Goal: Transaction & Acquisition: Register for event/course

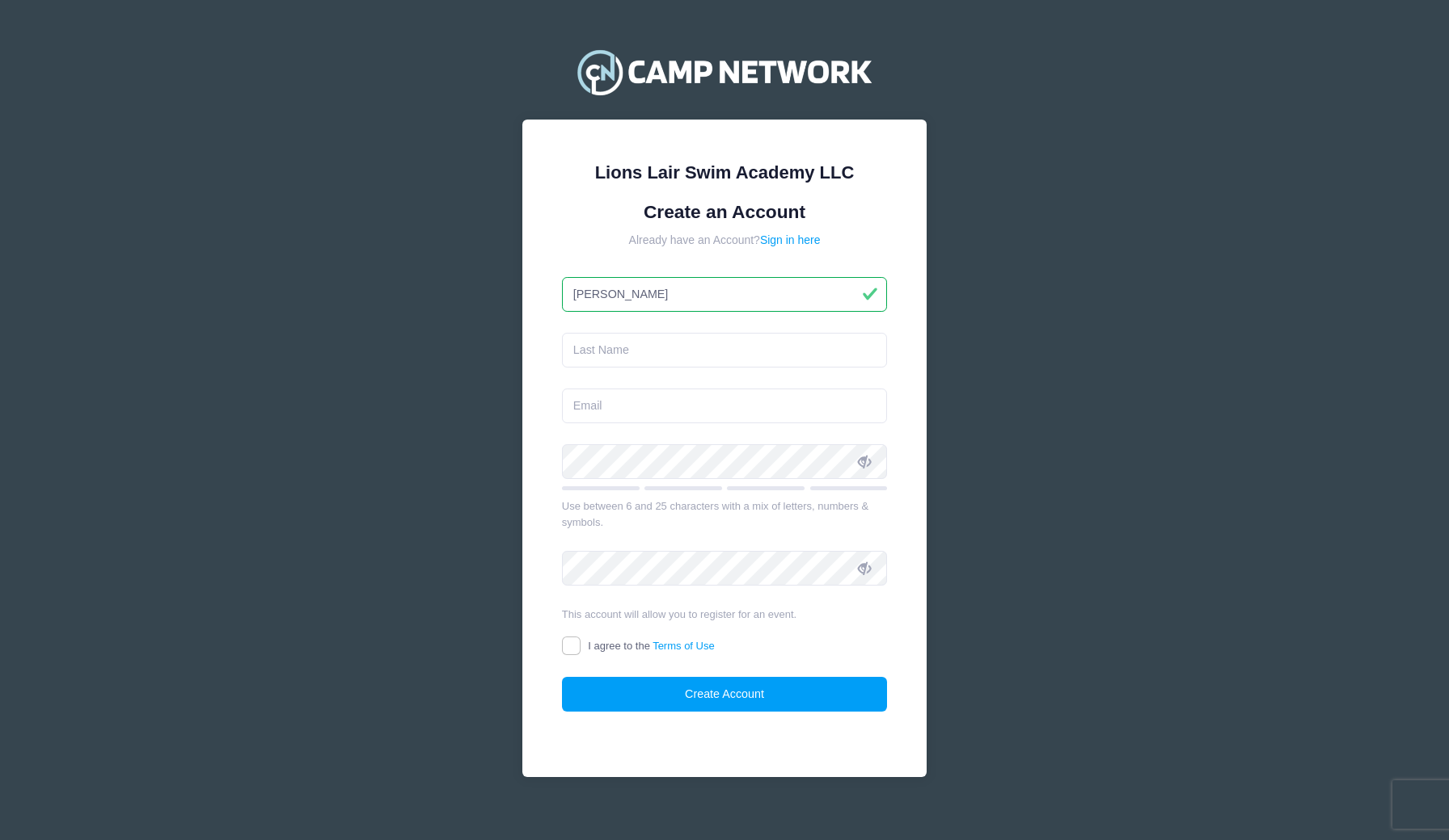
type input "[PERSON_NAME]"
type input "Lapthorn"
click at [583, 410] on input "email" at bounding box center [724, 406] width 325 height 35
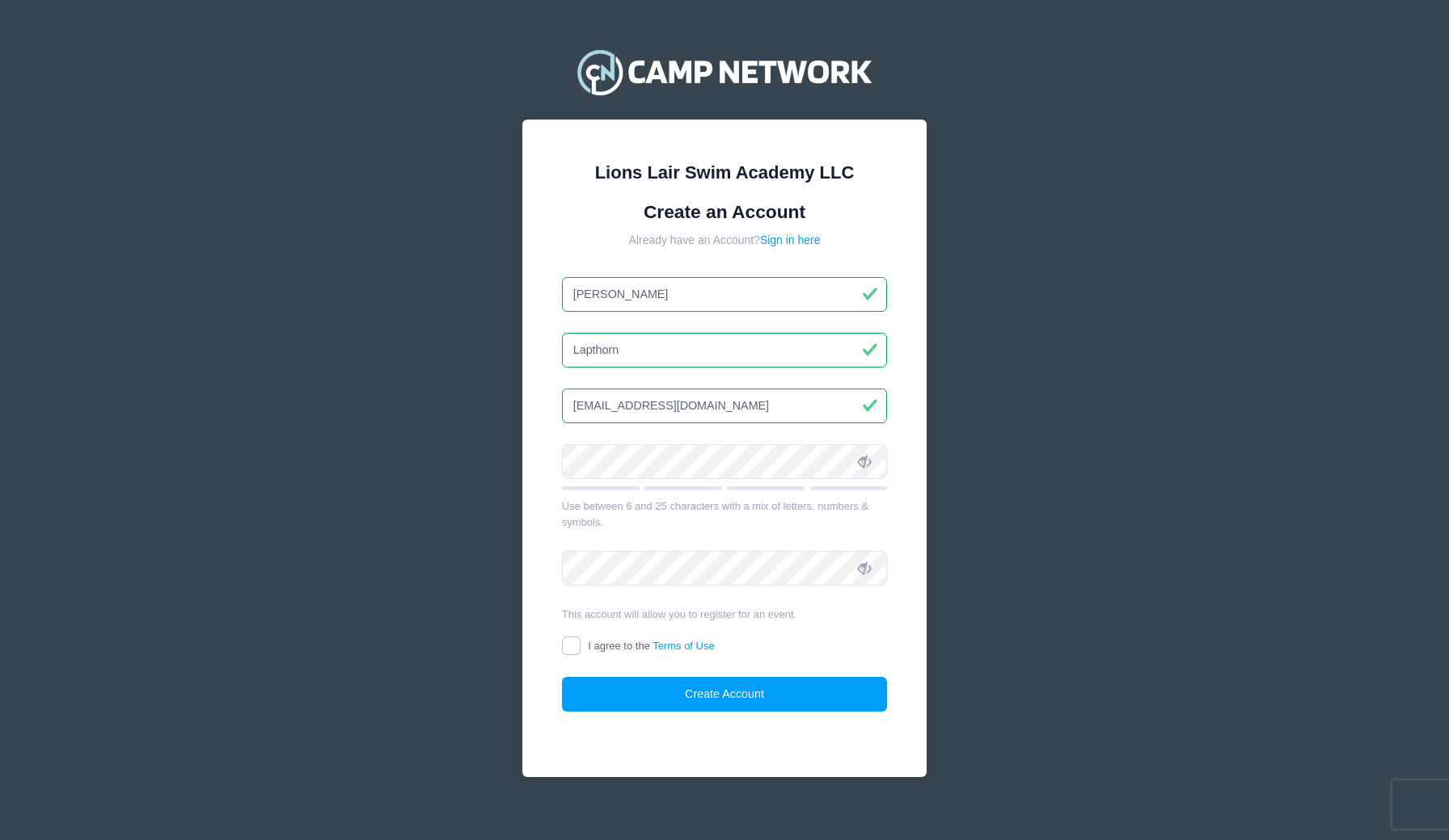
type input "lizannelapthorn@gmail.com"
click at [514, 458] on div "Lions Lair Swim Academy LLC Create an Account Already have an Account? Sign in …" at bounding box center [724, 428] width 431 height 804
click at [571, 642] on input "I agree to the Terms of Use" at bounding box center [570, 645] width 18 height 18
checkbox input "true"
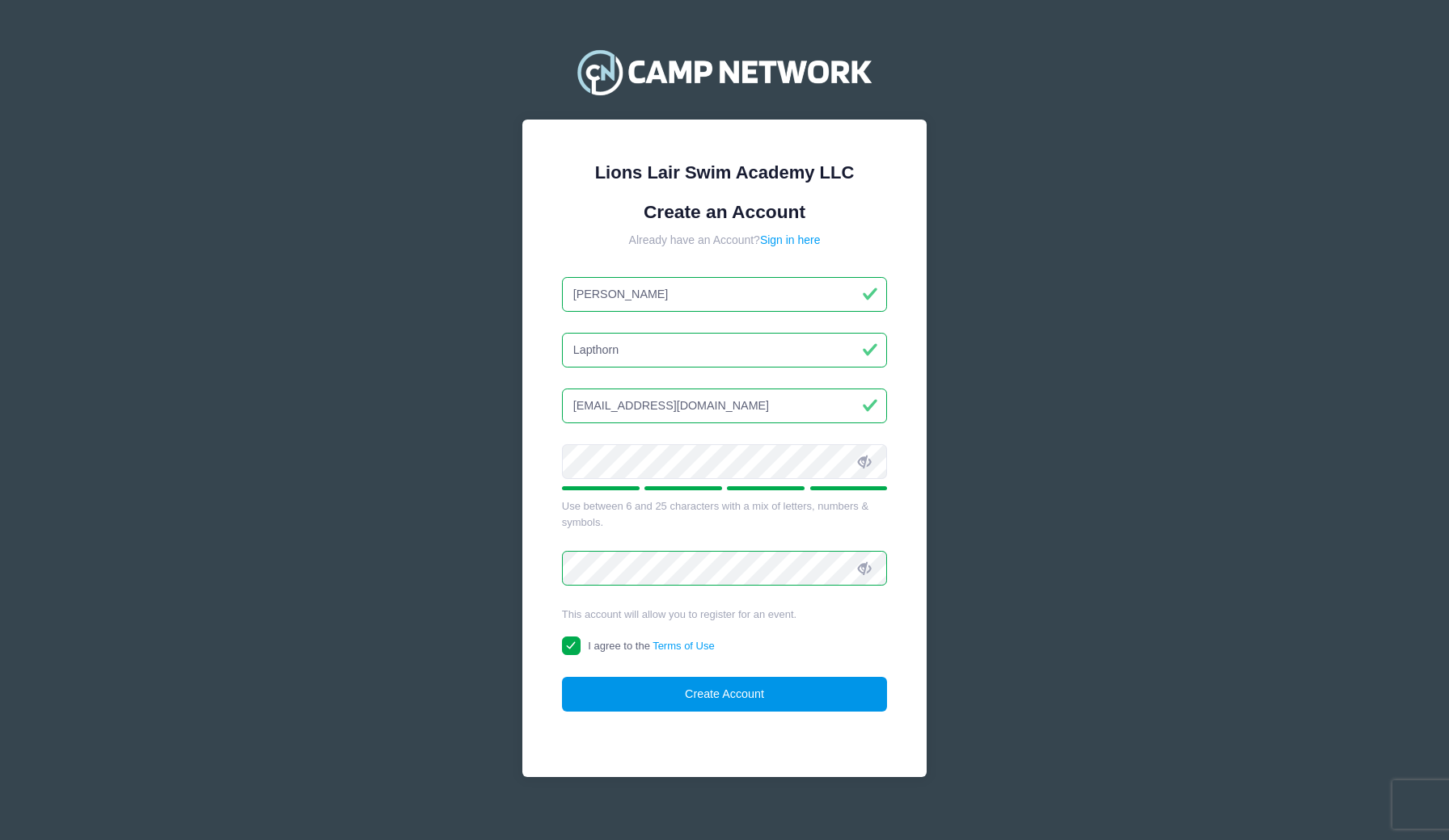
click at [712, 689] on button "Create Account" at bounding box center [724, 695] width 325 height 35
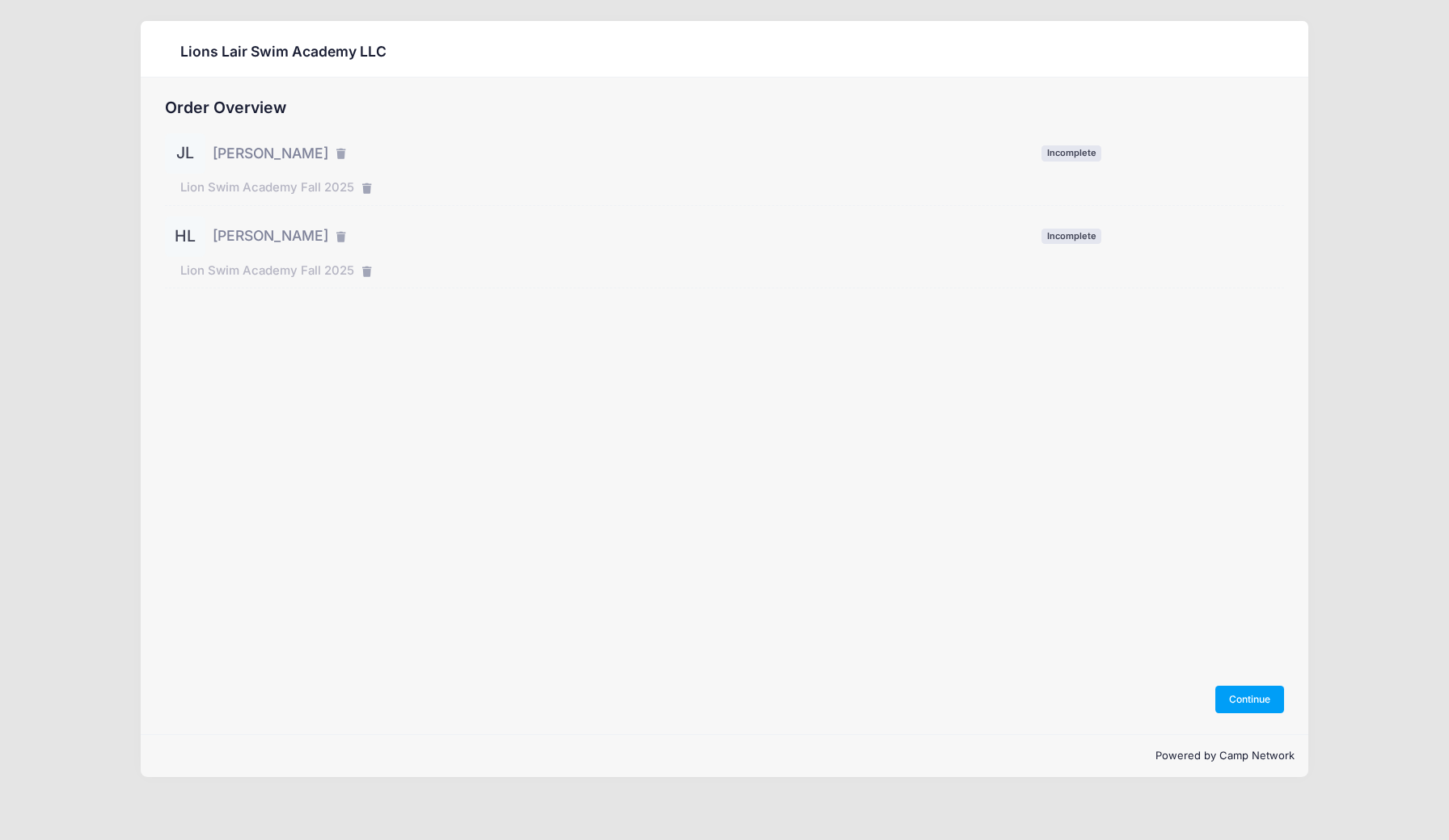
click at [1066, 150] on span "Incomplete" at bounding box center [1071, 153] width 60 height 16
click at [1242, 703] on button "Continue" at bounding box center [1250, 700] width 69 height 28
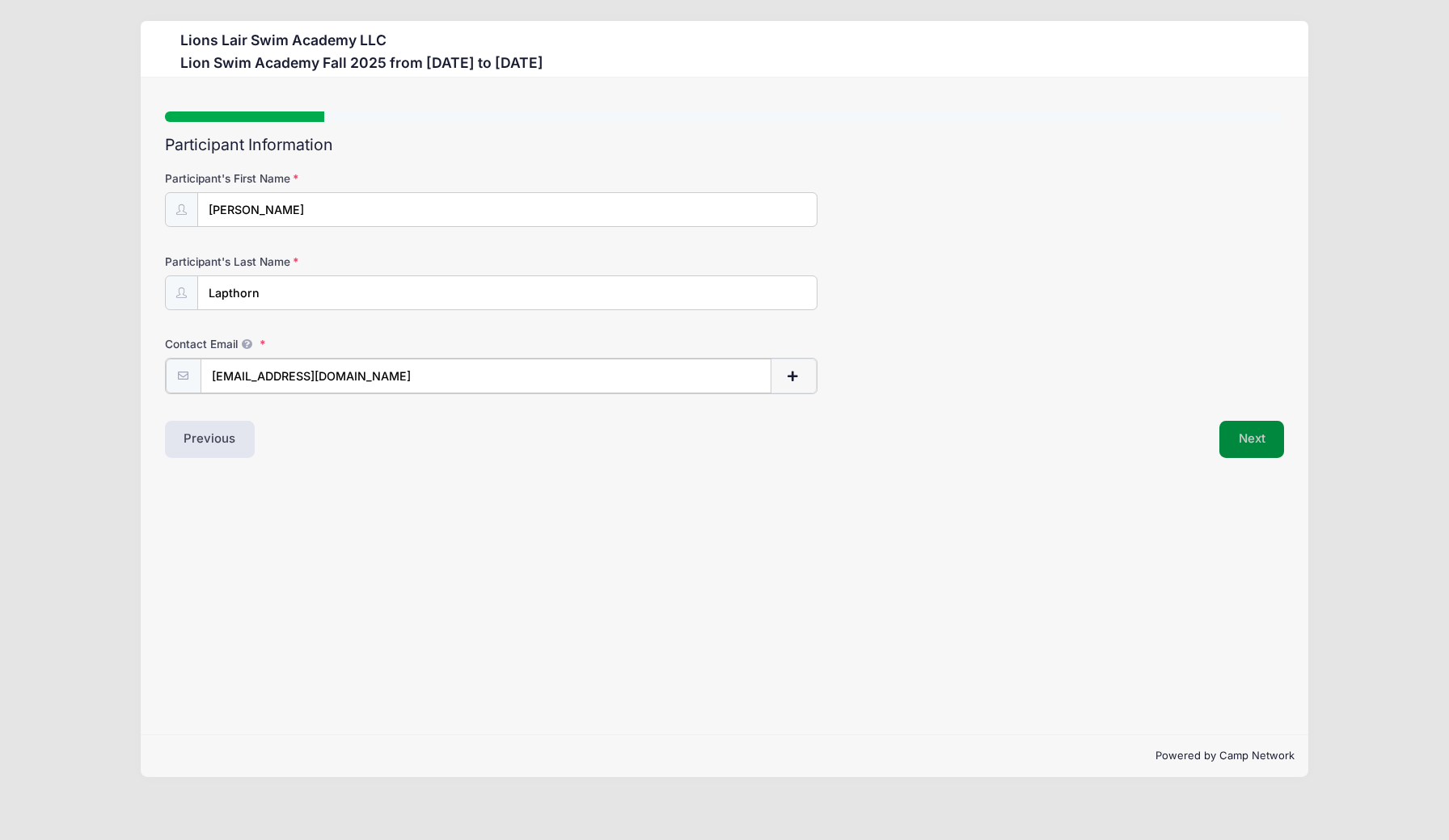
type input "lizannelapthorn@gmail.com"
click at [1236, 446] on button "Next" at bounding box center [1252, 438] width 66 height 37
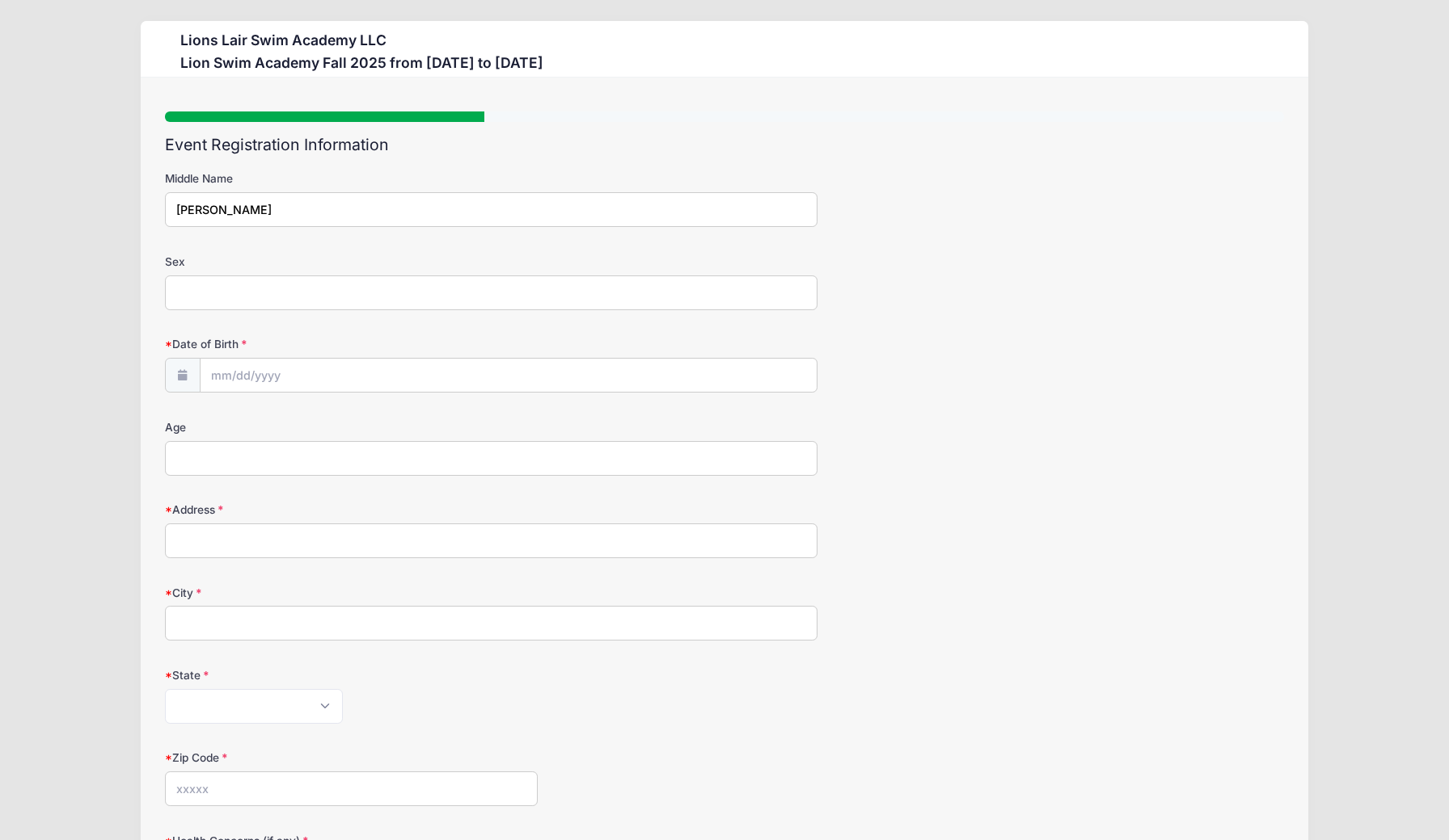
type input "Emmett"
type input "Male"
click at [264, 379] on input "Date of Birth" at bounding box center [509, 376] width 617 height 35
click at [223, 378] on input "Date of Birth" at bounding box center [509, 376] width 617 height 35
select select "7"
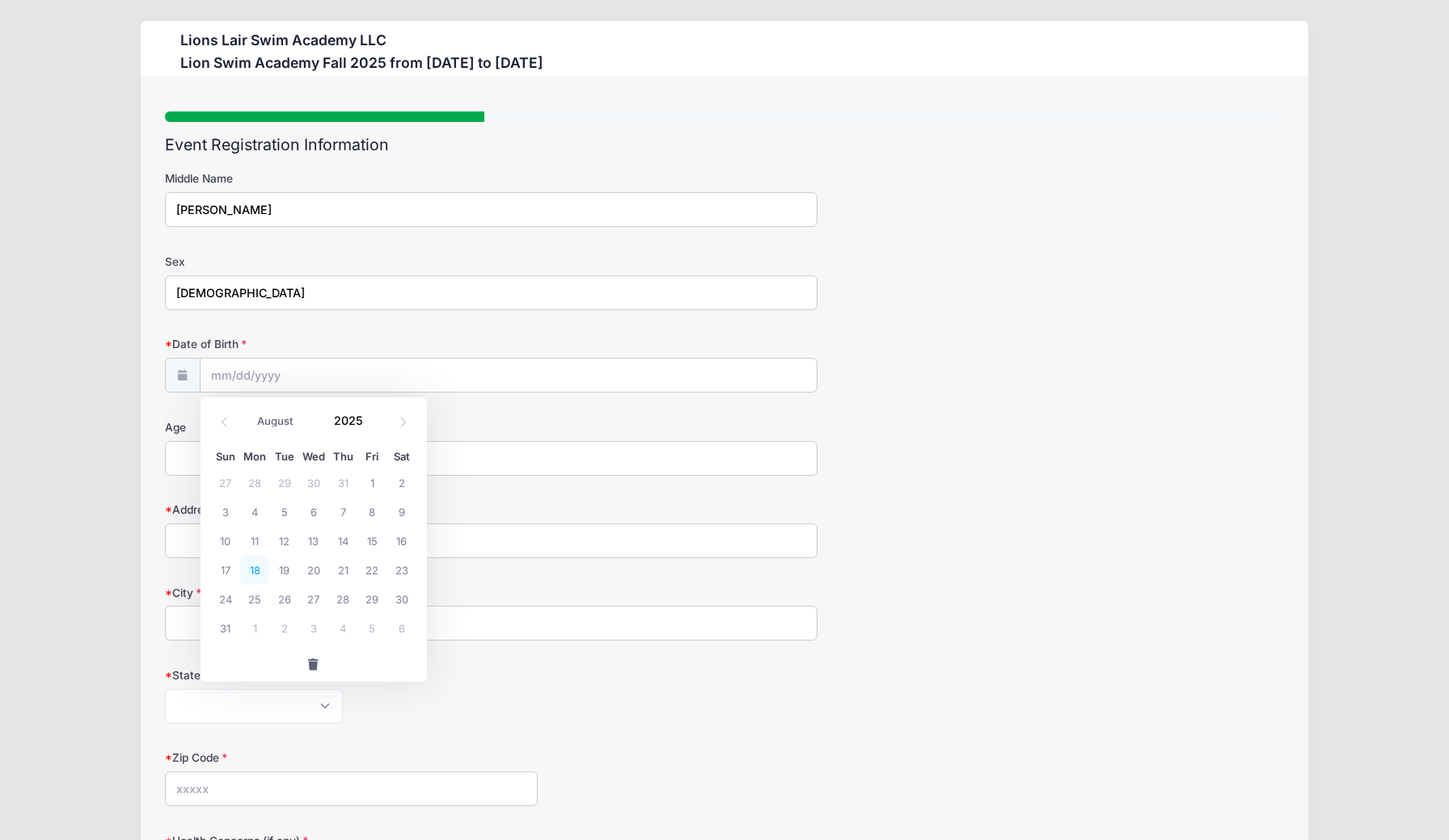
click at [248, 568] on span "18" at bounding box center [254, 570] width 29 height 29
type input "08/18/2025"
click at [286, 383] on input "08/18/2025" at bounding box center [509, 376] width 617 height 35
click at [352, 419] on input "2025" at bounding box center [351, 421] width 53 height 24
click at [368, 416] on span at bounding box center [372, 415] width 11 height 12
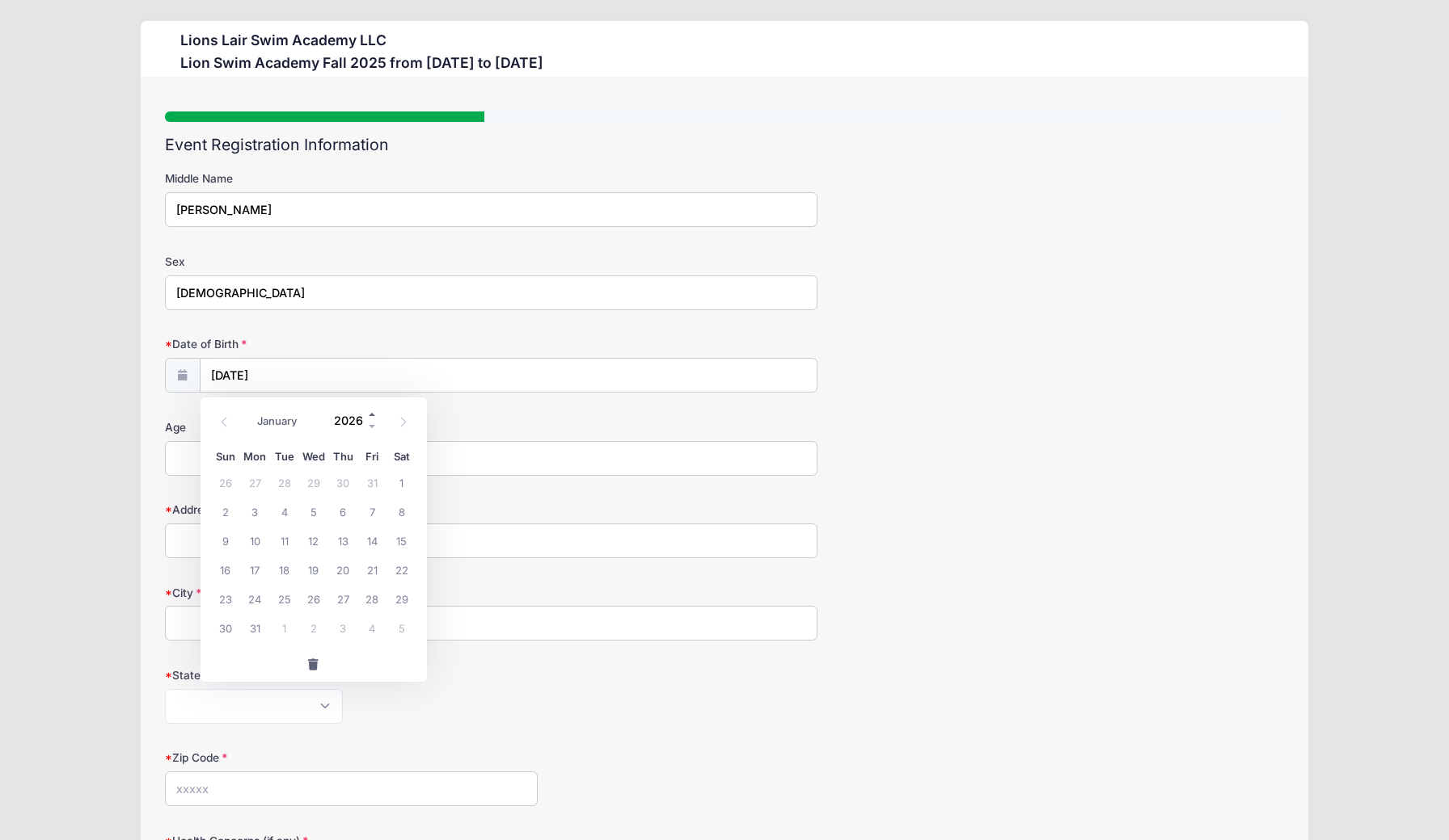
click at [368, 415] on span at bounding box center [372, 415] width 11 height 12
click at [370, 422] on span at bounding box center [372, 427] width 11 height 12
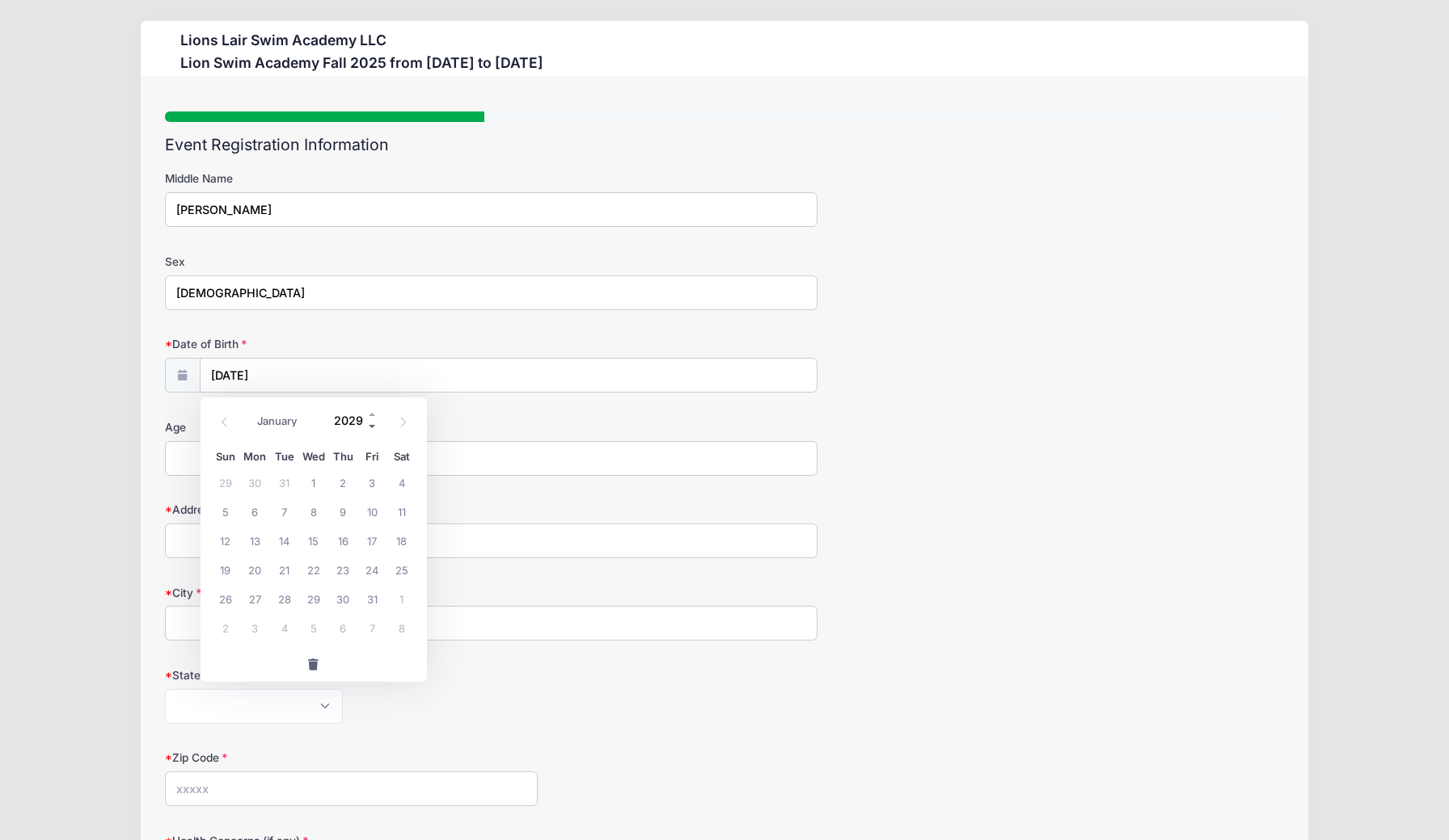
click at [370, 422] on span at bounding box center [372, 427] width 11 height 12
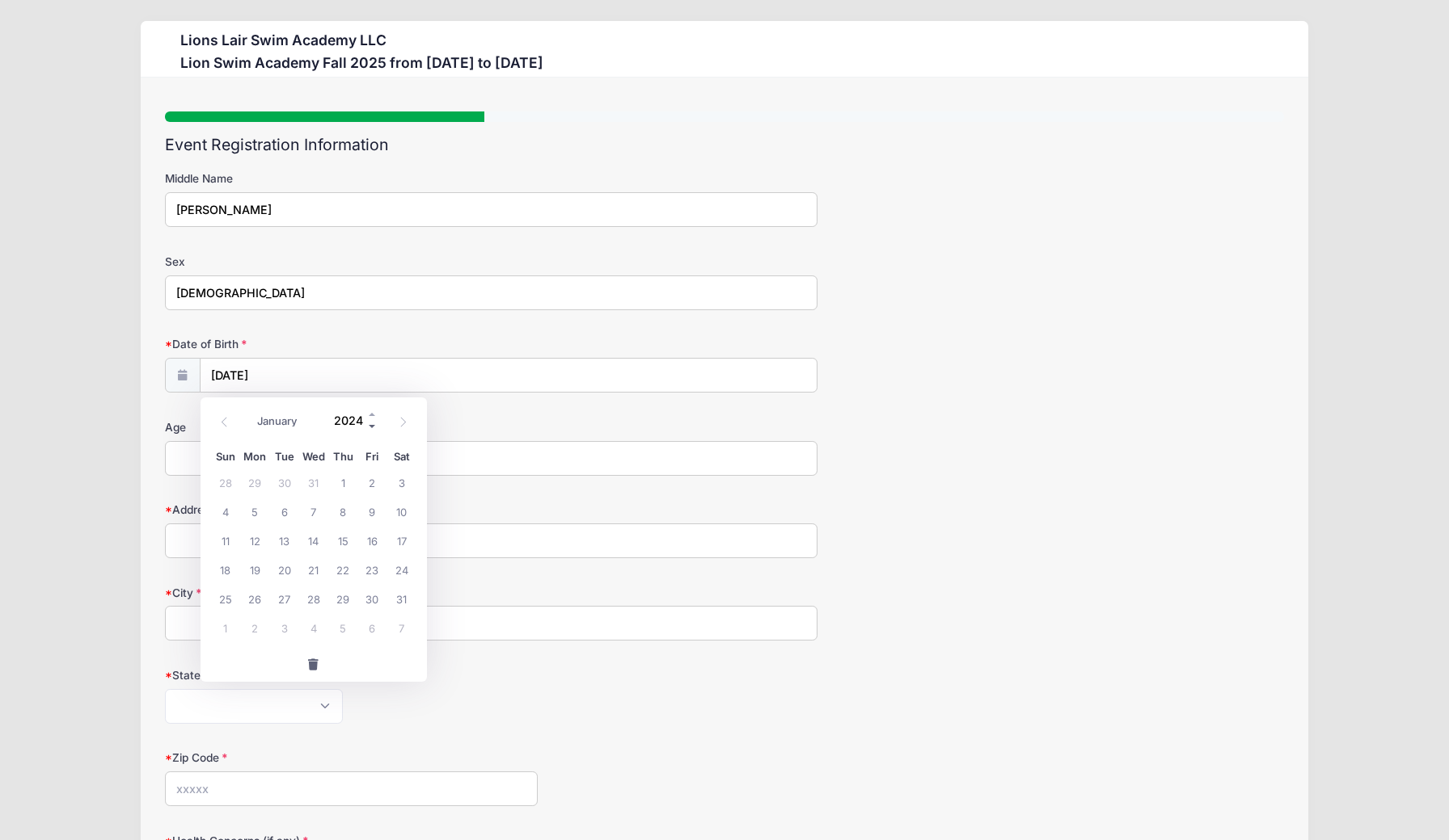
click at [370, 422] on span at bounding box center [372, 427] width 11 height 12
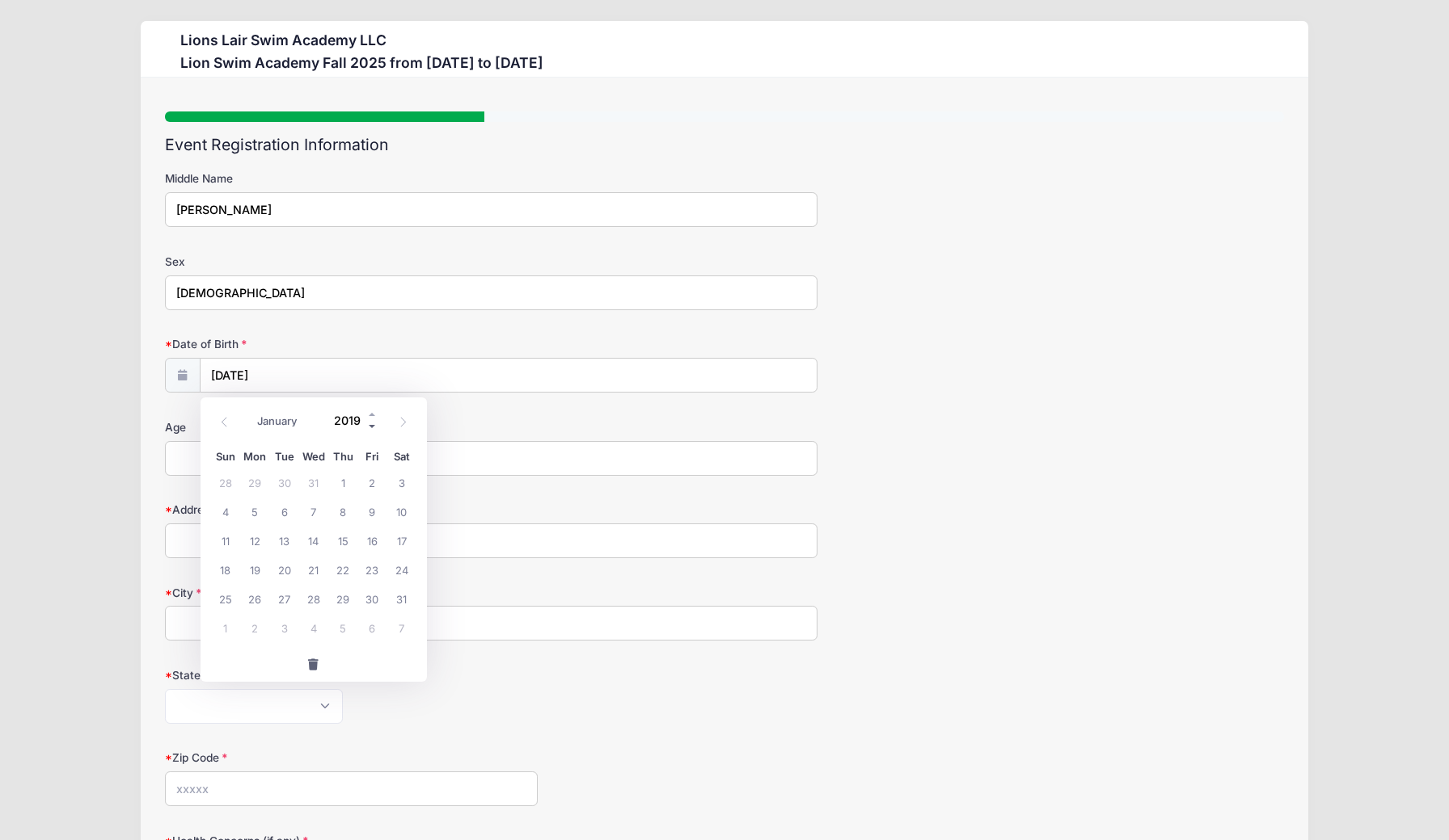
click at [370, 422] on span at bounding box center [372, 427] width 11 height 12
type input "2017"
click at [377, 540] on span "18" at bounding box center [372, 541] width 29 height 29
type input "08/18/2017"
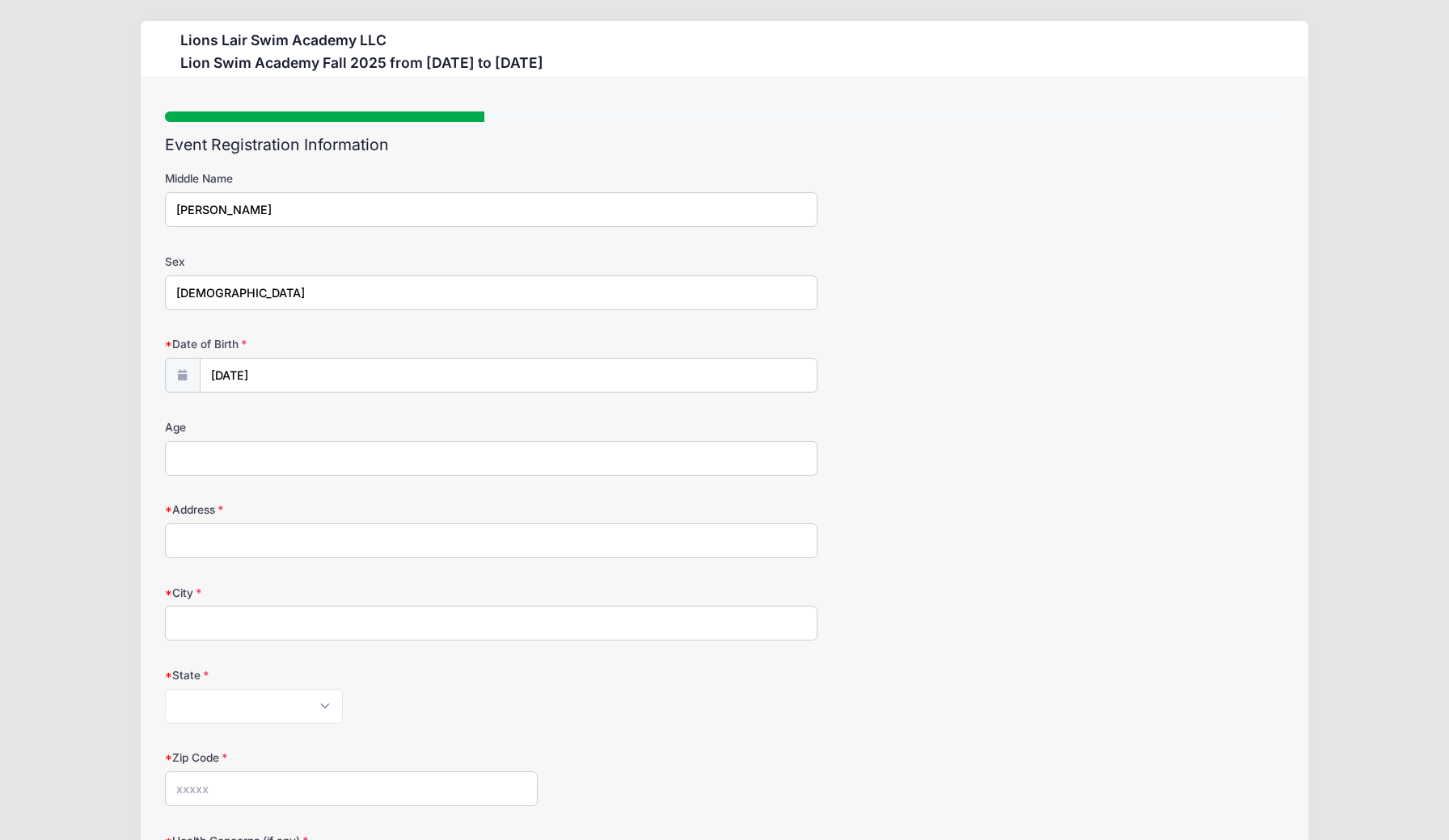
click at [226, 462] on input "Age" at bounding box center [492, 458] width 654 height 35
type input "9"
type input "8"
type input "21 West End Avenue, #1004"
type input "New York"
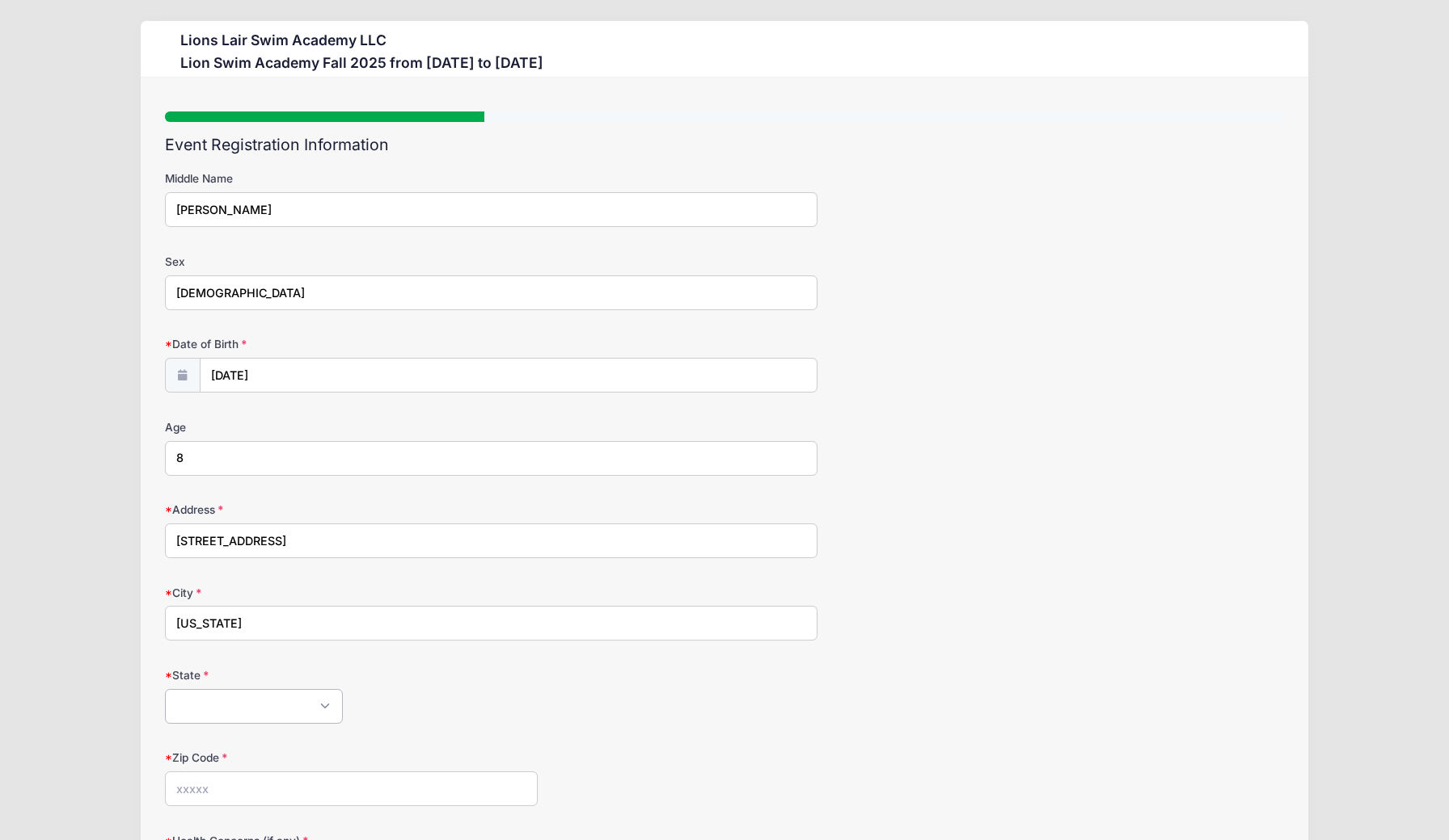
select select "NY"
type input "10023"
click at [534, 723] on div "Alabama Alaska American Samoa Arizona Arkansas Armed Forces Africa Armed Forces…" at bounding box center [492, 707] width 654 height 35
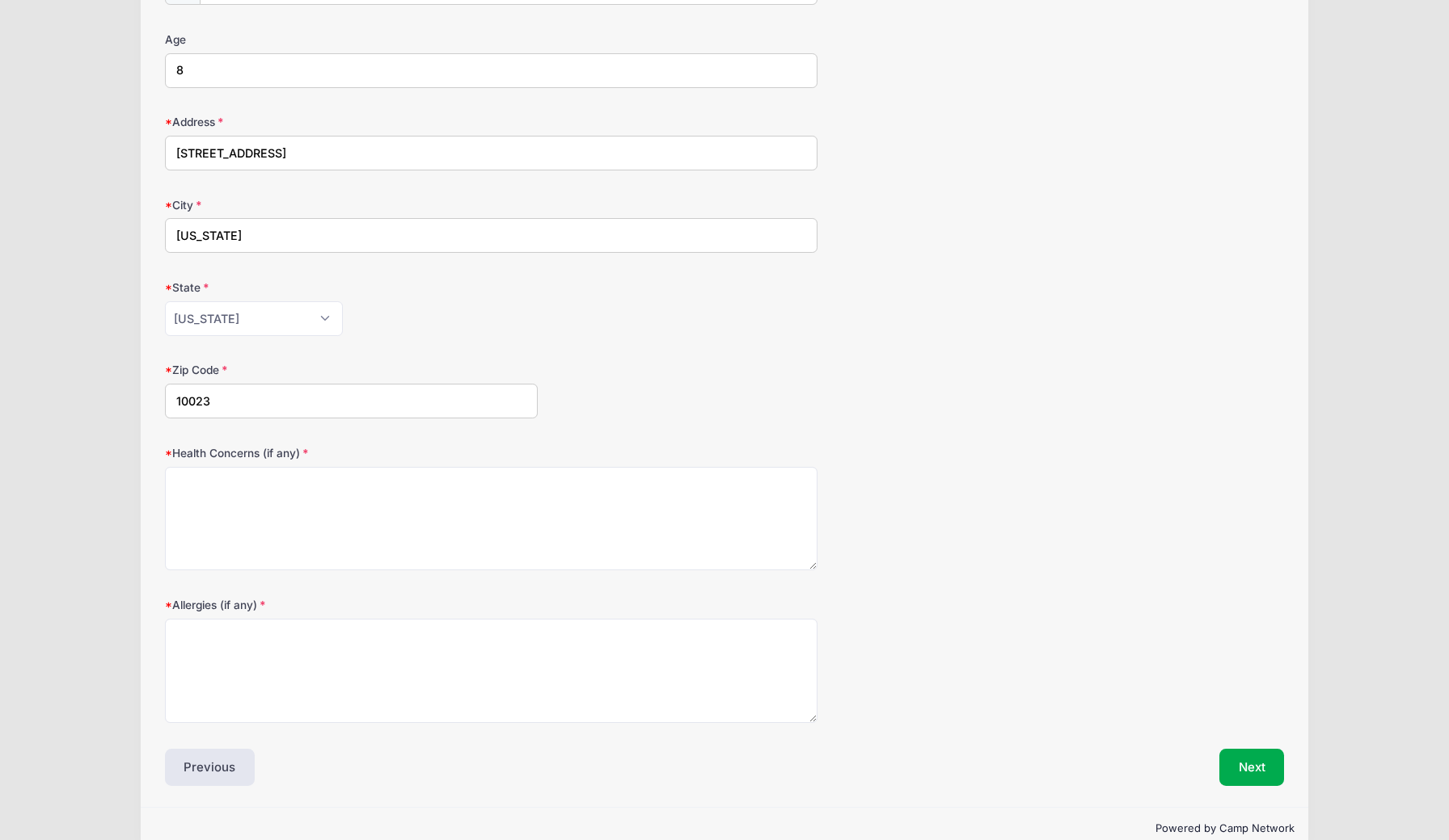
scroll to position [420, 0]
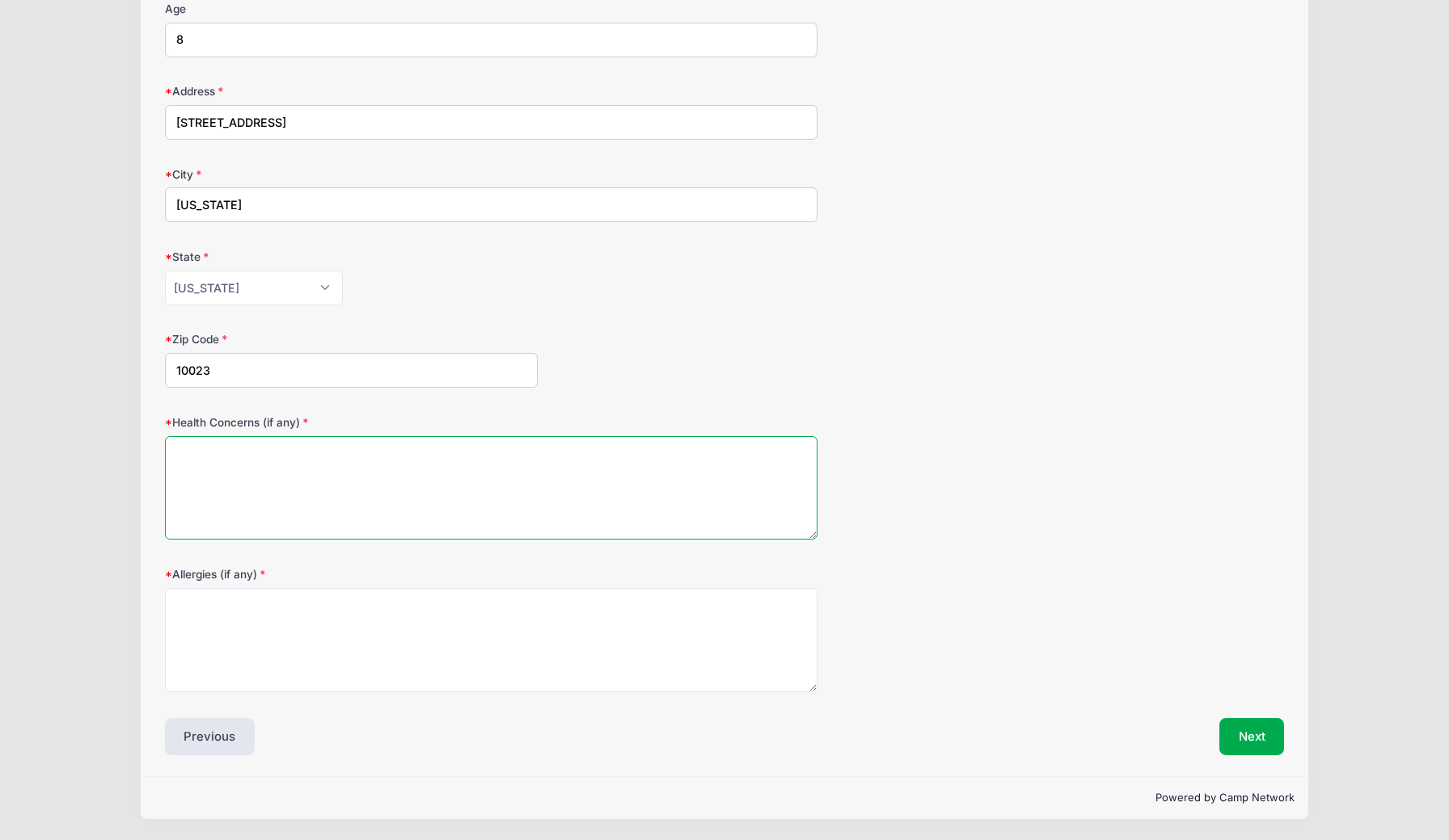
click at [345, 523] on textarea "Health Concerns (if any)" at bounding box center [492, 488] width 654 height 104
type textarea "none"
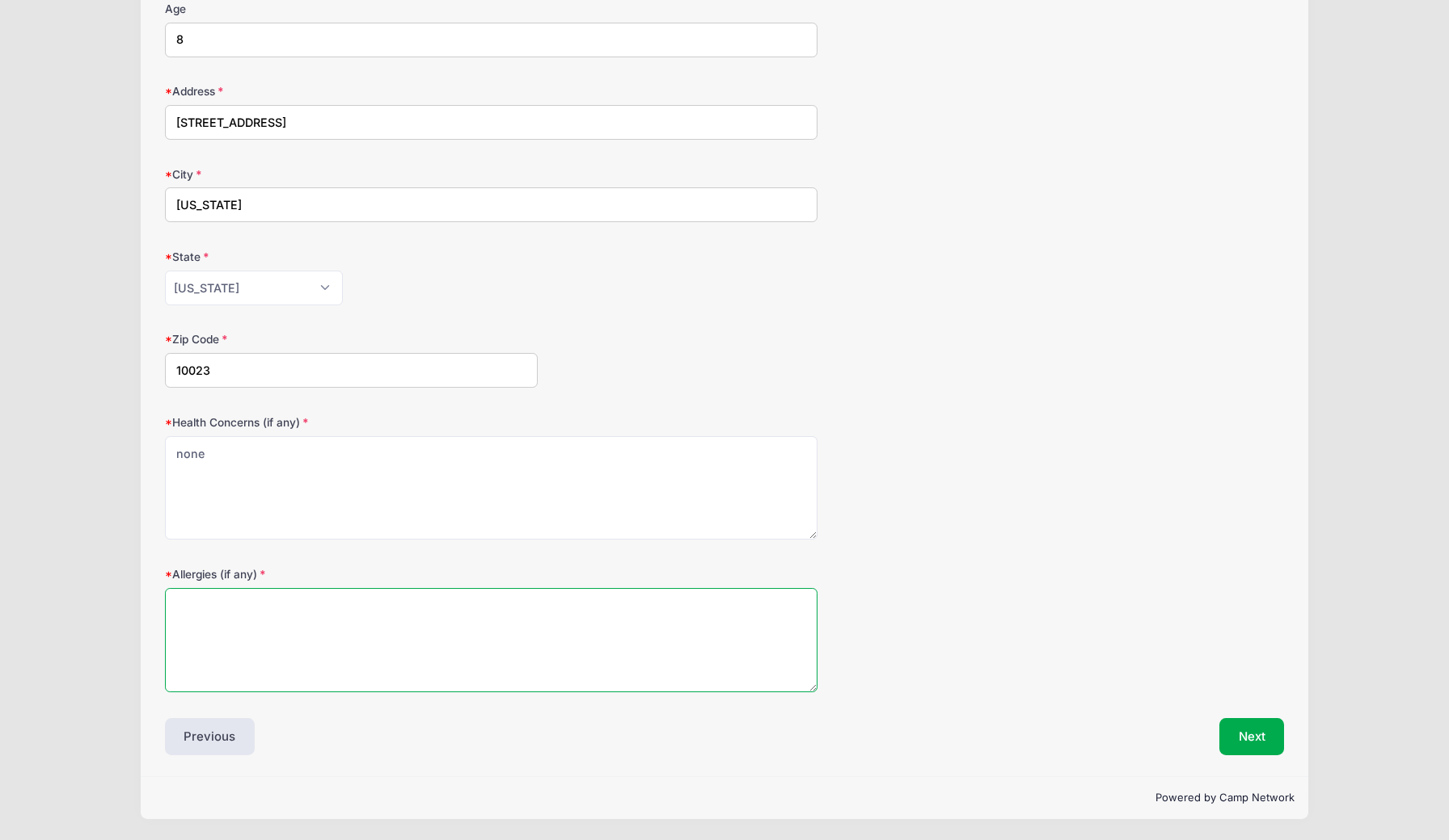
click at [319, 637] on textarea "Allergies (if any)" at bounding box center [492, 640] width 654 height 104
type textarea "none"
click at [1227, 735] on button "Next" at bounding box center [1252, 736] width 66 height 37
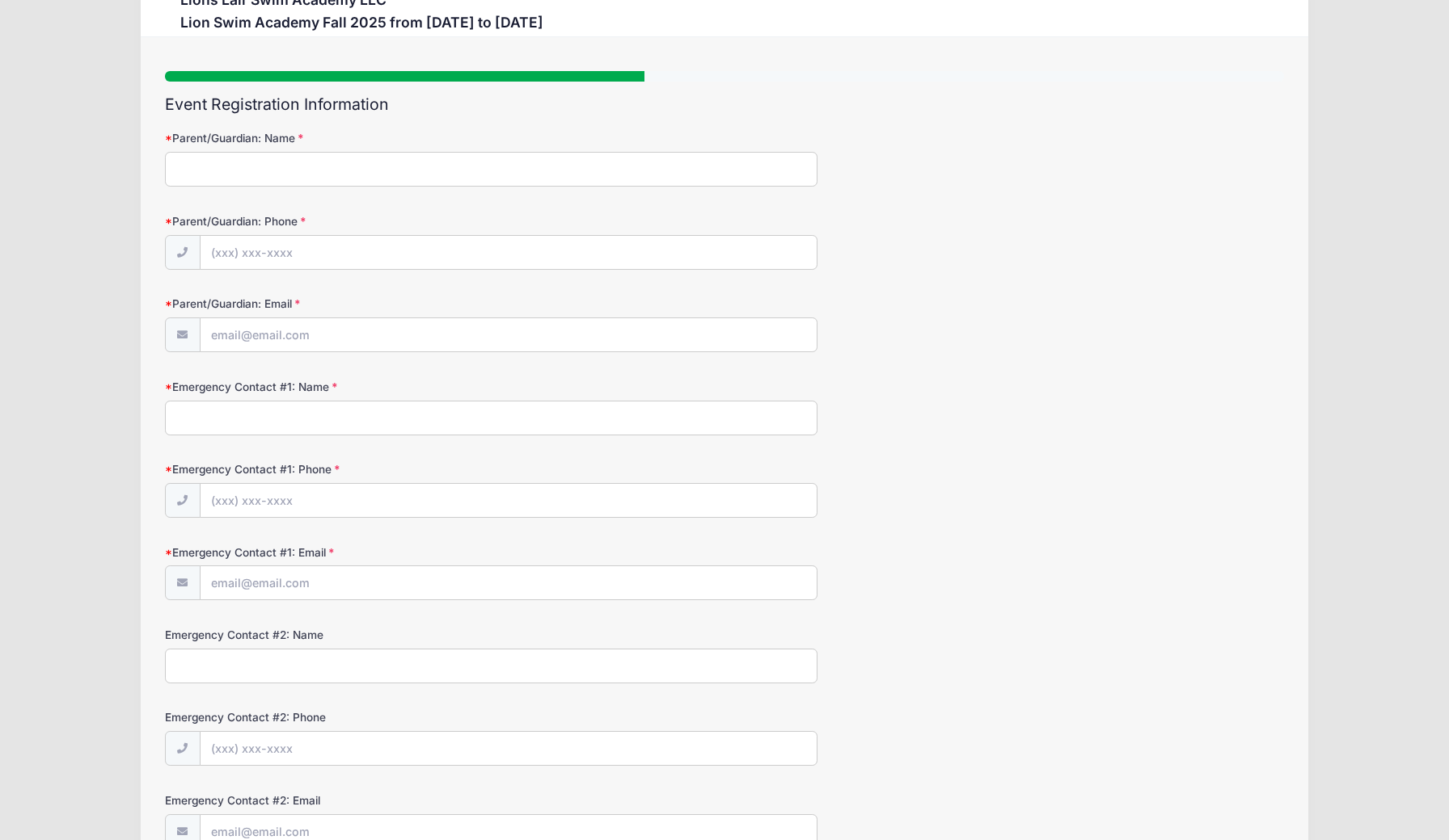
scroll to position [0, 0]
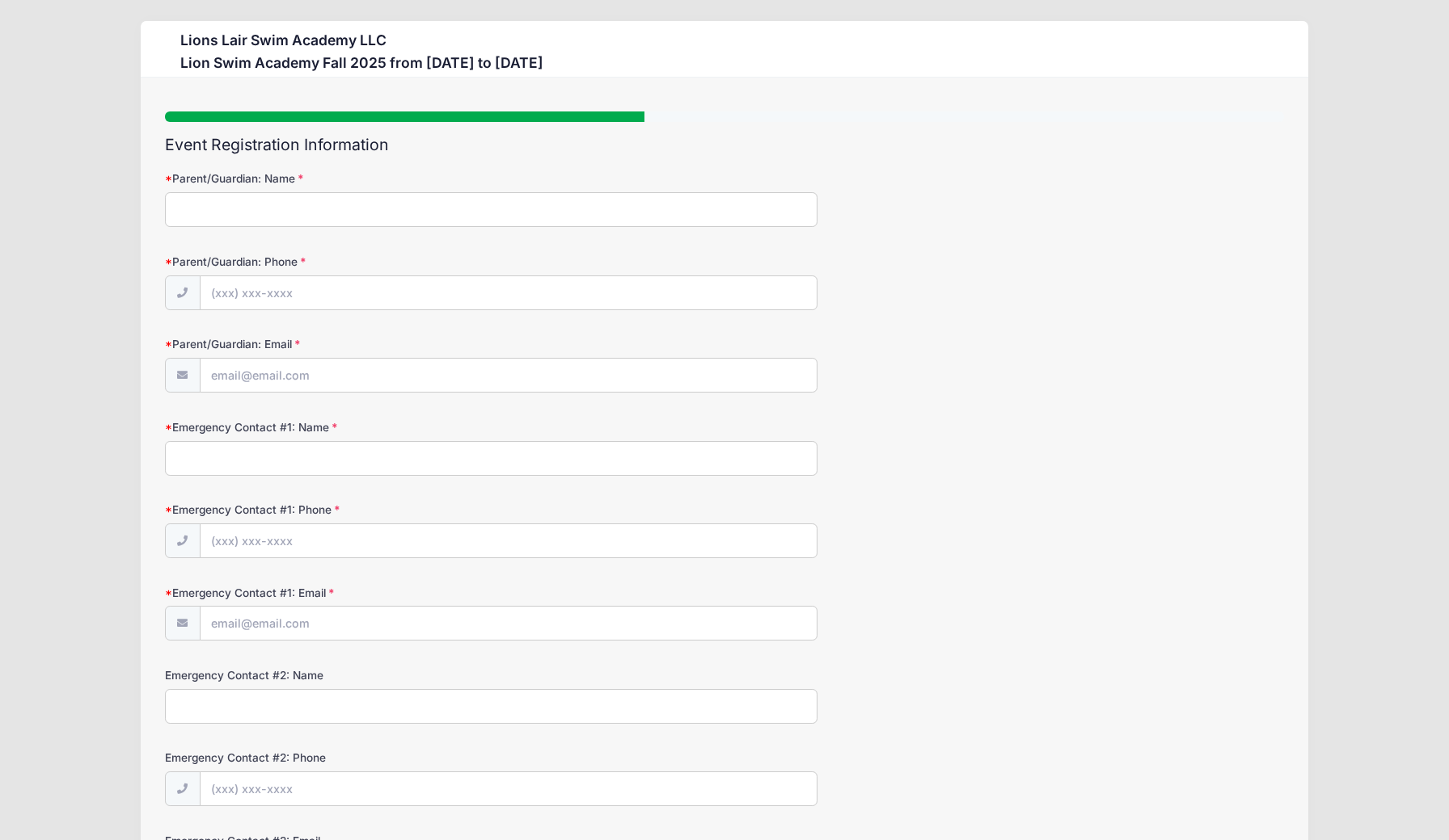
type input "L"
type input "Elizabeth Lapthorn"
type input "(917) 251-9908"
type input "[EMAIL_ADDRESS][DOMAIN_NAME]"
type input "Will Lapthorn"
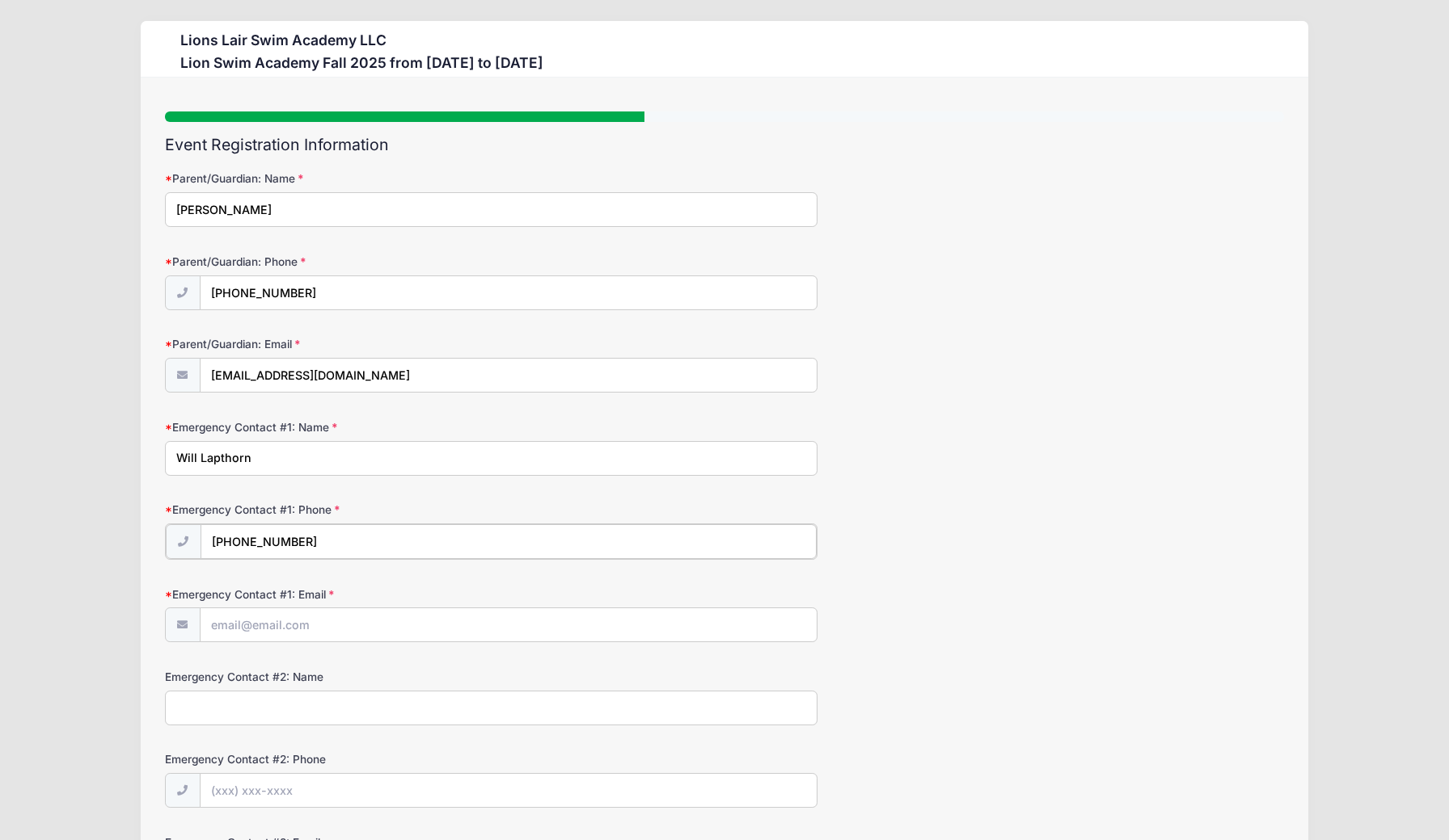
type input "(718) 316-0747"
type input "william.lapthorn@hrlmorrison.com"
click at [935, 672] on div "Emergency Contact #2: Name" at bounding box center [724, 695] width 1119 height 56
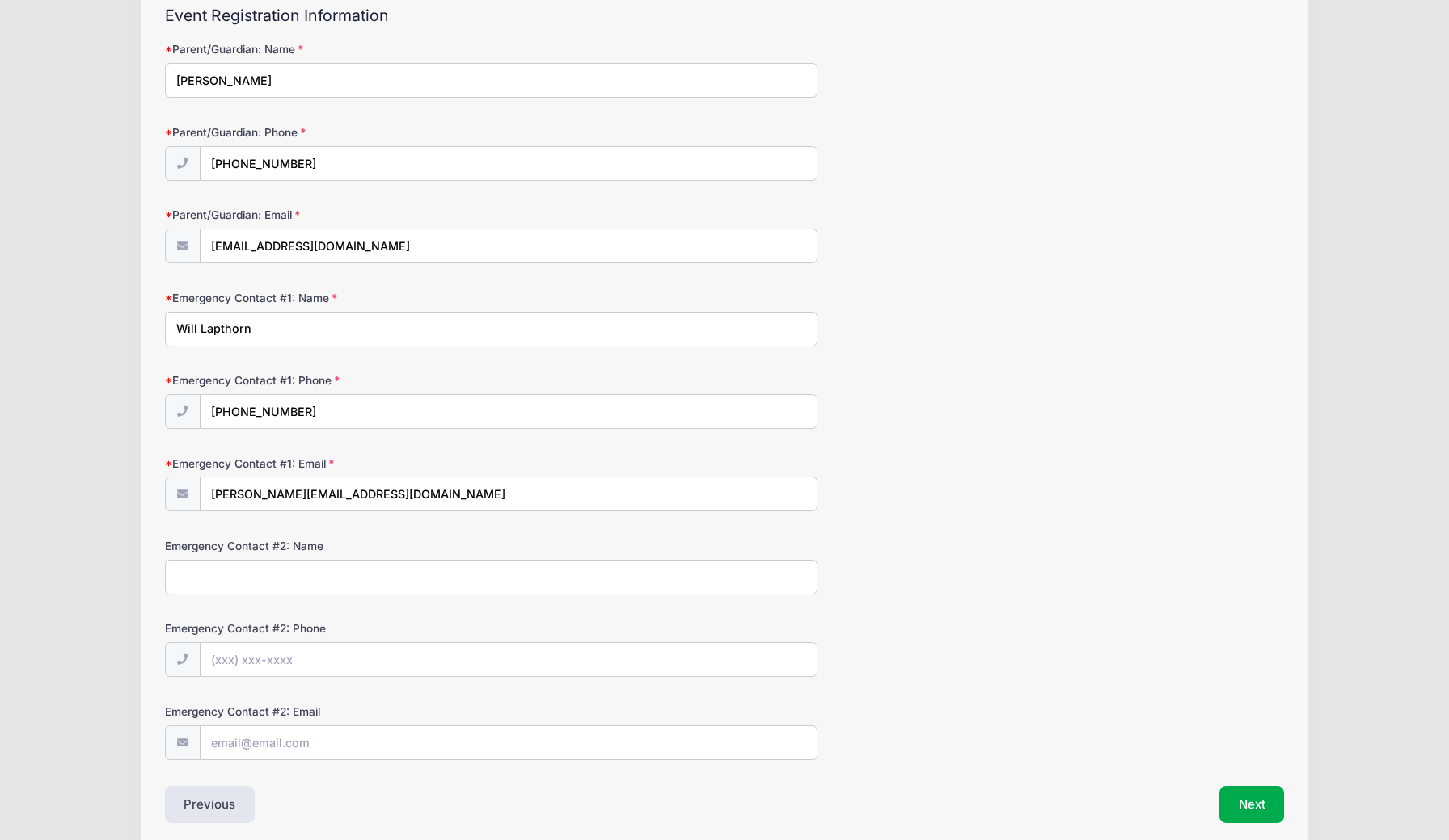
scroll to position [202, 0]
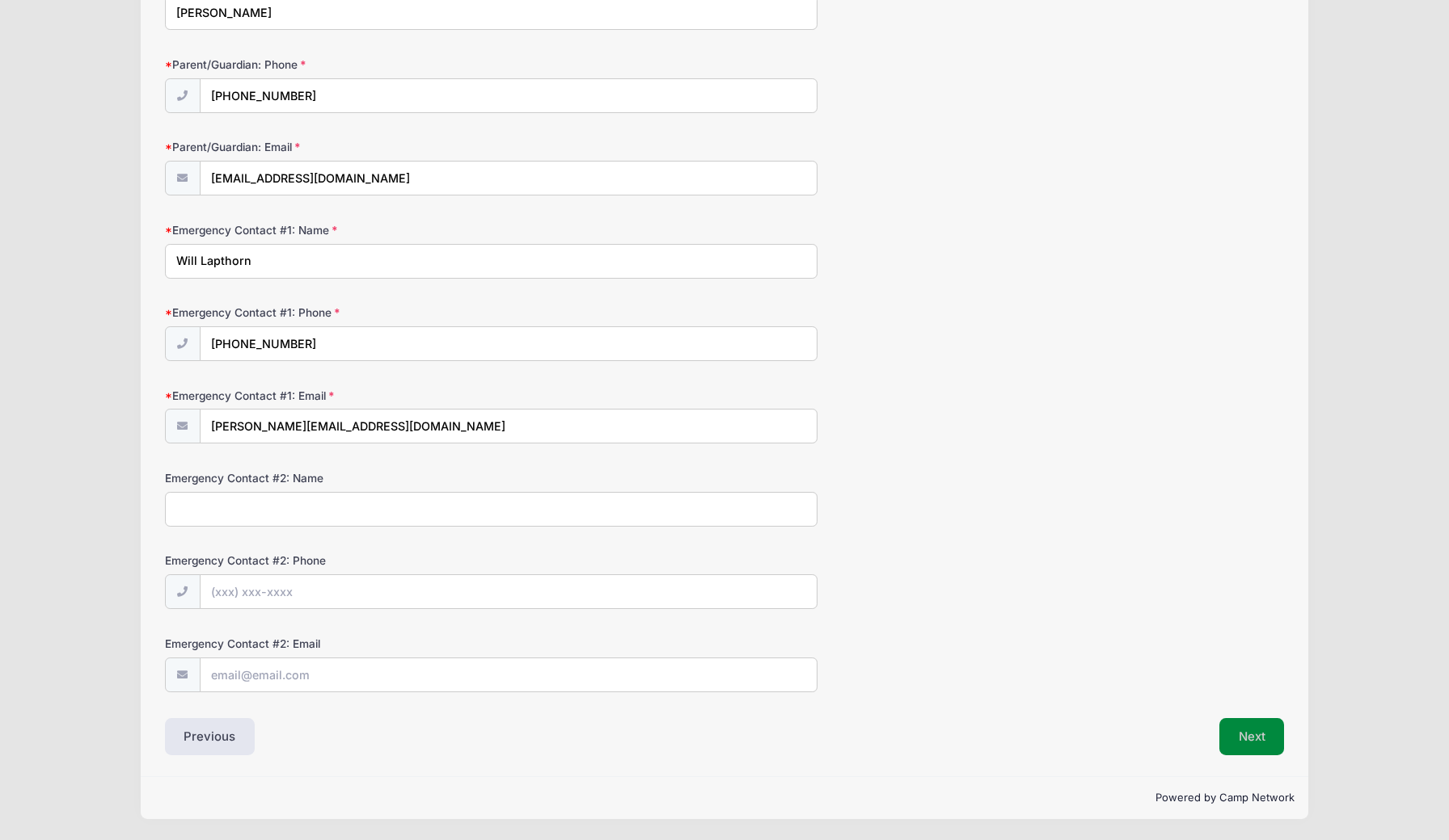
click at [1269, 736] on button "Next" at bounding box center [1252, 736] width 66 height 37
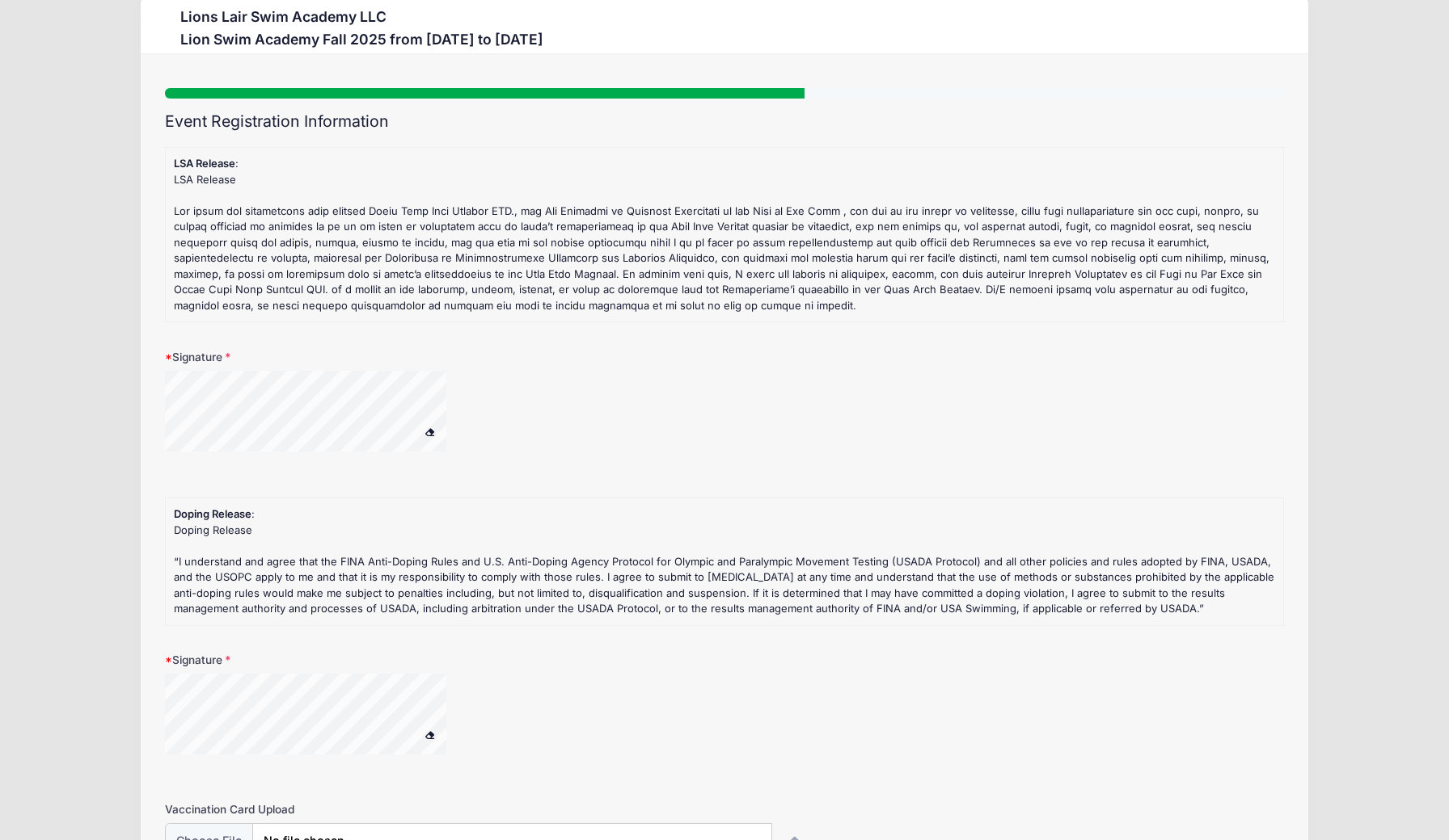
scroll to position [0, 0]
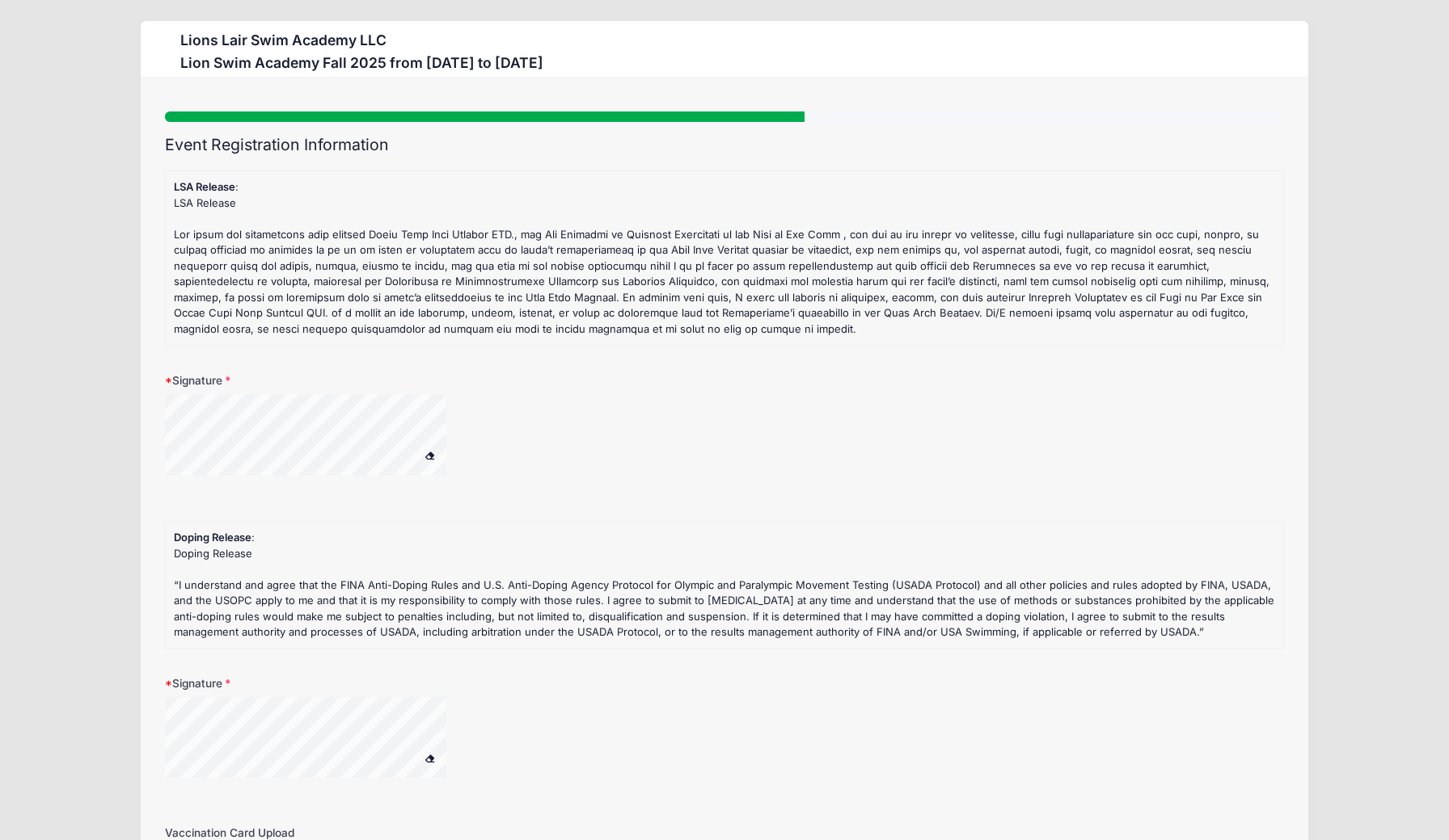
click at [428, 452] on span at bounding box center [428, 455] width 11 height 9
click at [429, 451] on span at bounding box center [428, 455] width 11 height 9
click at [428, 753] on span at bounding box center [428, 758] width 11 height 9
click at [432, 451] on span at bounding box center [428, 455] width 11 height 9
click at [429, 451] on span at bounding box center [428, 455] width 11 height 9
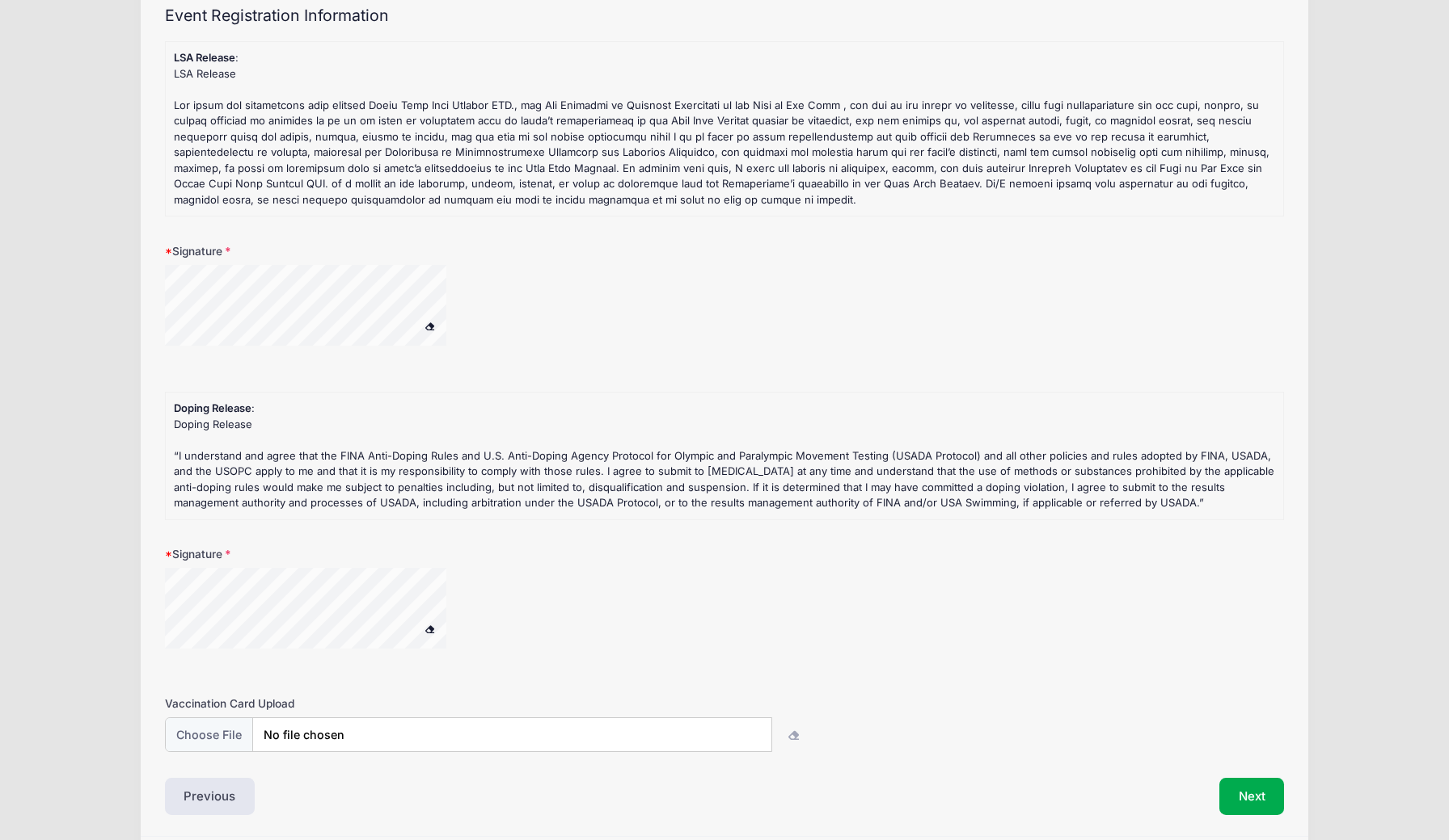
scroll to position [183, 0]
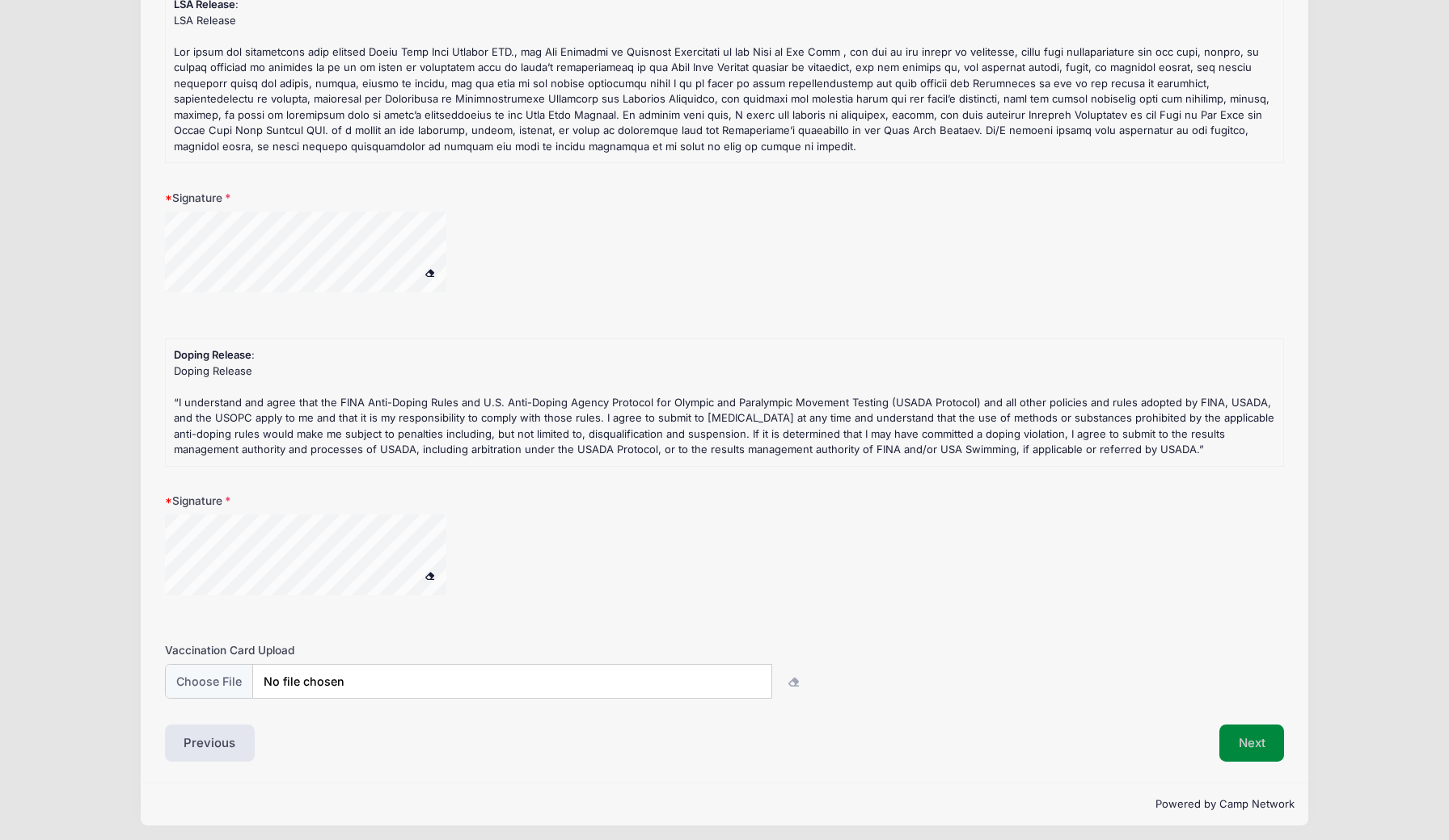
click at [1245, 740] on button "Next" at bounding box center [1252, 743] width 66 height 37
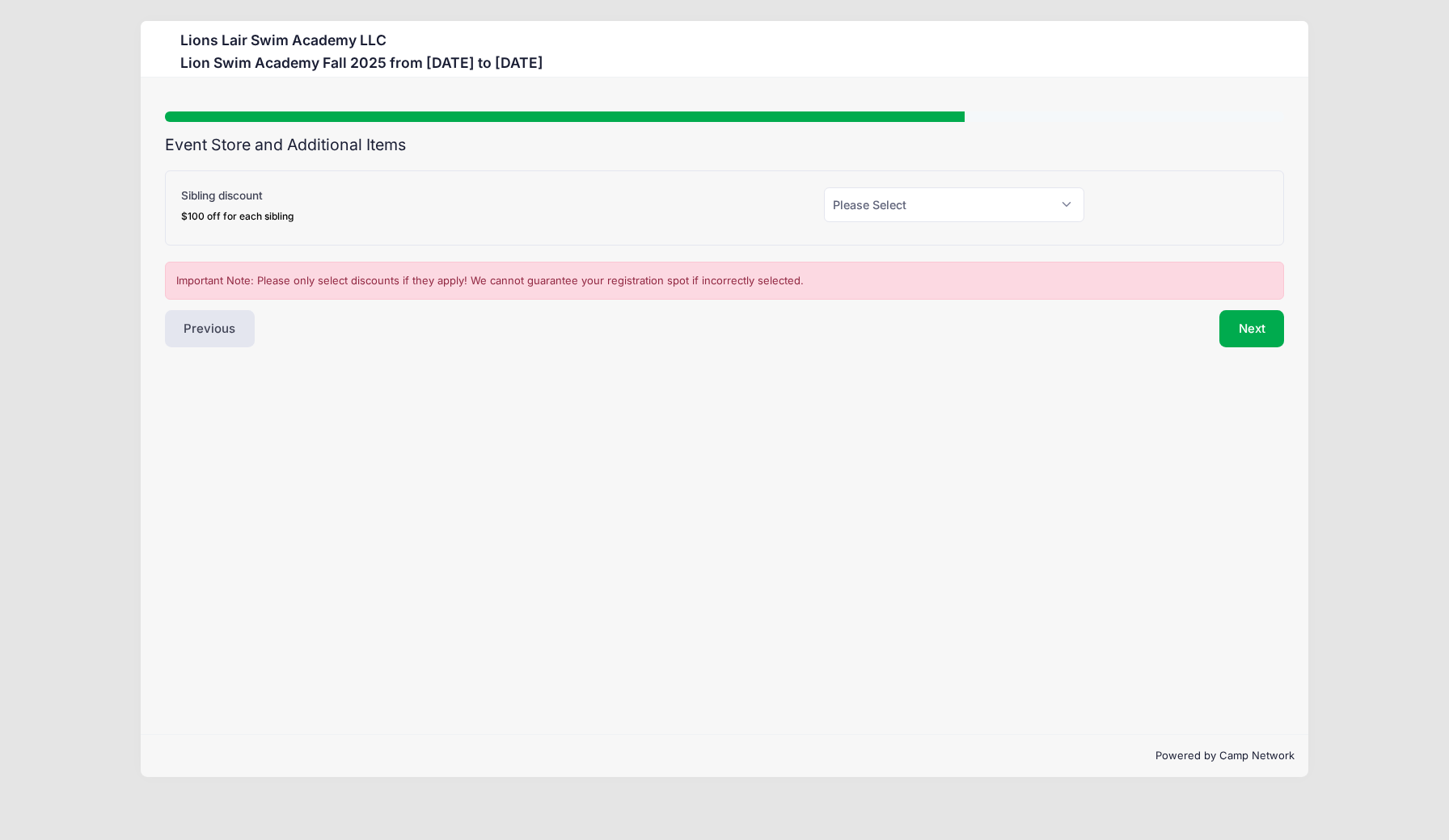
scroll to position [0, 0]
select select "1"
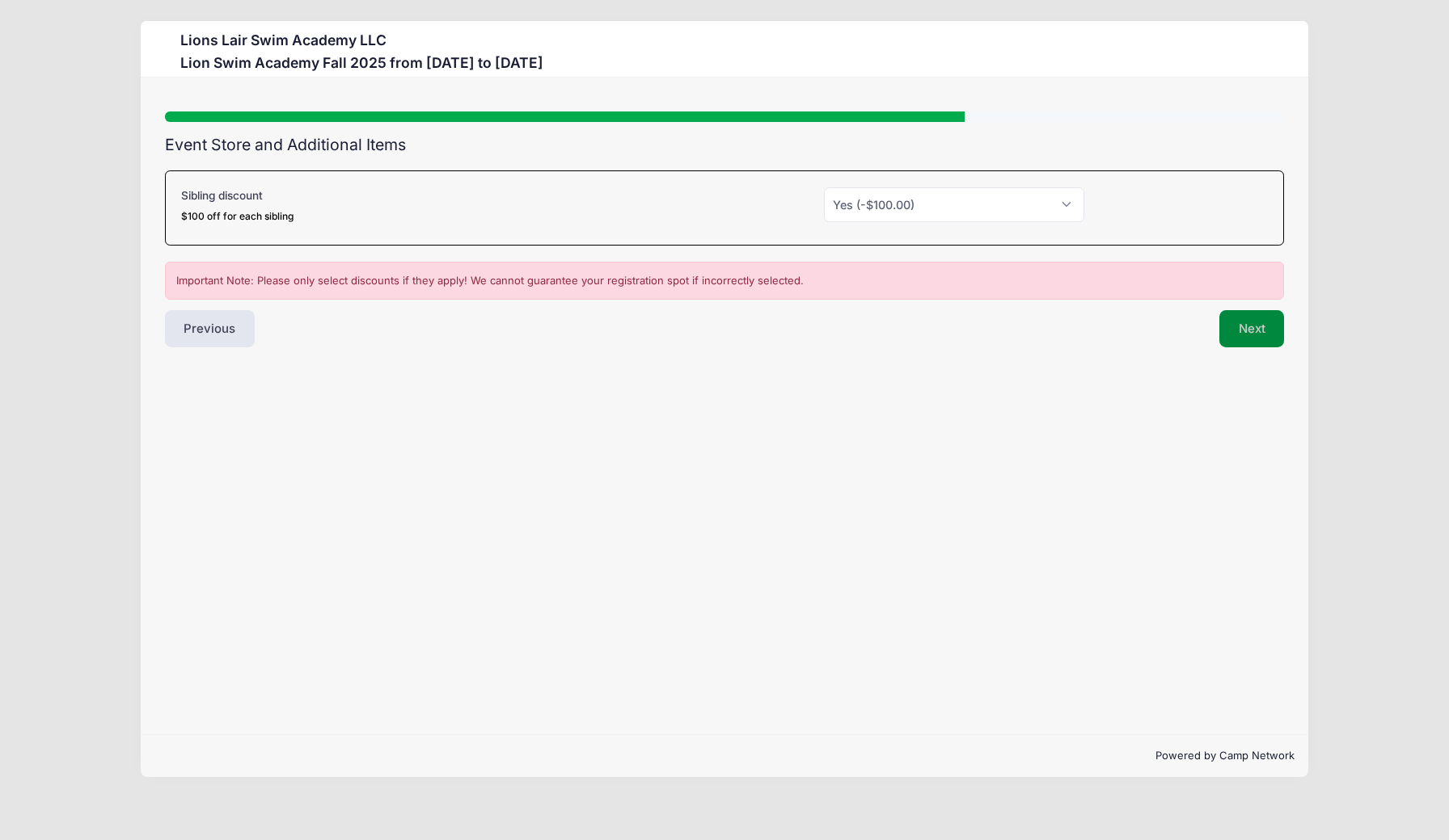
click at [1253, 333] on button "Next" at bounding box center [1252, 329] width 66 height 37
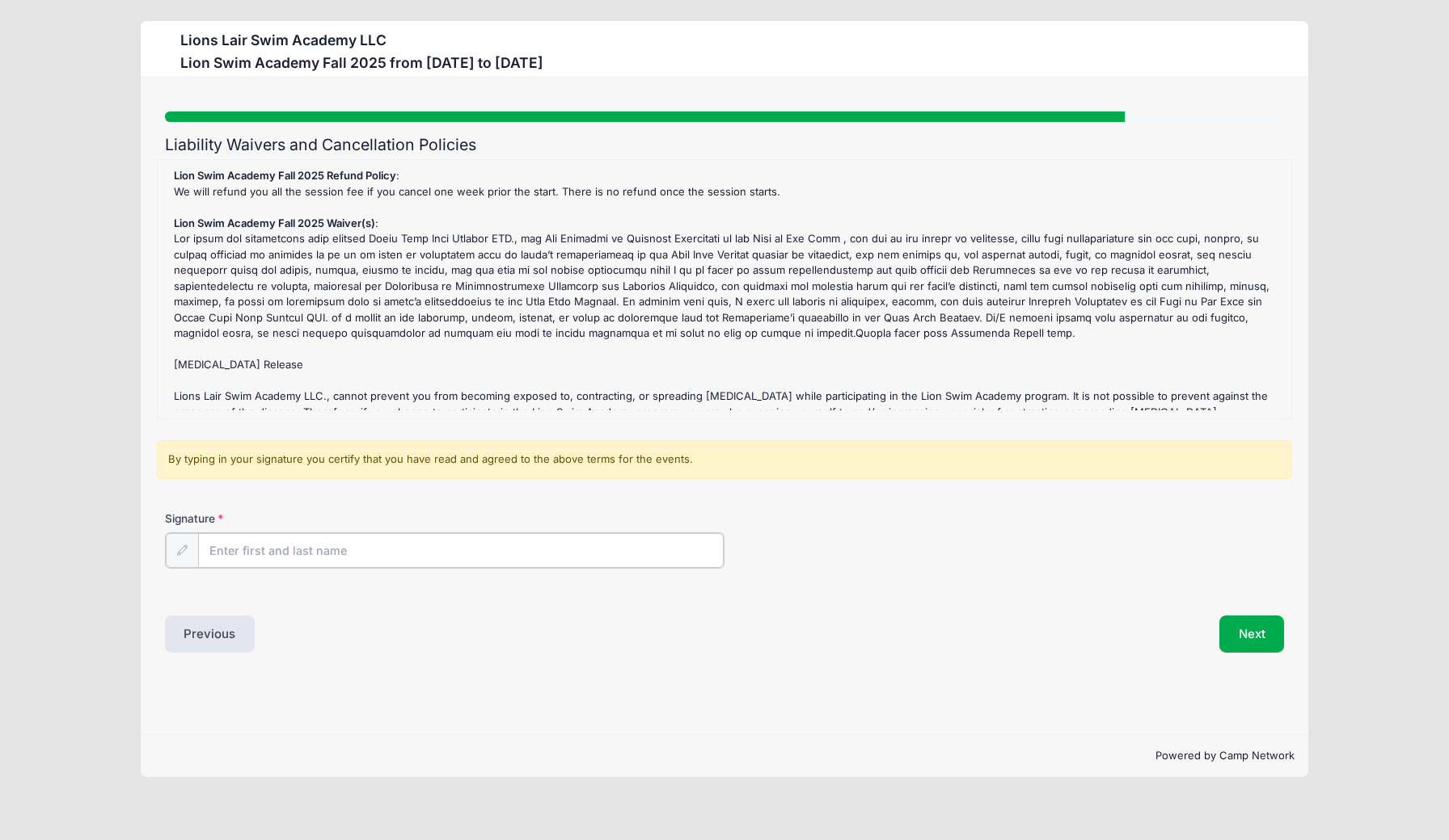
click at [244, 556] on input "Signature" at bounding box center [460, 550] width 525 height 35
type input "Elizabeth Lapthorn"
click at [863, 535] on div "Signature Elizabeth Lapthorn" at bounding box center [724, 538] width 1119 height 56
click at [1252, 632] on button "Next" at bounding box center [1252, 632] width 66 height 37
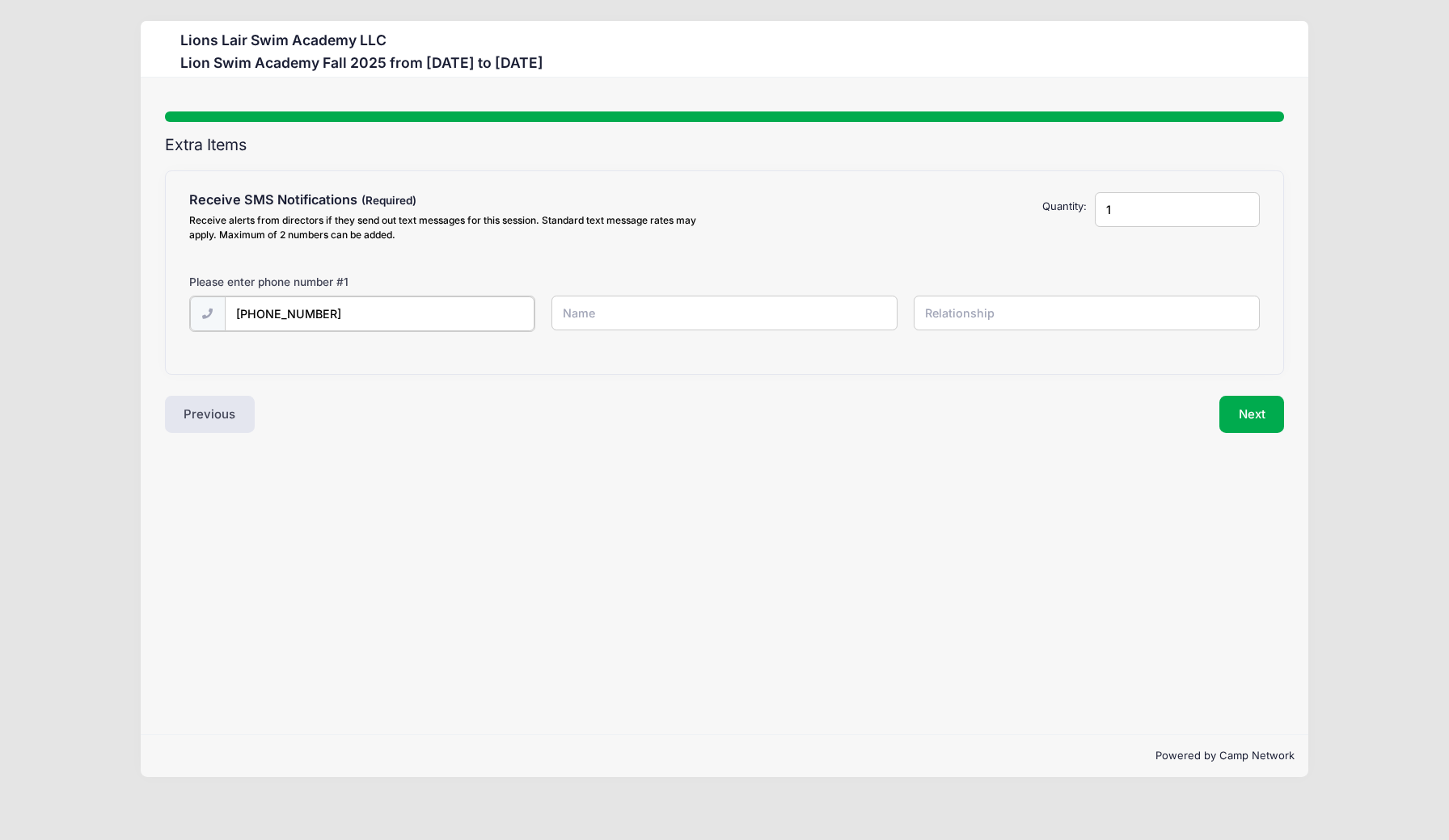
type input "(917) 251-9908"
type input "Elizabeth Partridge"
click at [1021, 312] on input "text" at bounding box center [1086, 313] width 346 height 35
type input "Mother"
click at [1252, 415] on button "Next" at bounding box center [1252, 413] width 66 height 37
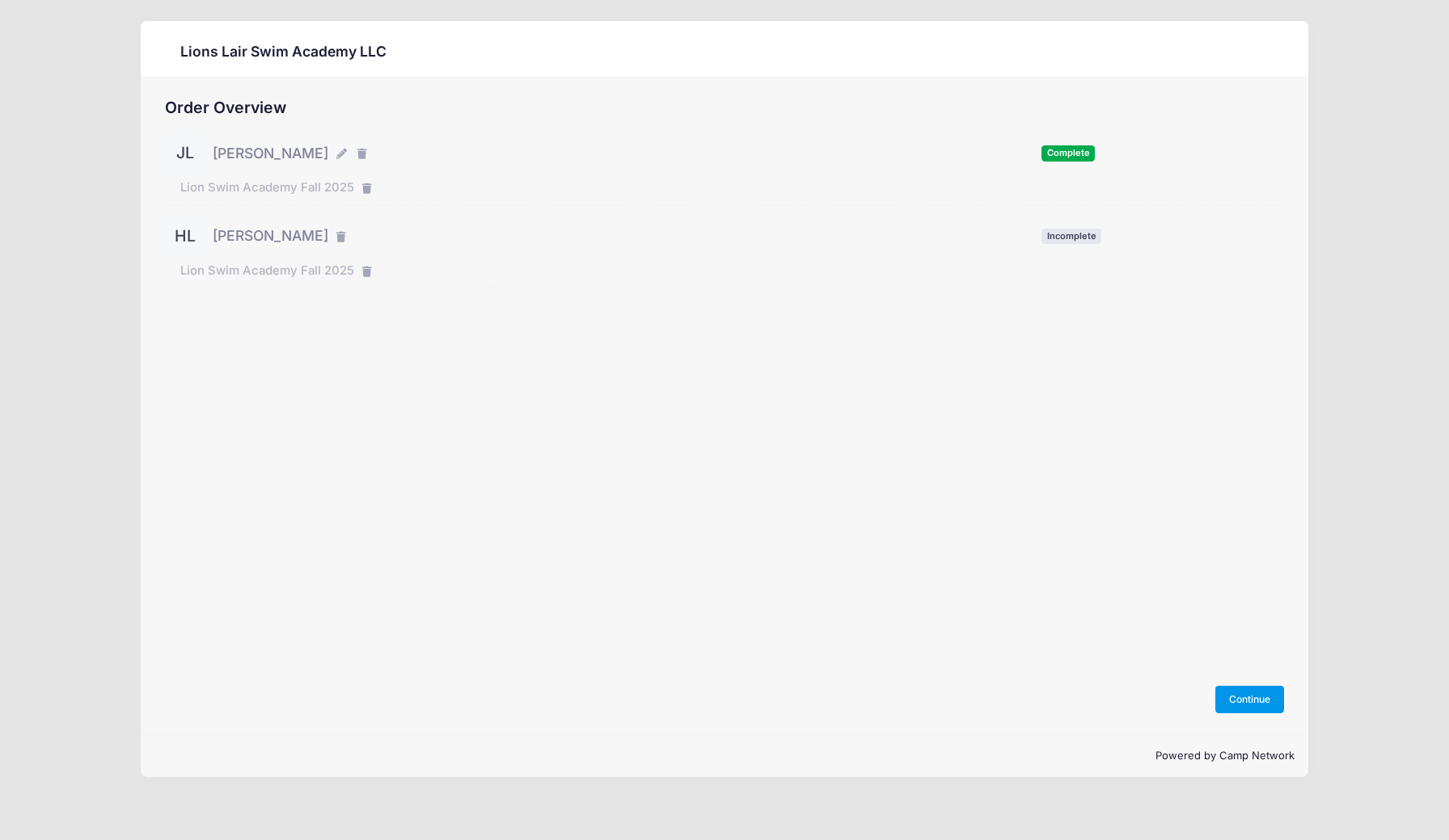
click at [1242, 706] on button "Continue" at bounding box center [1250, 700] width 69 height 28
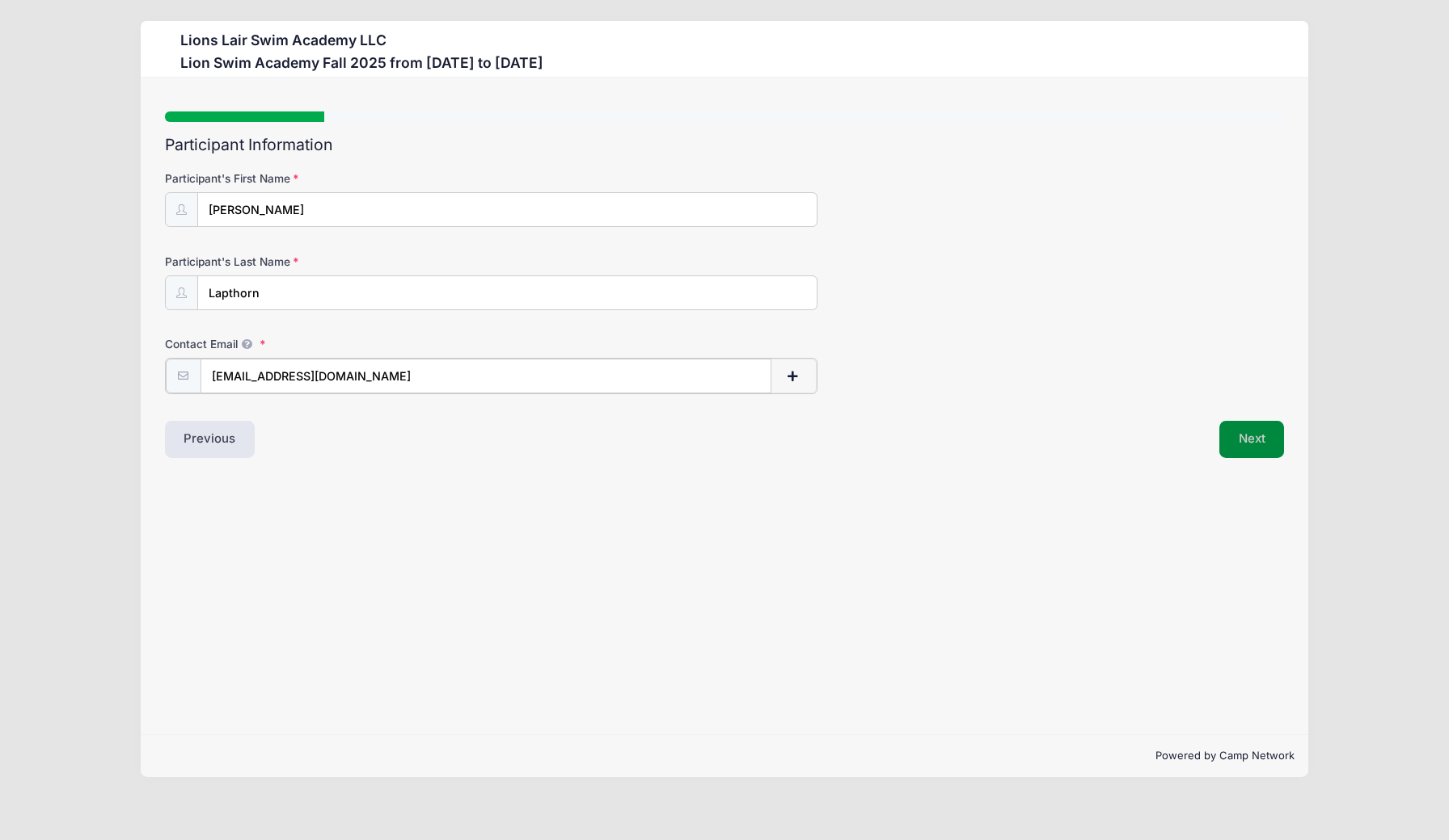
type input "[EMAIL_ADDRESS][DOMAIN_NAME]"
click at [1255, 444] on button "Next" at bounding box center [1252, 438] width 66 height 37
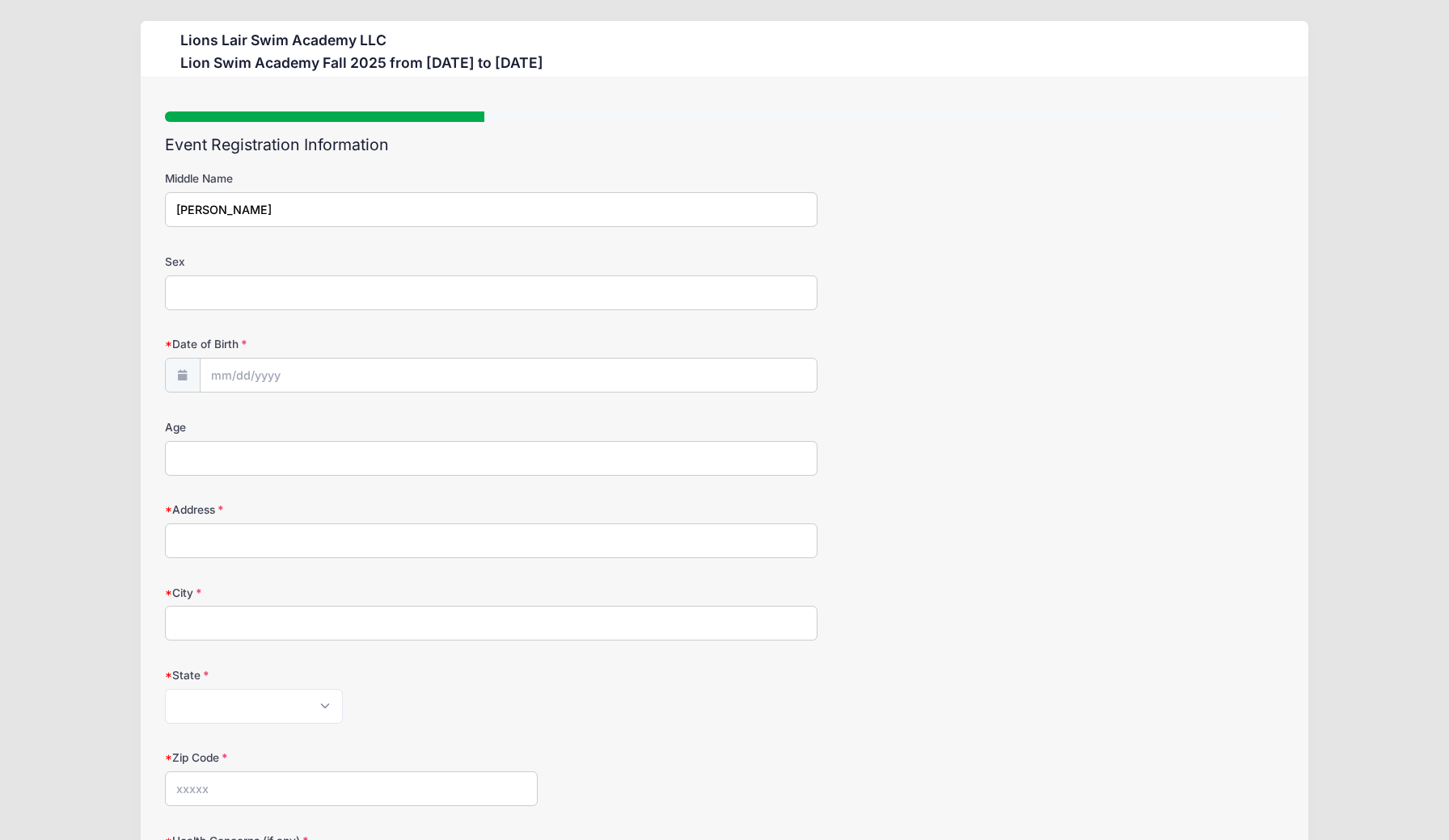
type input "William"
type input "Male"
click at [222, 376] on input "Date of Birth" at bounding box center [509, 376] width 617 height 35
select select "1"
click at [347, 427] on input "2025" at bounding box center [351, 421] width 53 height 24
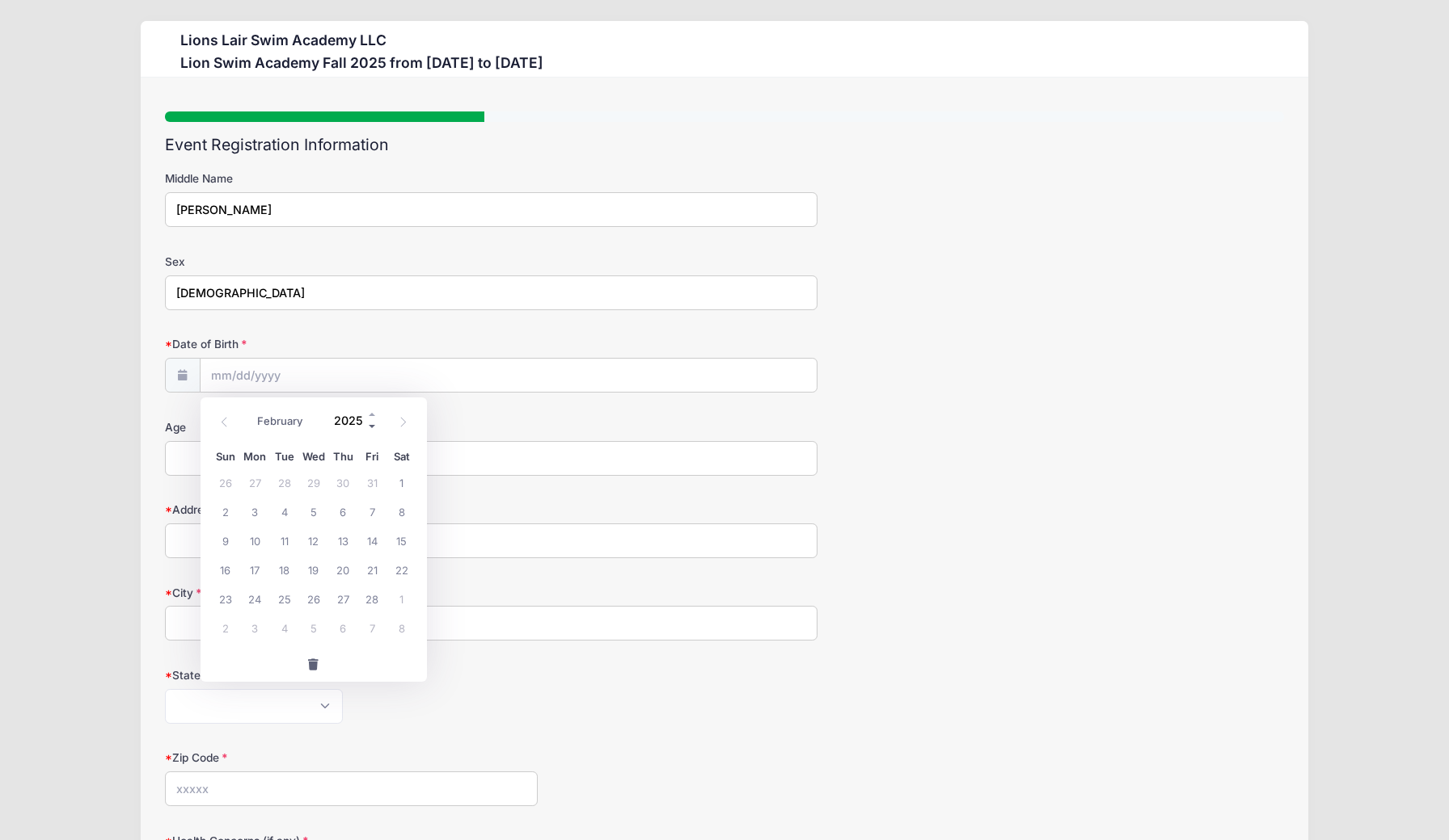
click at [371, 425] on span at bounding box center [372, 427] width 11 height 12
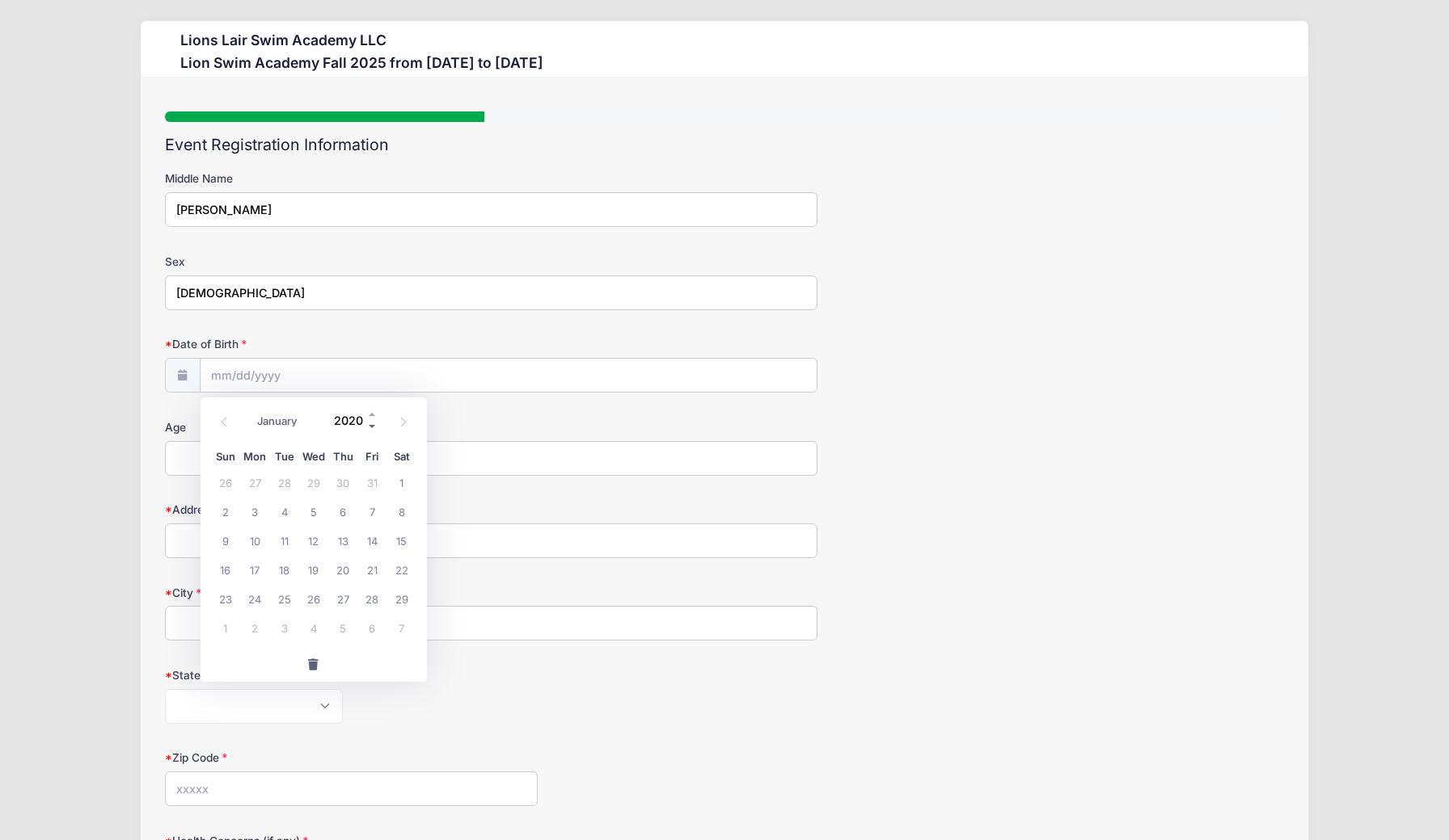
click at [371, 425] on span at bounding box center [372, 427] width 11 height 12
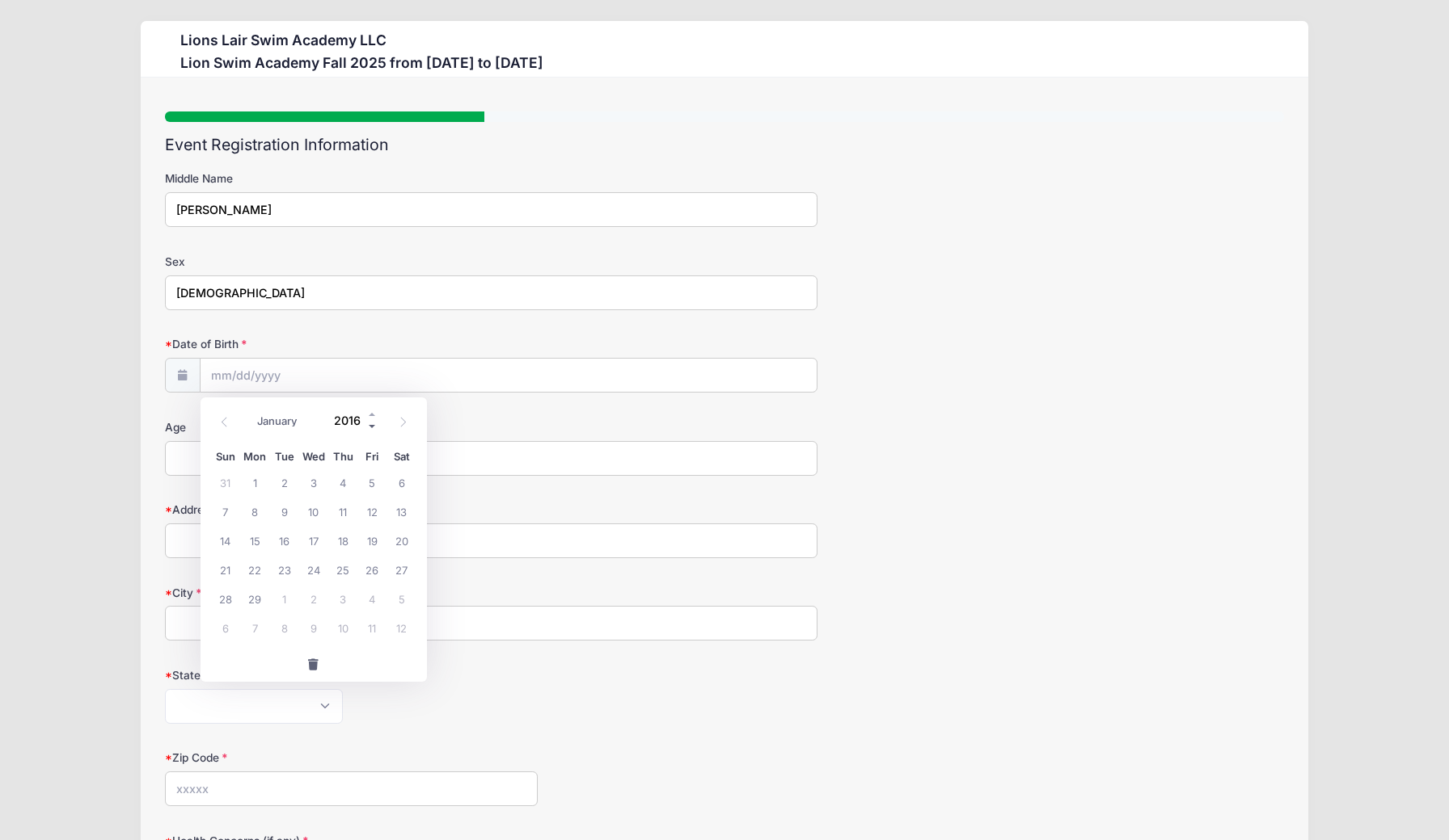
type input "2015"
click at [376, 568] on span "27" at bounding box center [372, 570] width 29 height 29
type input "02/27/2015"
click at [225, 462] on input "Age" at bounding box center [492, 458] width 654 height 35
type input "10"
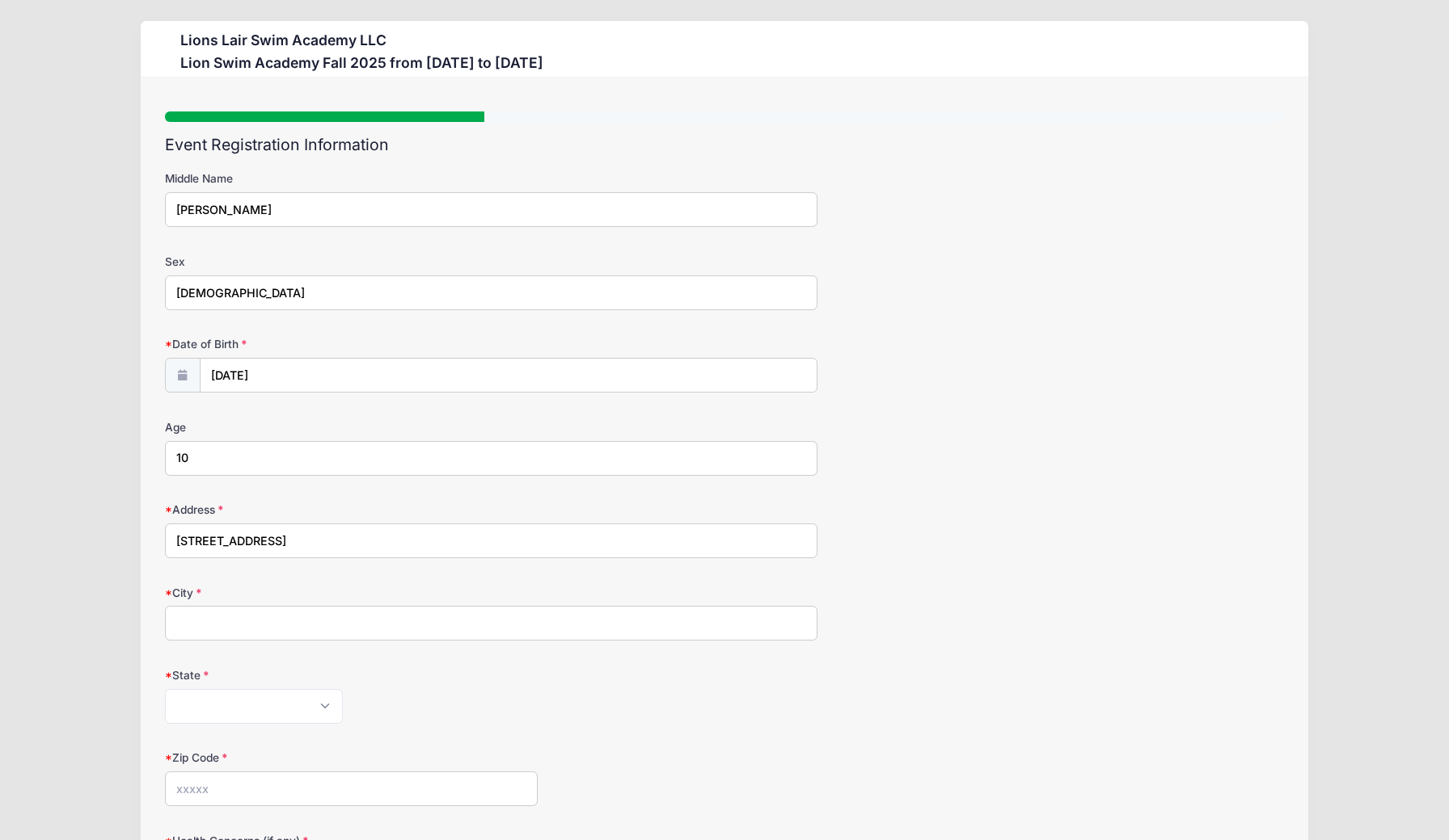
click at [202, 540] on input "21 W End Ave, #1004" at bounding box center [492, 541] width 654 height 35
type input "21 West End Ave, #1004"
type input "New York"
select select "NY"
type input "10023"
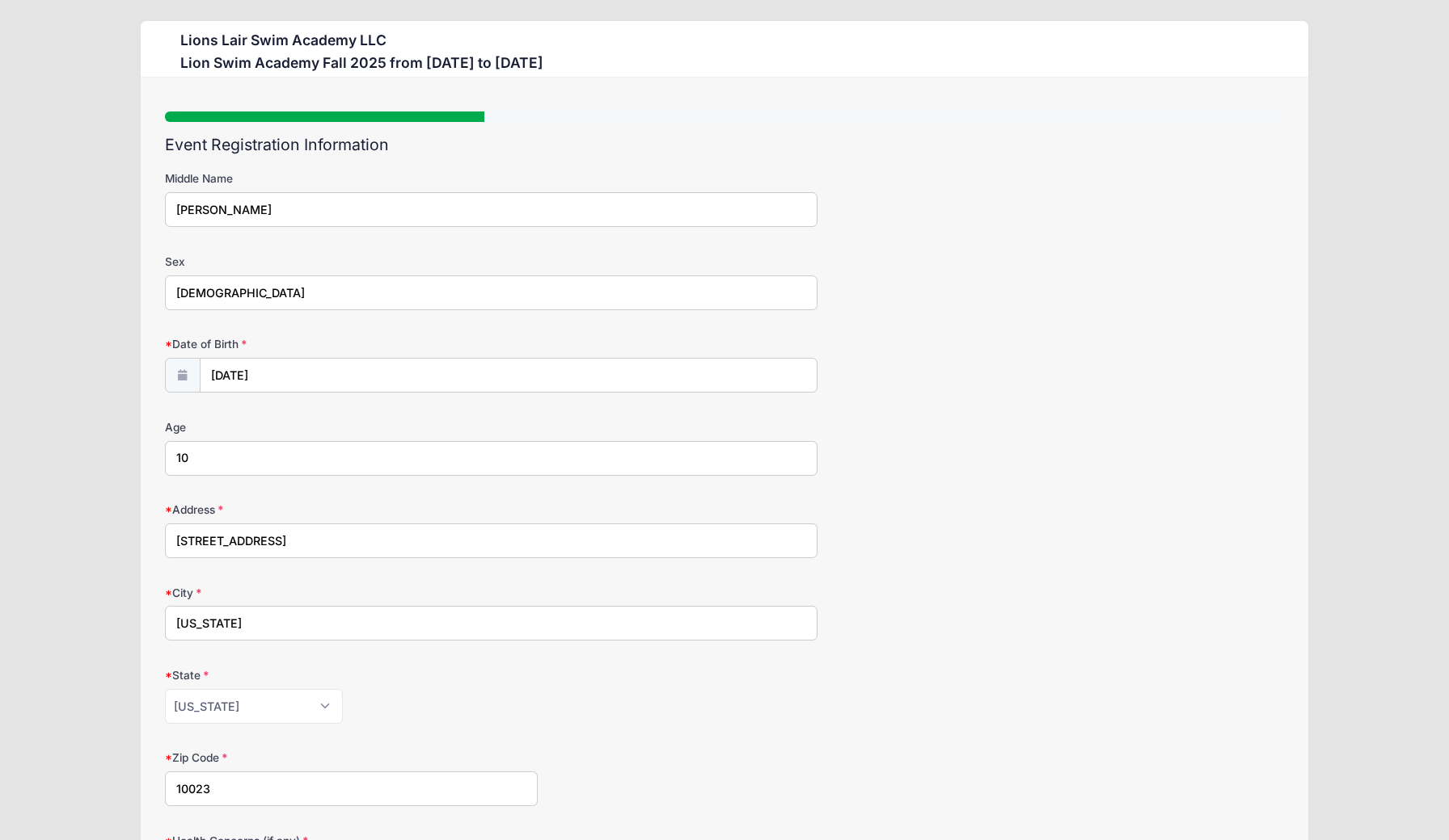
click at [606, 655] on form "Middle Name William Sex Male Date of Birth 02/27/2015 Age 10 Address" at bounding box center [724, 640] width 1119 height 939
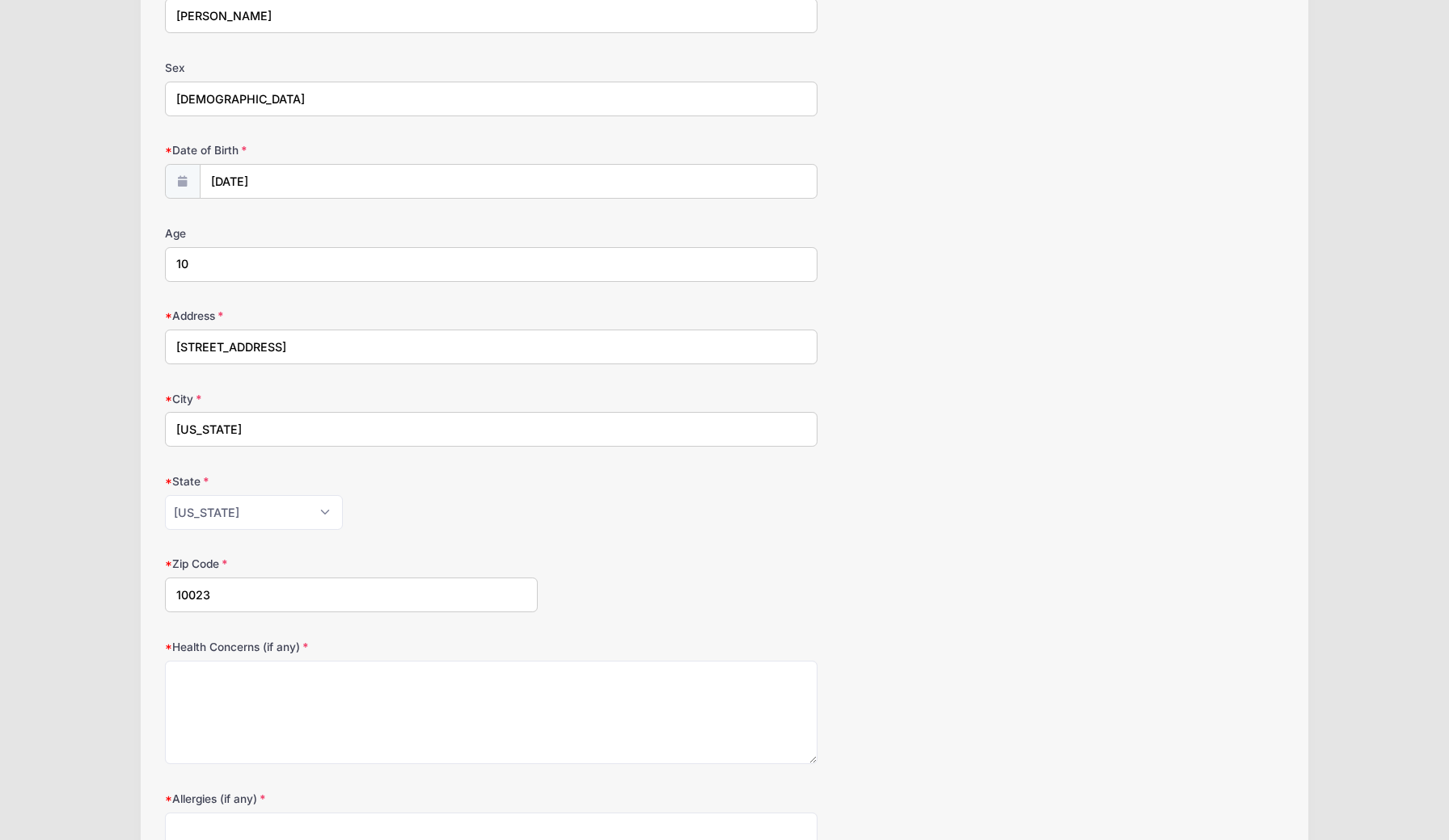
scroll to position [227, 0]
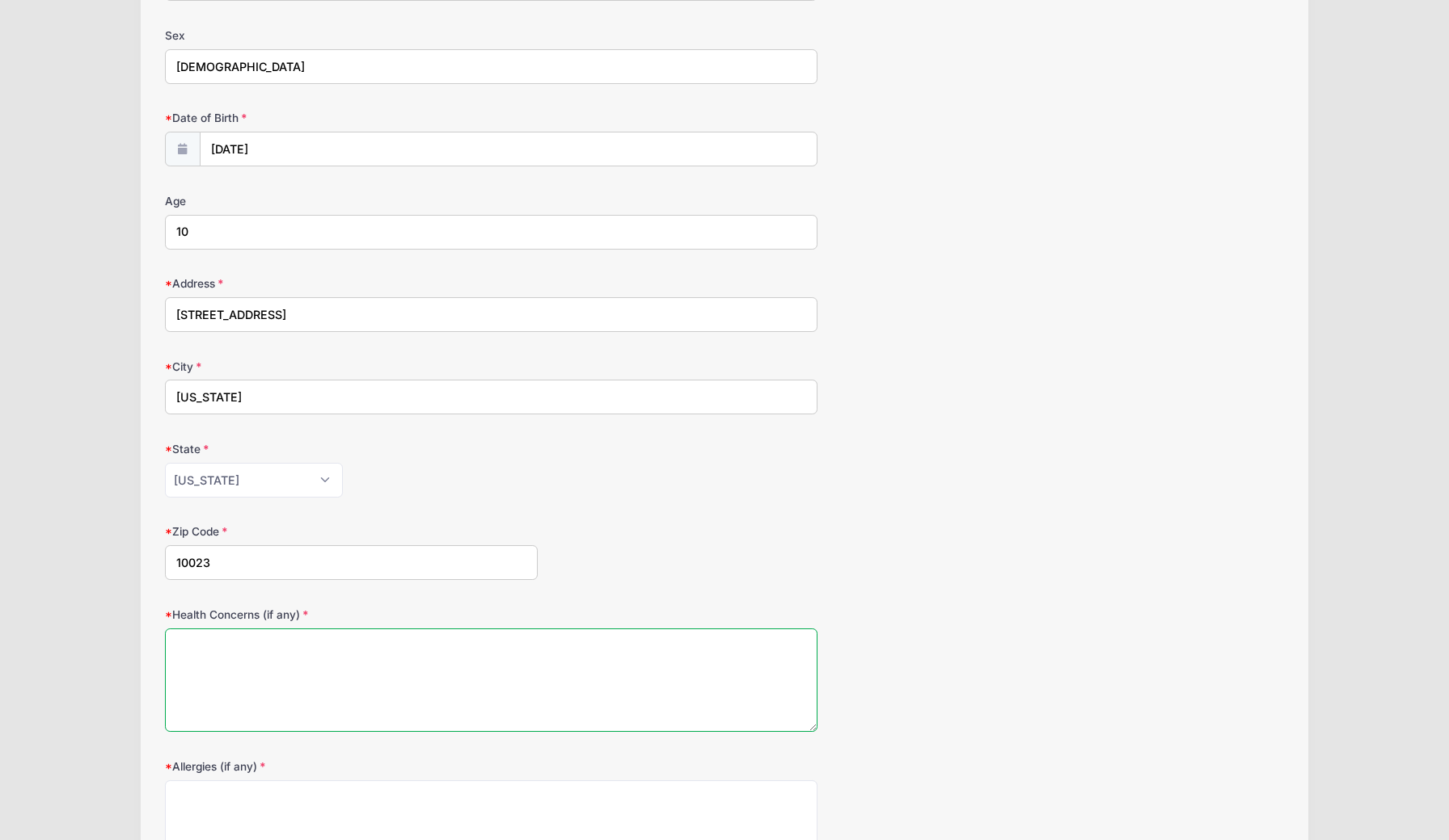
click at [430, 656] on textarea "Health Concerns (if any)" at bounding box center [492, 681] width 654 height 104
type textarea "none"
click at [876, 543] on div "Zip Code 10023" at bounding box center [724, 551] width 1119 height 56
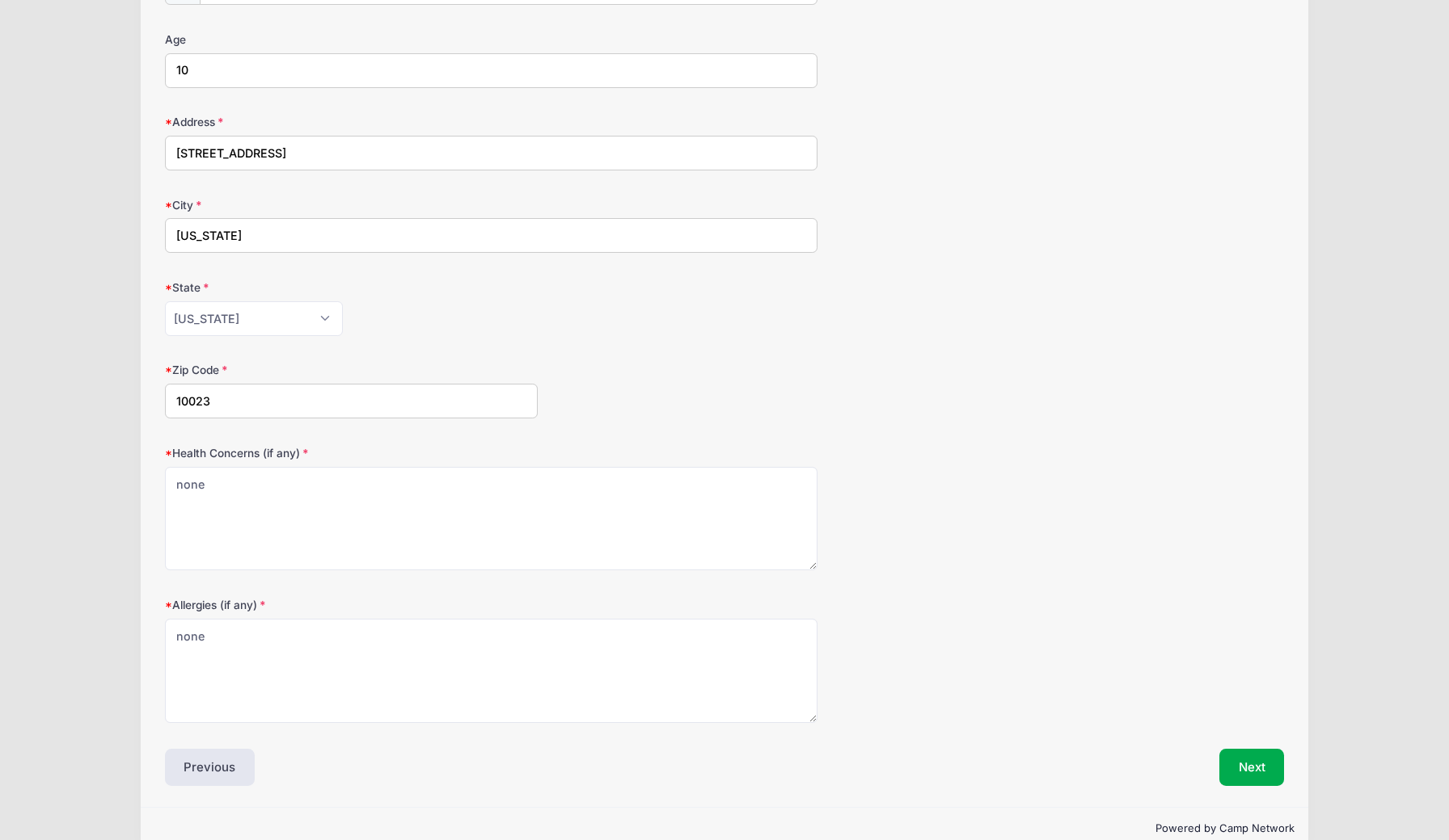
scroll to position [420, 0]
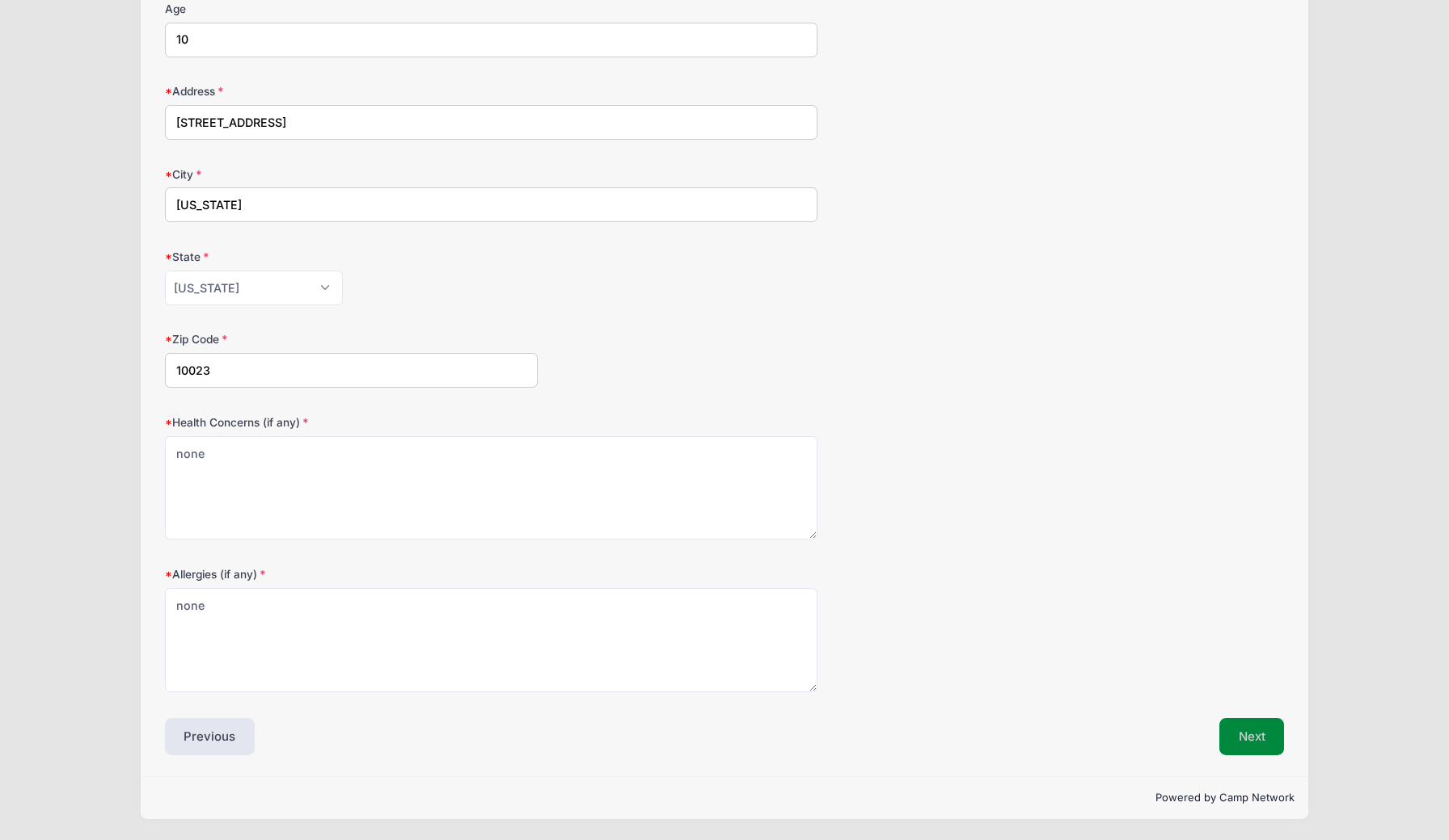
click at [1264, 746] on button "Next" at bounding box center [1252, 736] width 66 height 37
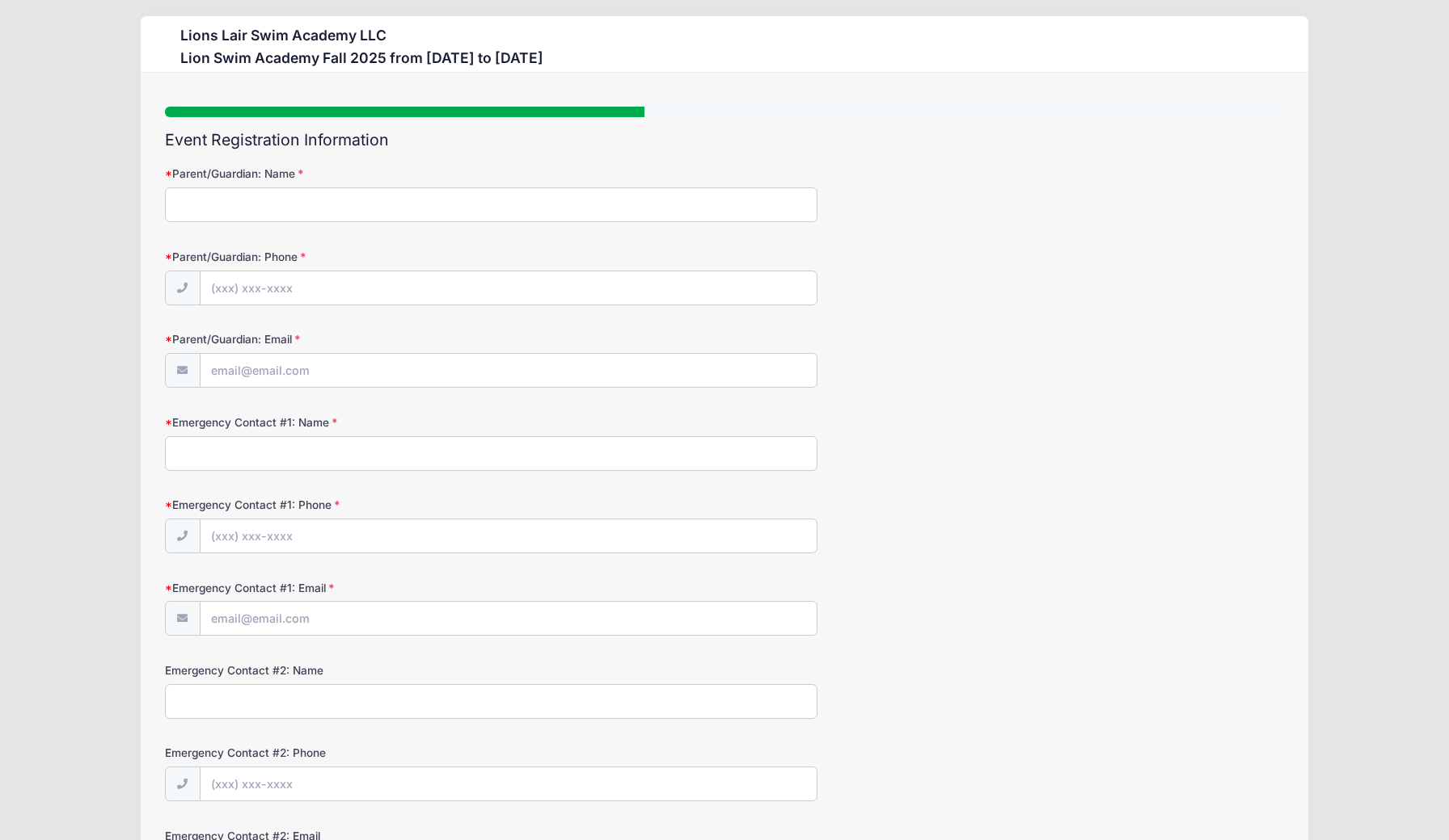
scroll to position [0, 0]
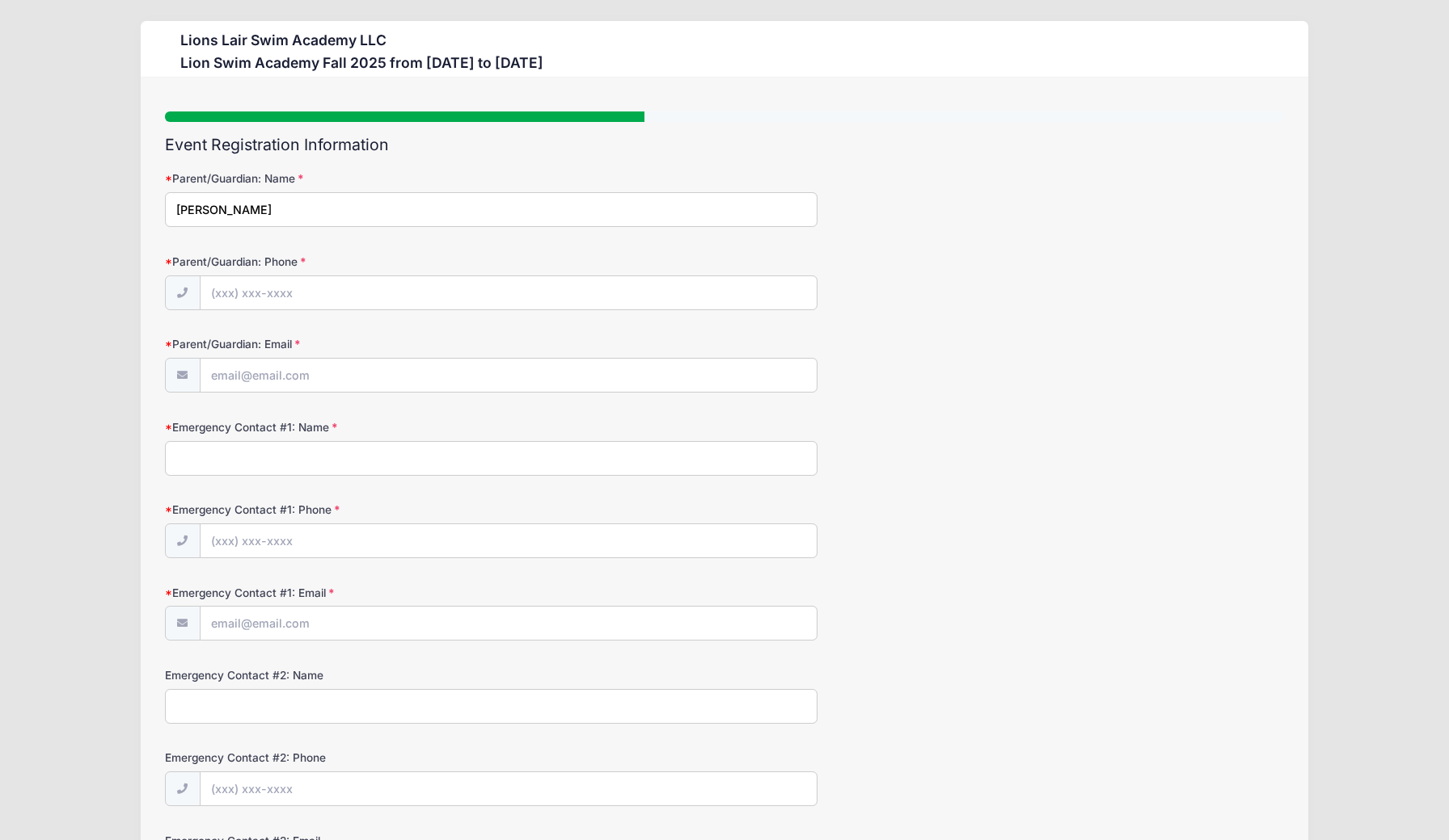
click at [221, 215] on input "Liz Partridge" at bounding box center [492, 209] width 654 height 35
type input "L"
type input "Elizabeth Lapthorn"
type input "(917) 251-9908"
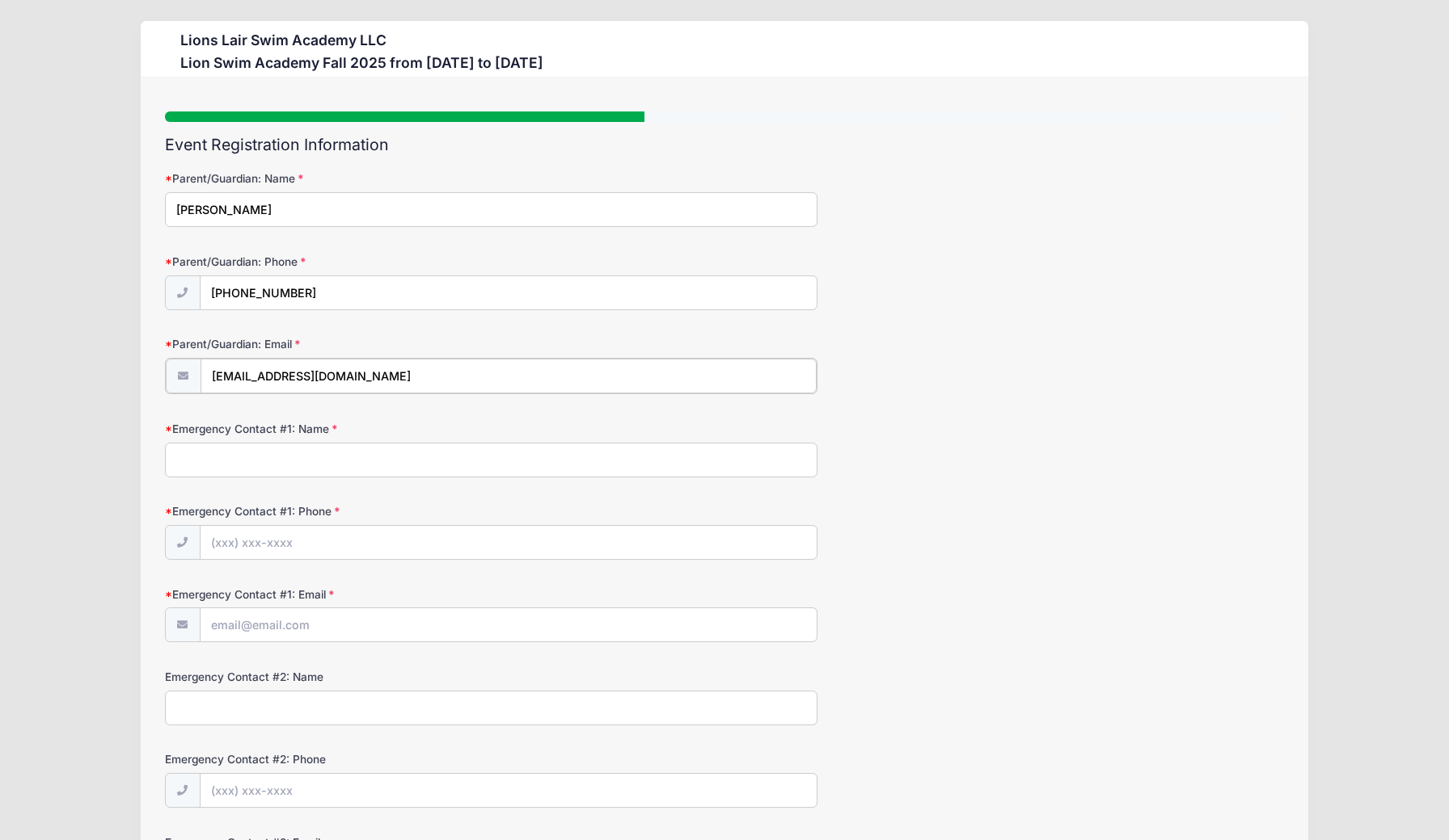
type input "[EMAIL_ADDRESS][DOMAIN_NAME]"
type input "Will Lapthorn"
type input "(718) 316-0747"
type input "[EMAIL_ADDRESS][DOMAIN_NAME]"
click at [958, 540] on div "Emergency Contact #1: Phone (718) 316-0747" at bounding box center [724, 529] width 1119 height 56
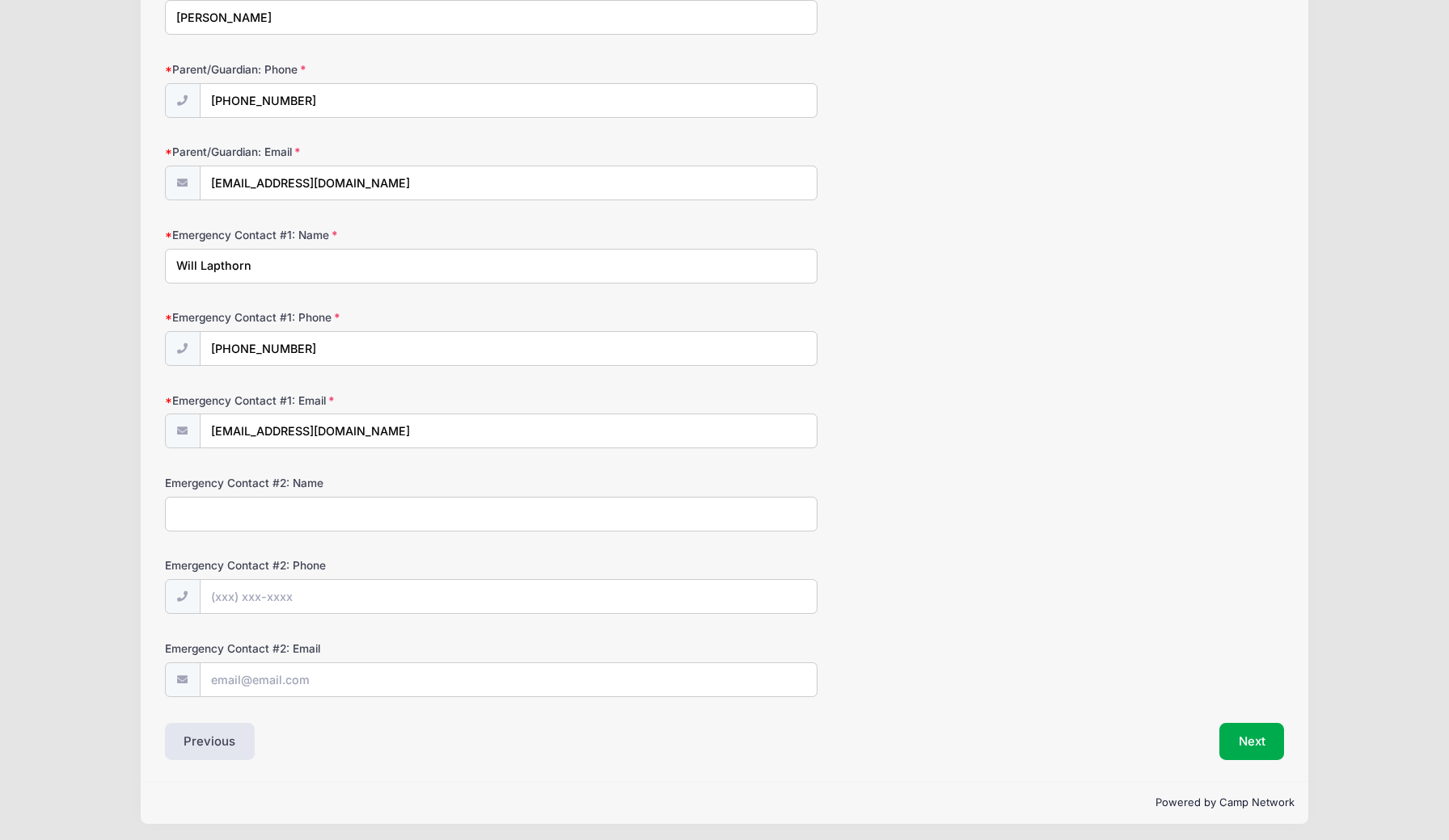
scroll to position [202, 0]
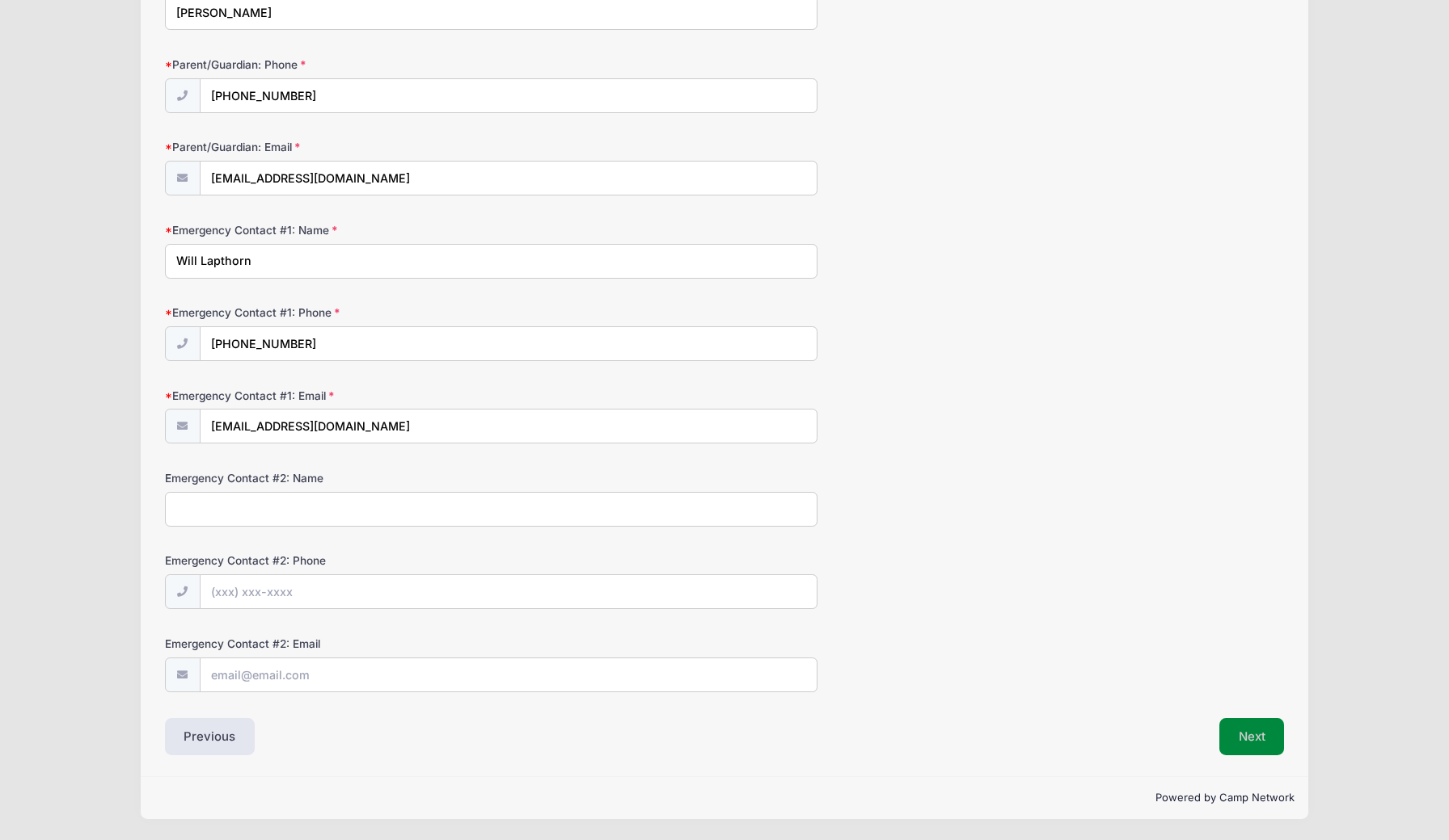
click at [1261, 742] on button "Next" at bounding box center [1252, 736] width 66 height 37
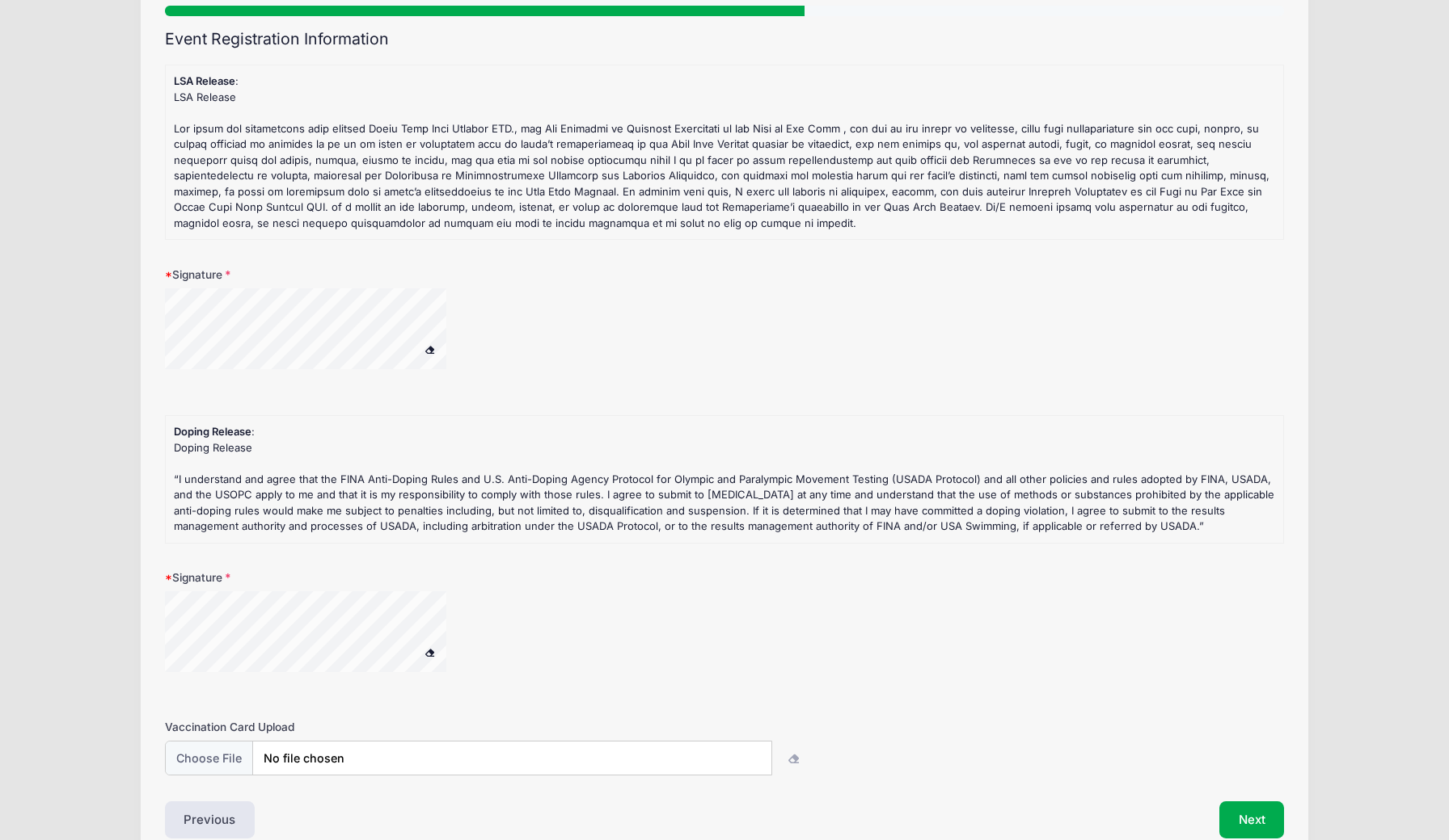
scroll to position [0, 0]
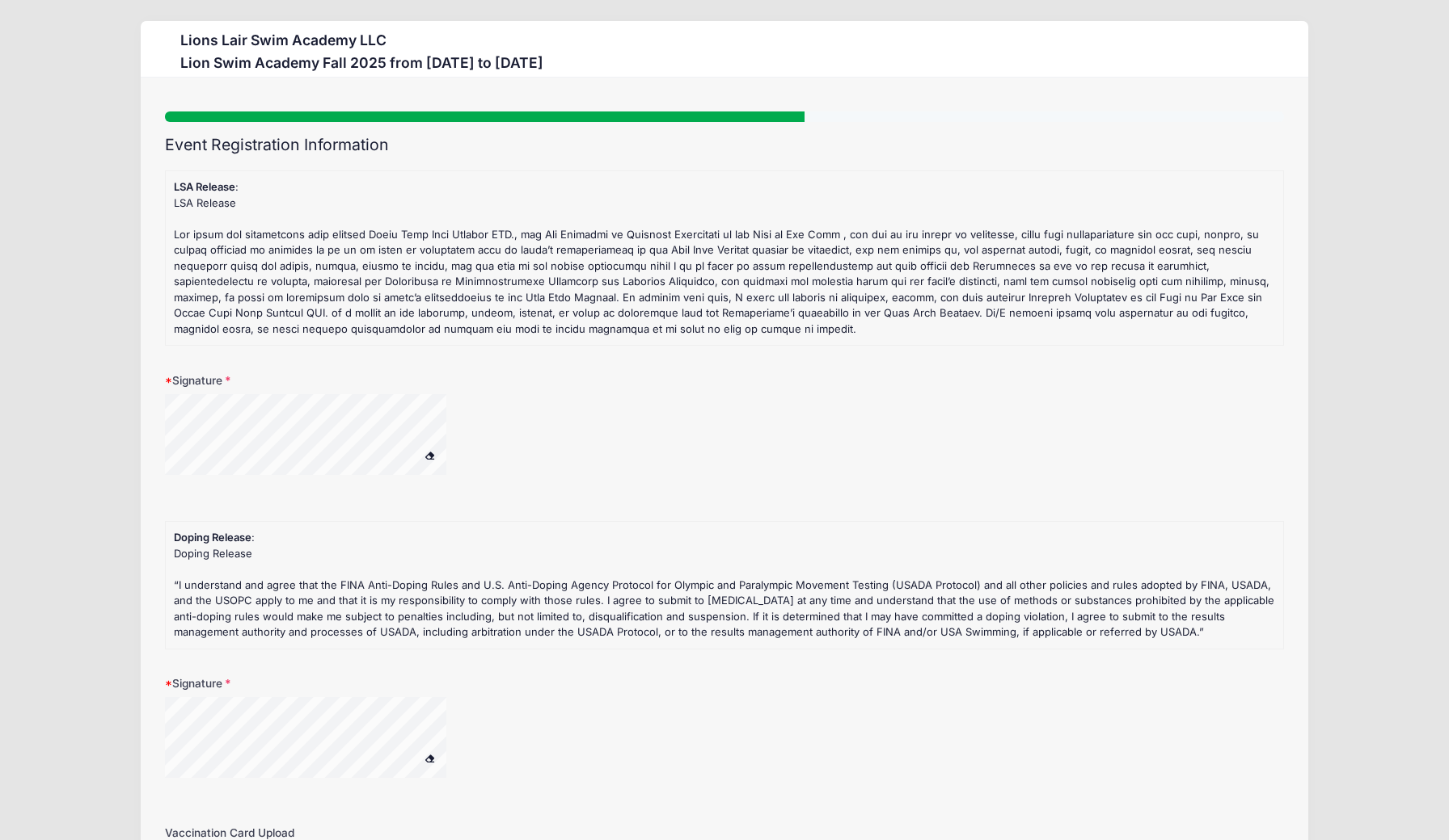
click at [426, 753] on span at bounding box center [428, 758] width 11 height 9
click at [430, 755] on span at bounding box center [428, 758] width 11 height 9
click at [428, 754] on span at bounding box center [428, 758] width 11 height 9
click at [776, 724] on div at bounding box center [492, 747] width 654 height 101
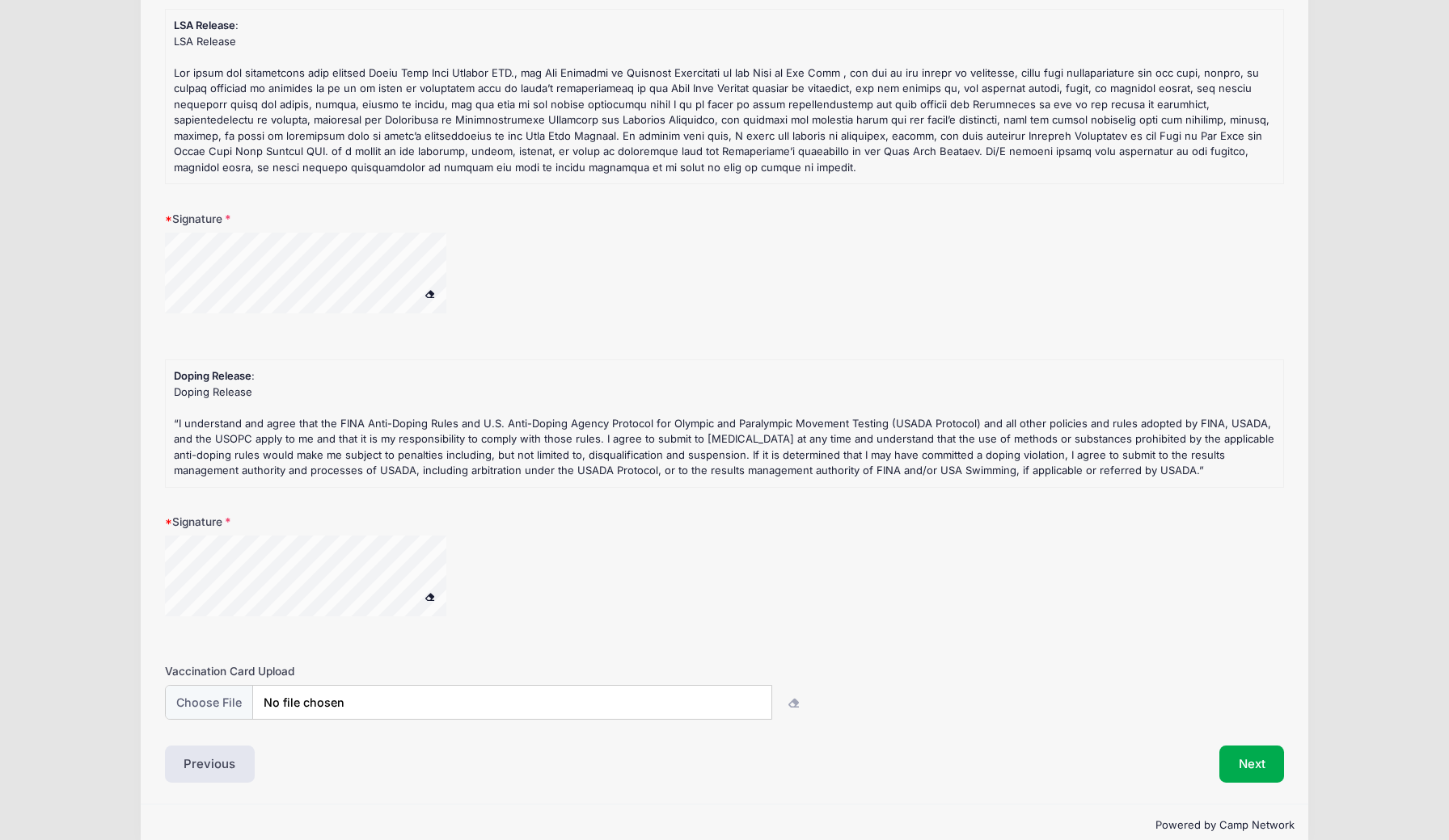
scroll to position [183, 0]
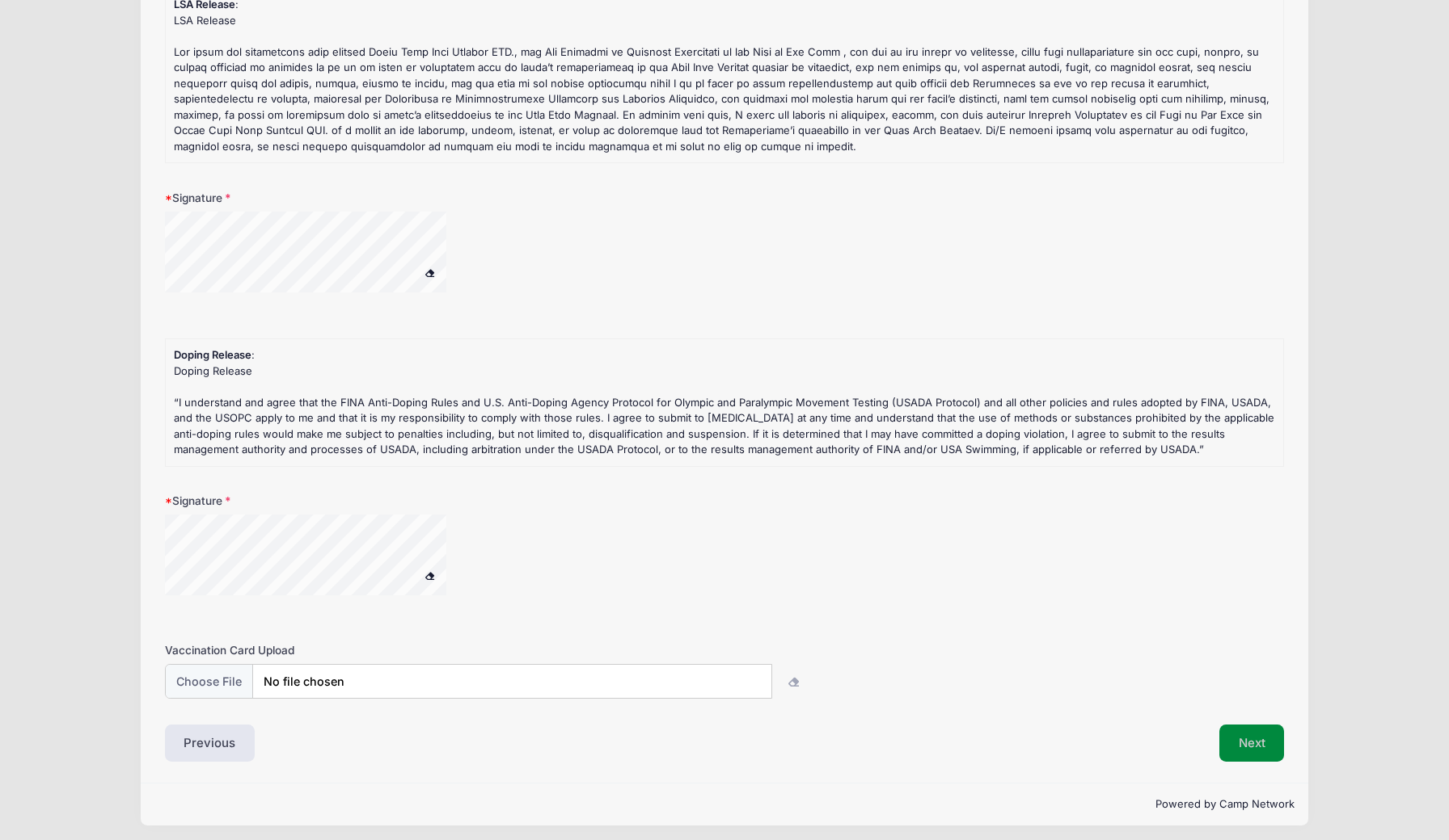
click at [1241, 732] on button "Next" at bounding box center [1252, 743] width 66 height 37
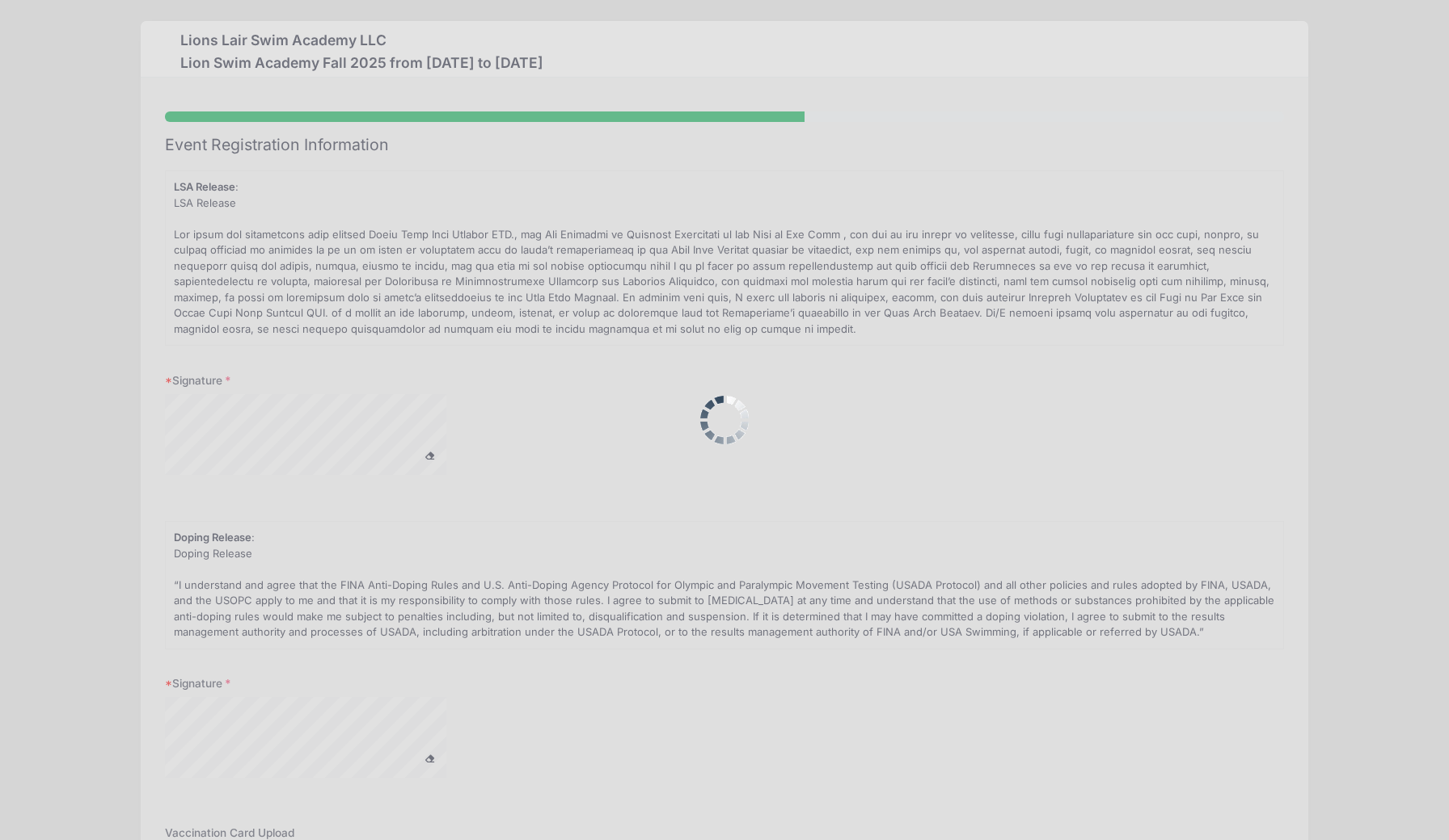
scroll to position [0, 0]
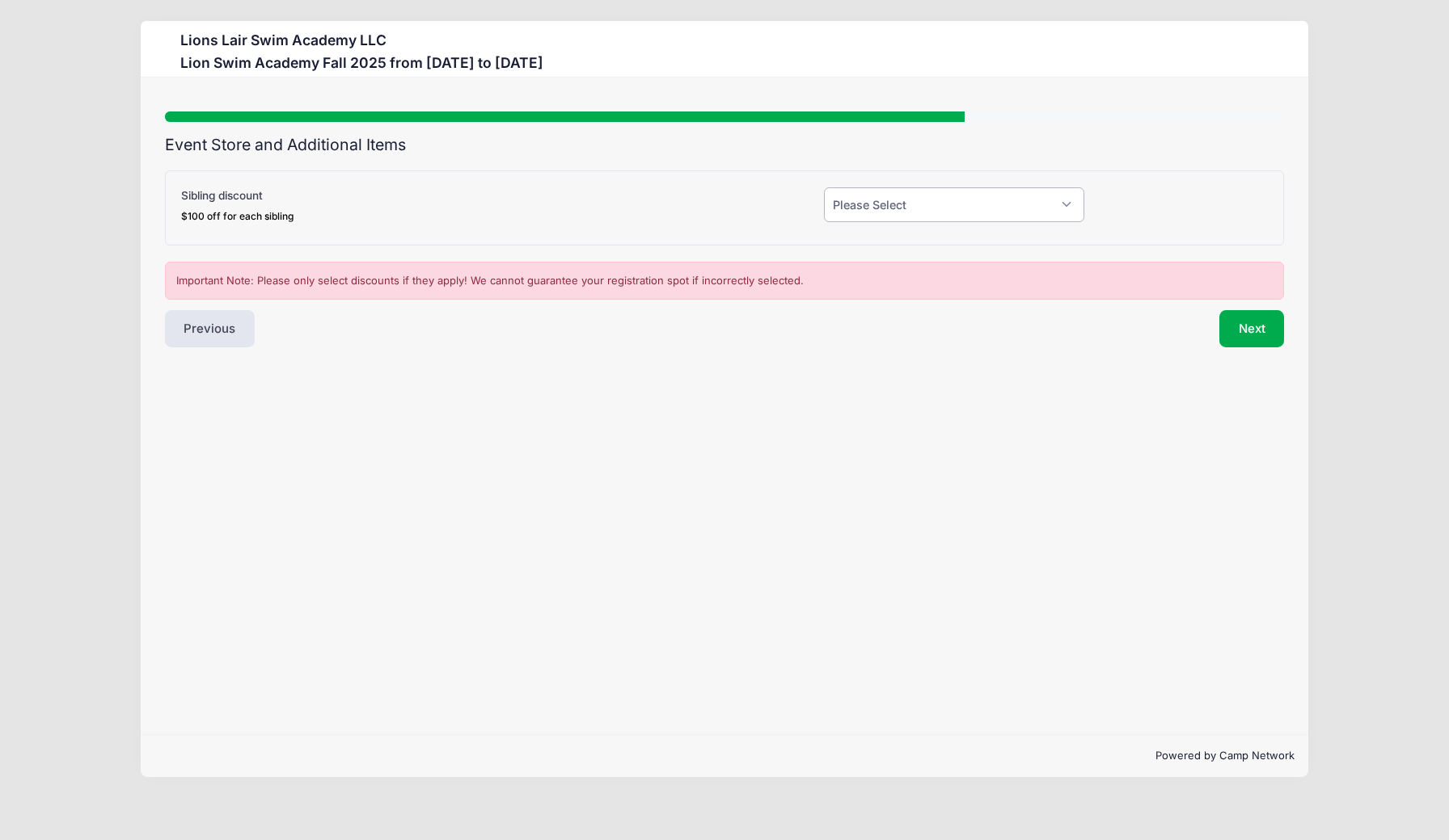
select select "1"
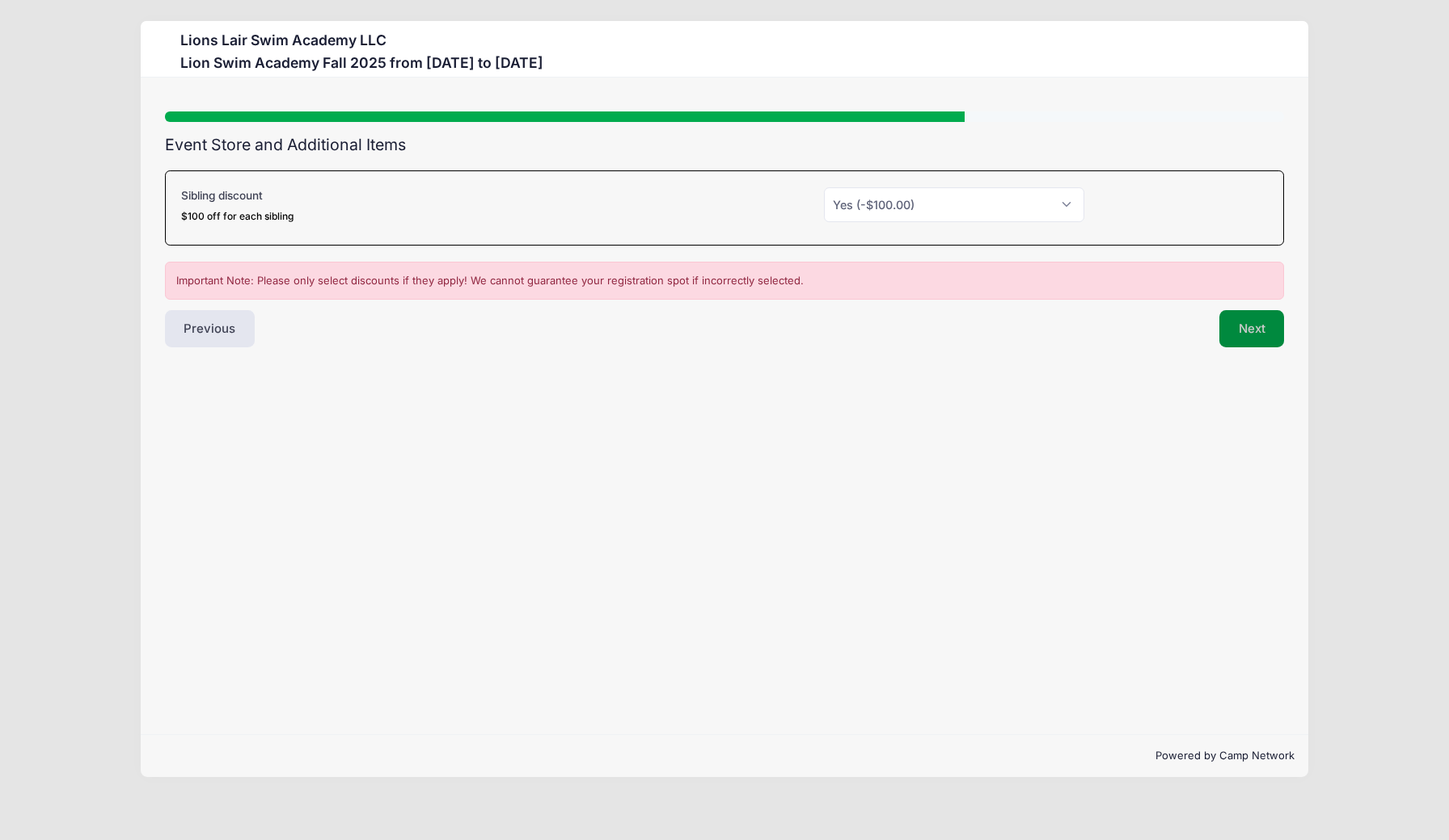
click at [1246, 337] on button "Next" at bounding box center [1252, 329] width 66 height 37
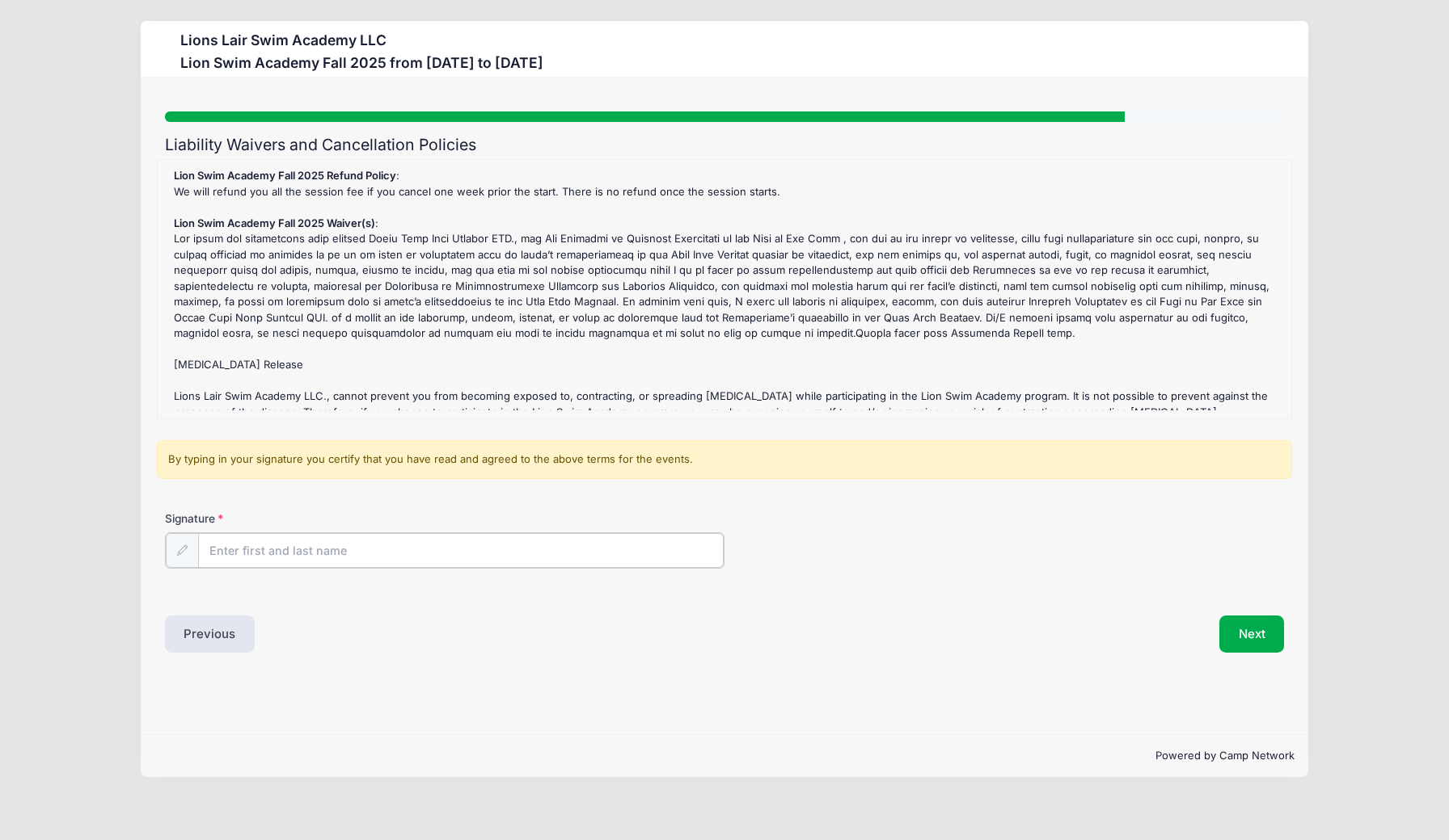
click at [263, 553] on input "Signature" at bounding box center [460, 550] width 525 height 35
type input "Elizabeth Lapthorn"
click at [1257, 639] on button "Next" at bounding box center [1252, 632] width 66 height 37
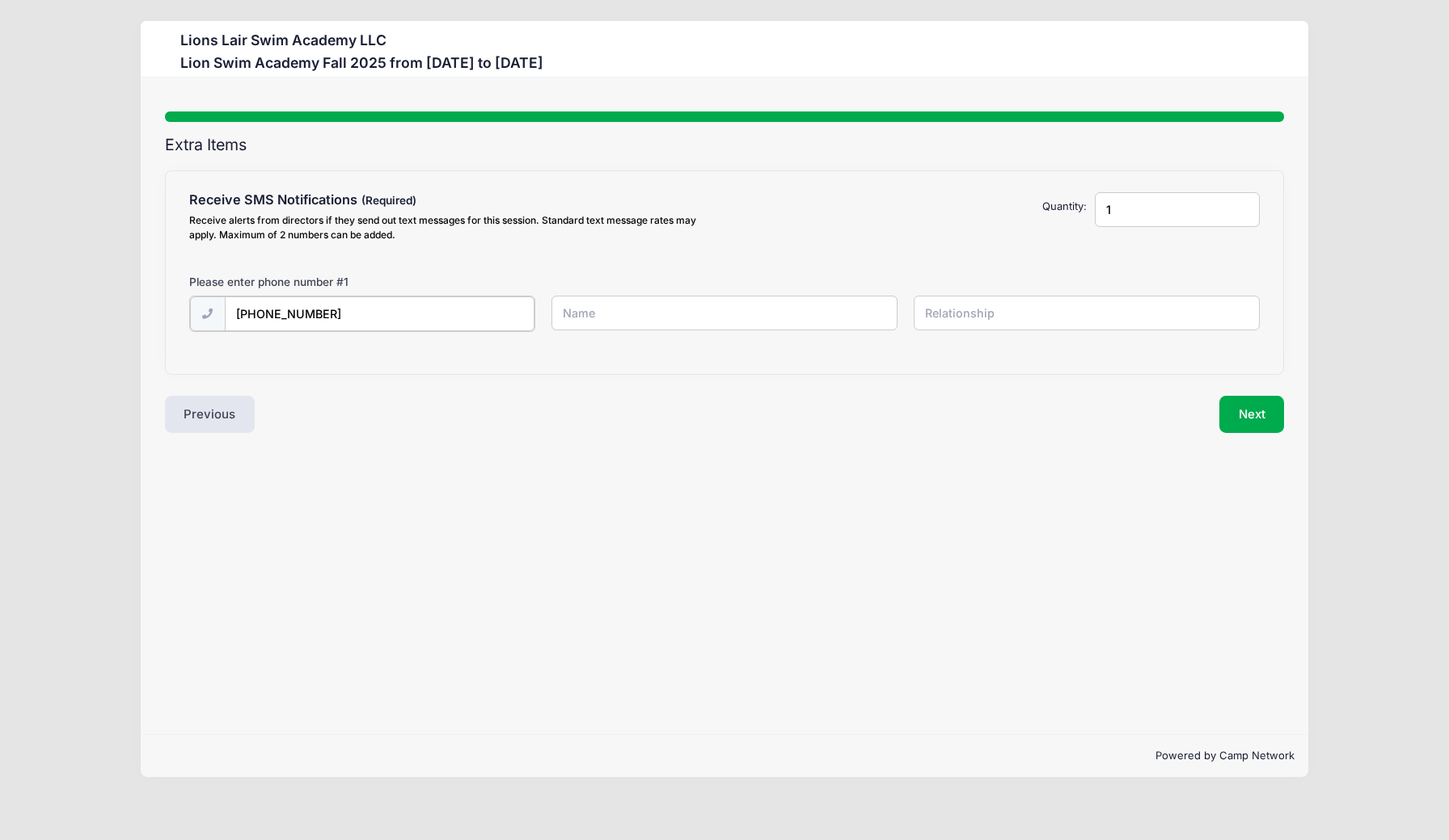
type input "(917) 251-9908"
type input "Elizabeth"
click at [1127, 209] on input "1" at bounding box center [1177, 209] width 165 height 35
type input "2"
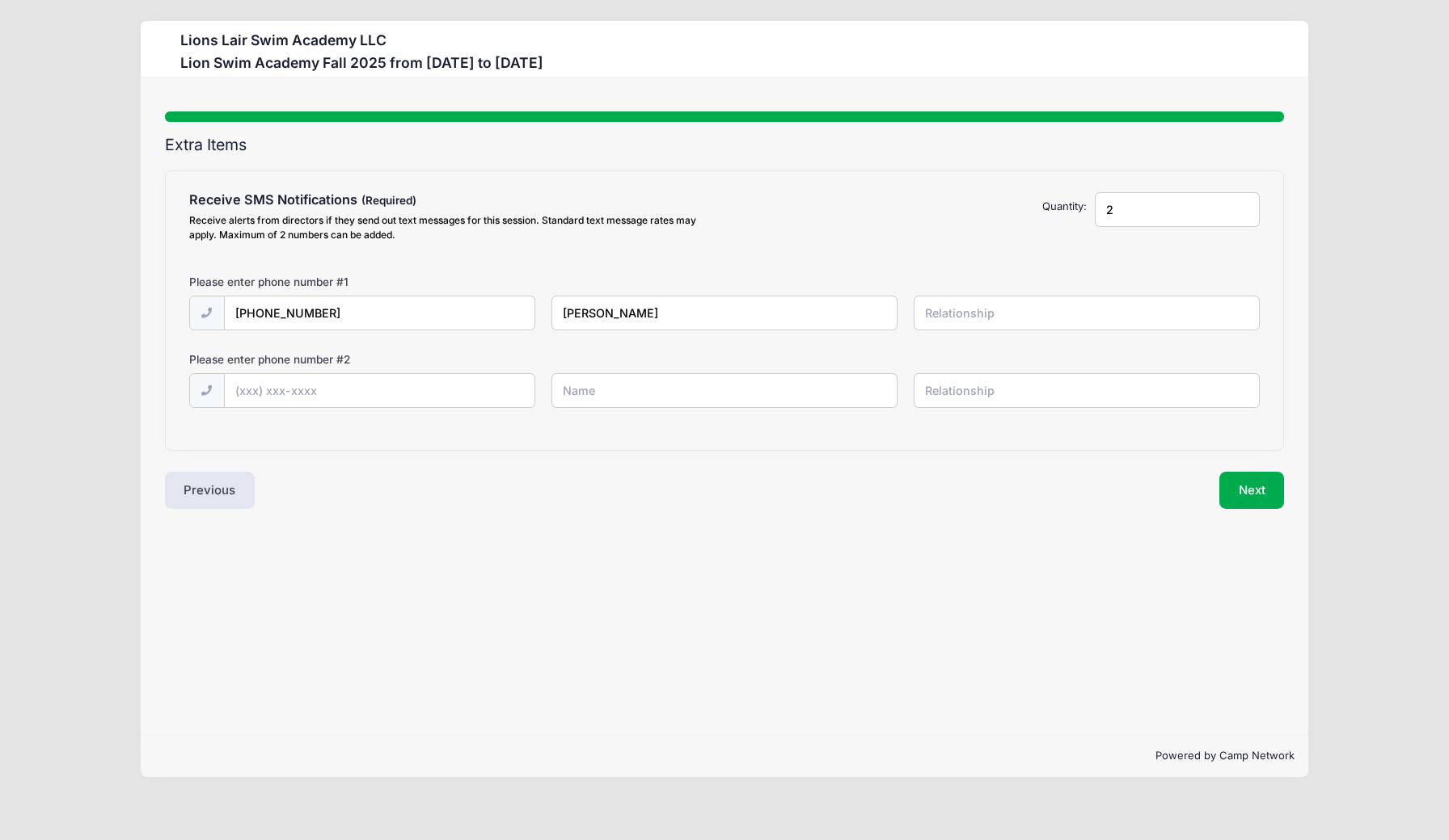
click at [1242, 208] on input "2" at bounding box center [1177, 209] width 165 height 35
type input "(718) 316-0747"
click at [636, 311] on input "Elizabeth" at bounding box center [724, 313] width 346 height 35
type input "Elizabeth Lapthorn"
type input "Mother"
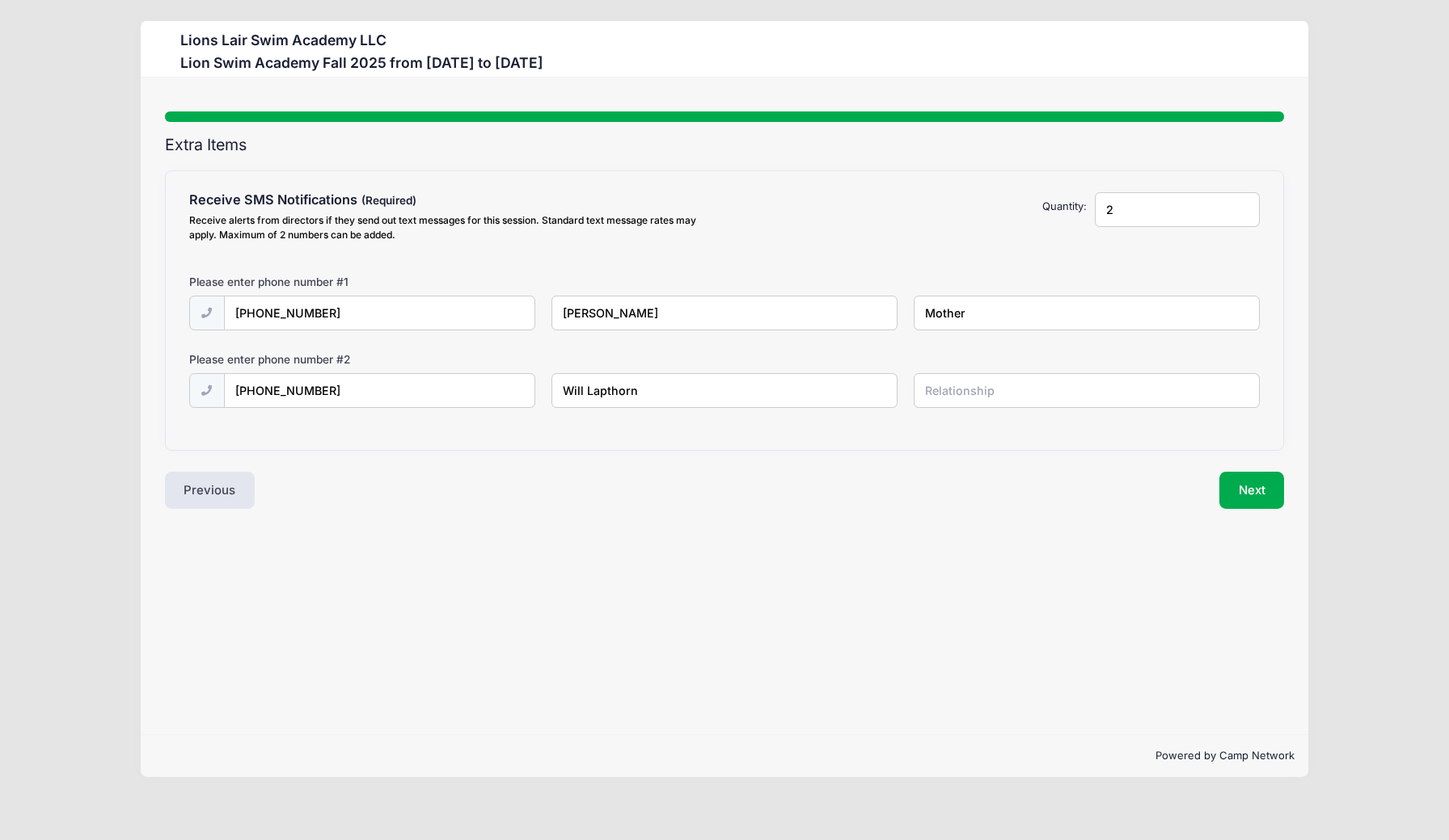
type input "Will Lapthorn"
type input "Father"
click at [1265, 494] on button "Next" at bounding box center [1252, 490] width 66 height 37
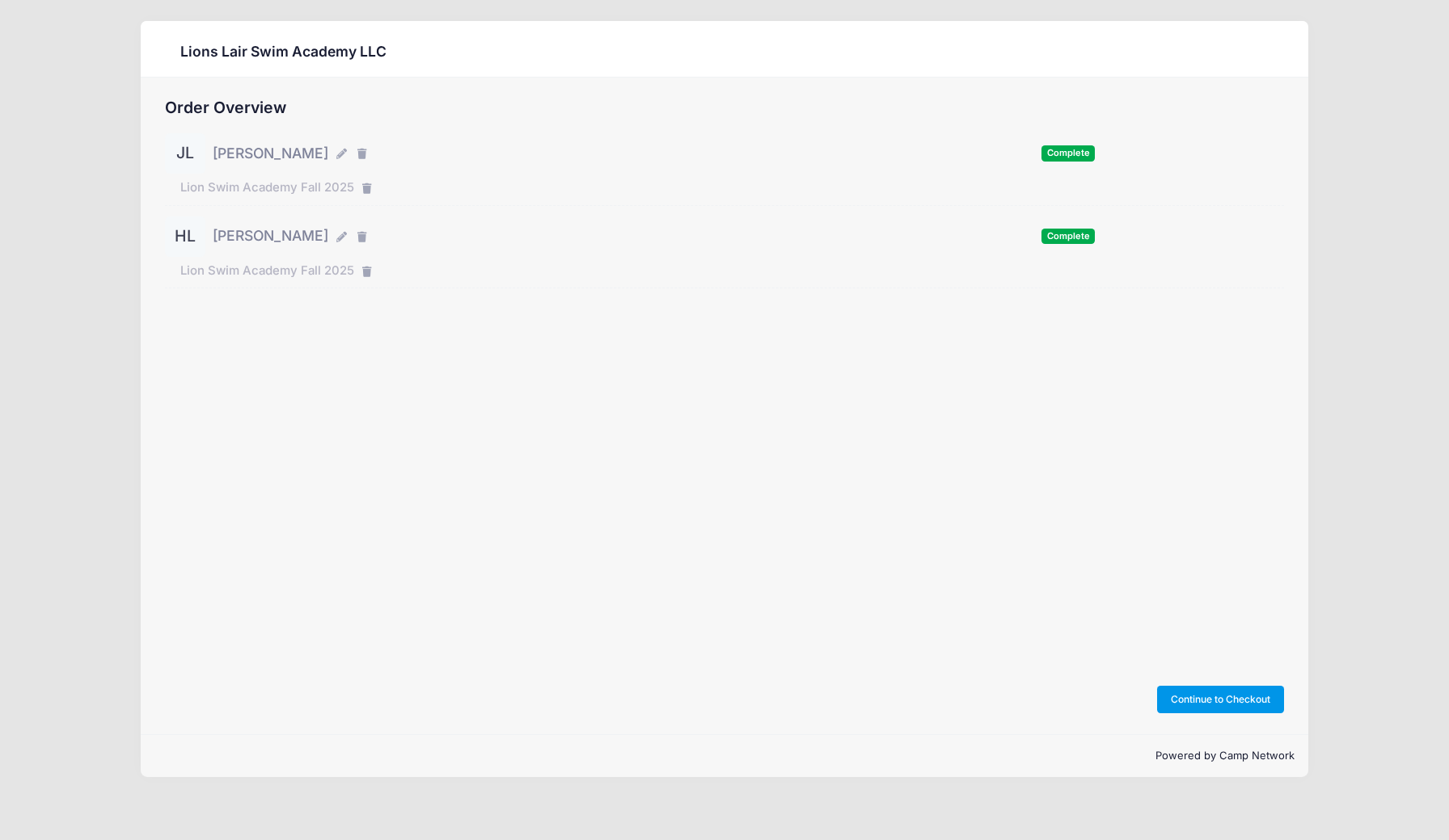
click at [1221, 696] on button "Continue to Checkout" at bounding box center [1220, 700] width 128 height 28
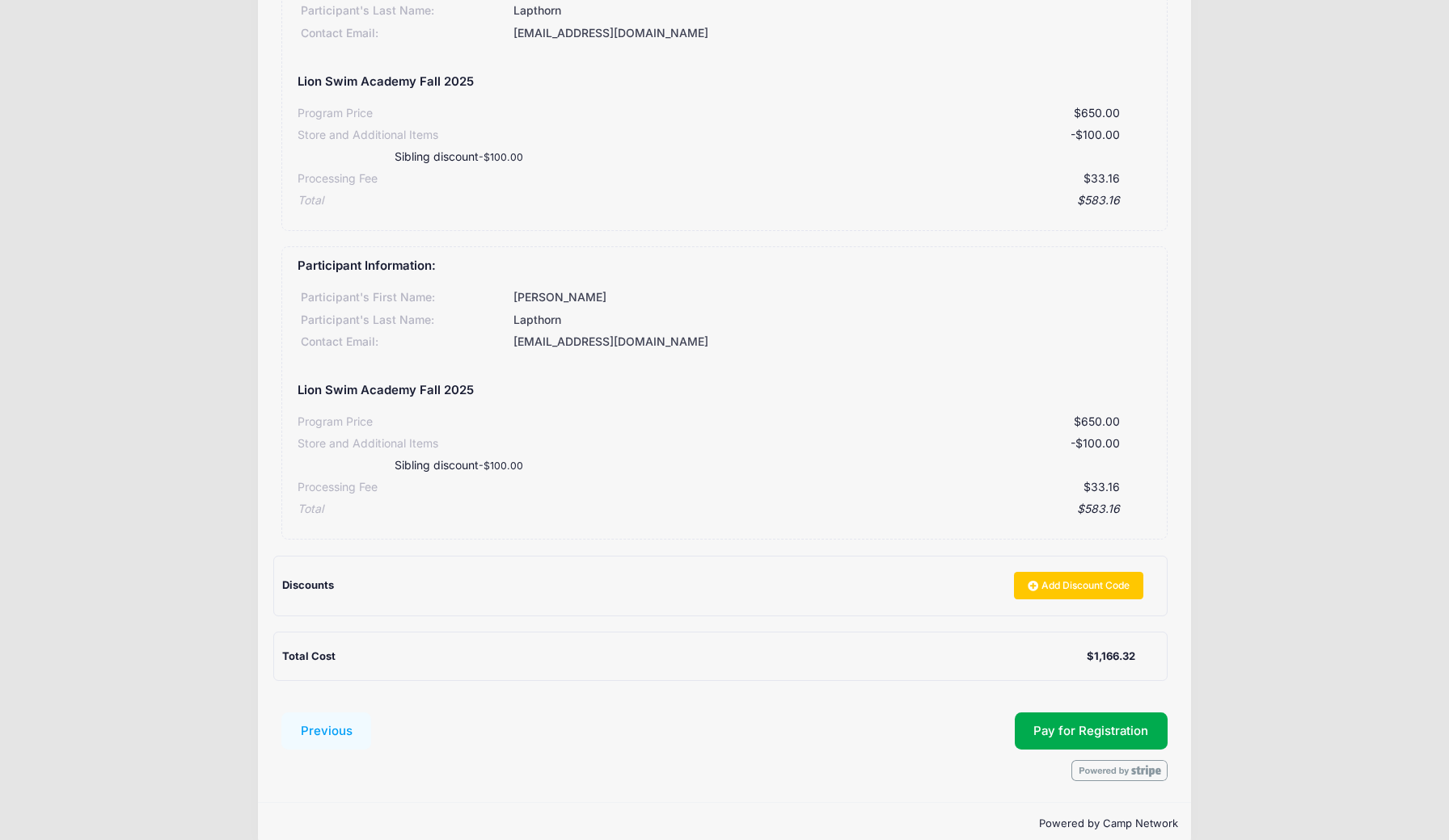
scroll to position [219, 0]
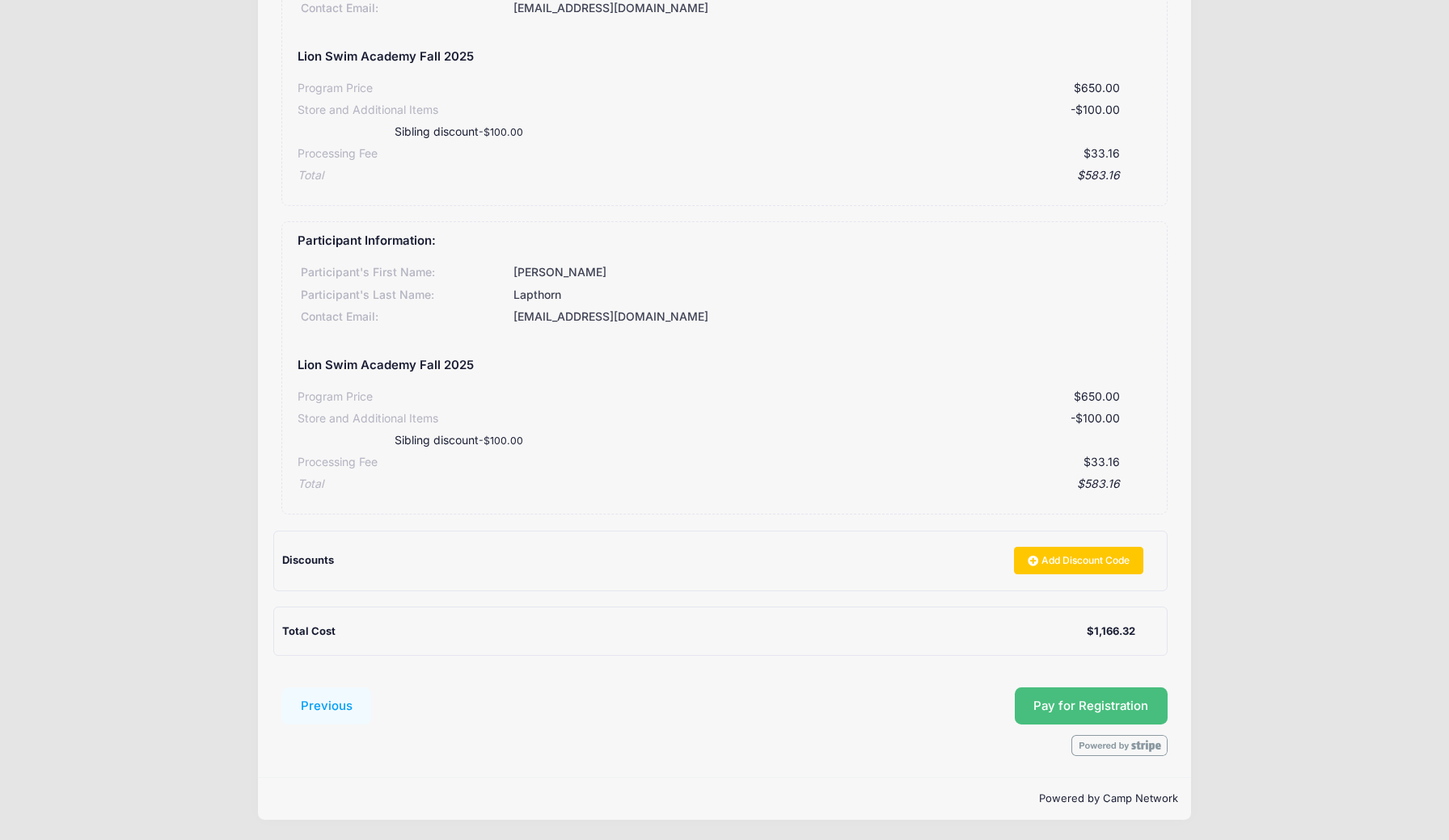
click at [1055, 701] on button "Pay for Registration" at bounding box center [1091, 706] width 153 height 37
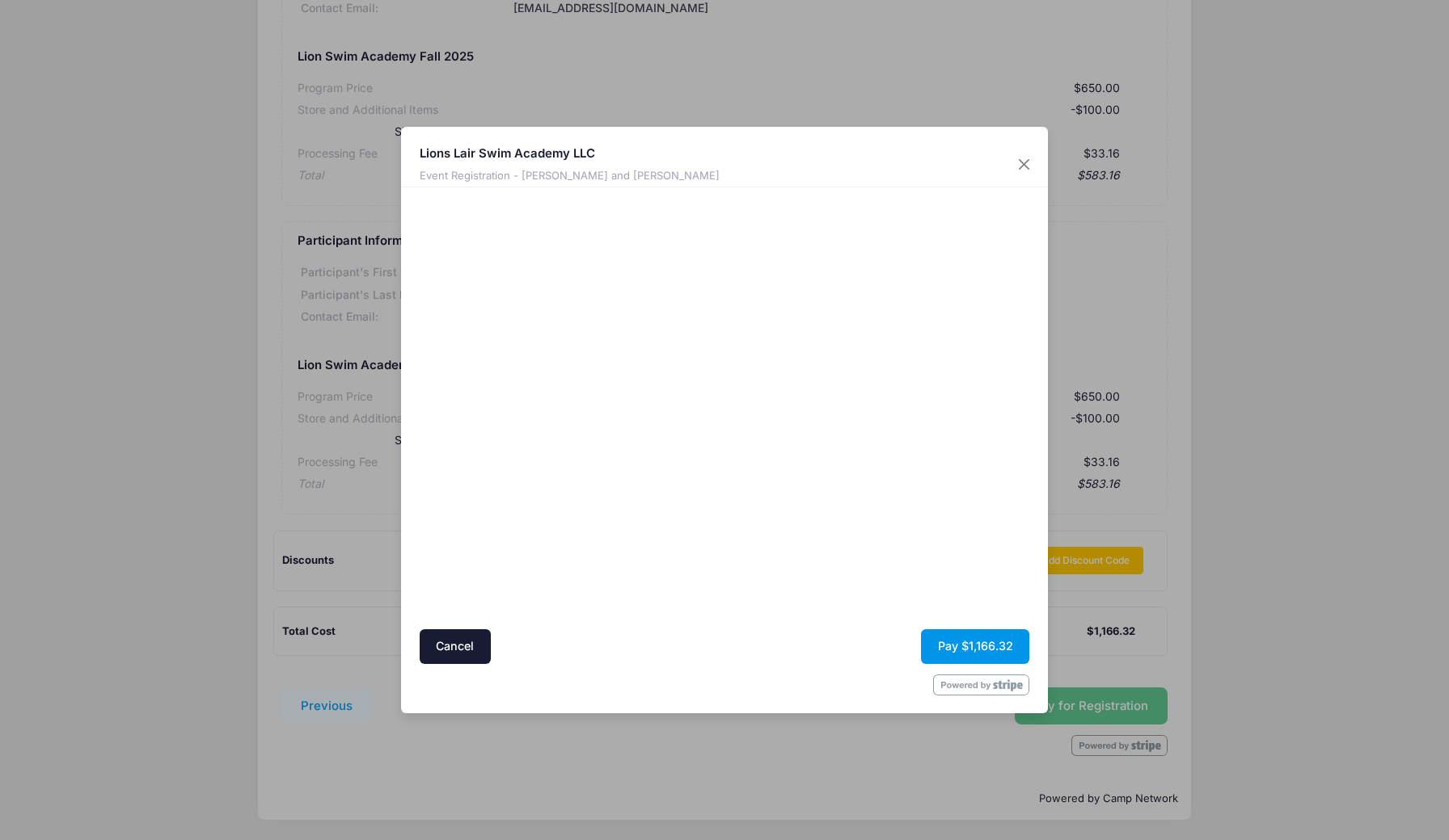
click at [976, 641] on button "Pay $1,166.32" at bounding box center [975, 647] width 108 height 35
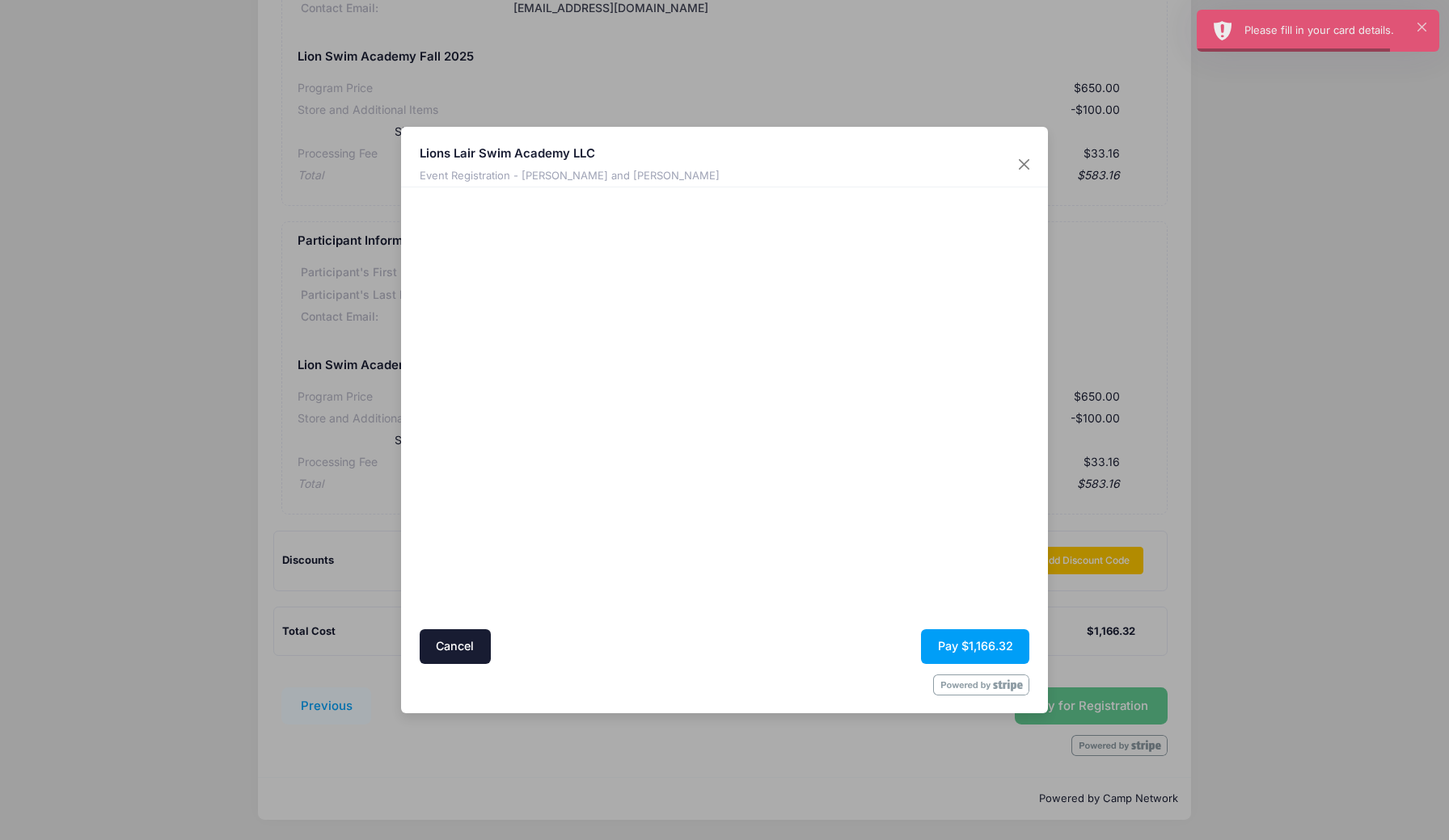
click at [965, 641] on button "Pay $1,166.32" at bounding box center [975, 647] width 108 height 35
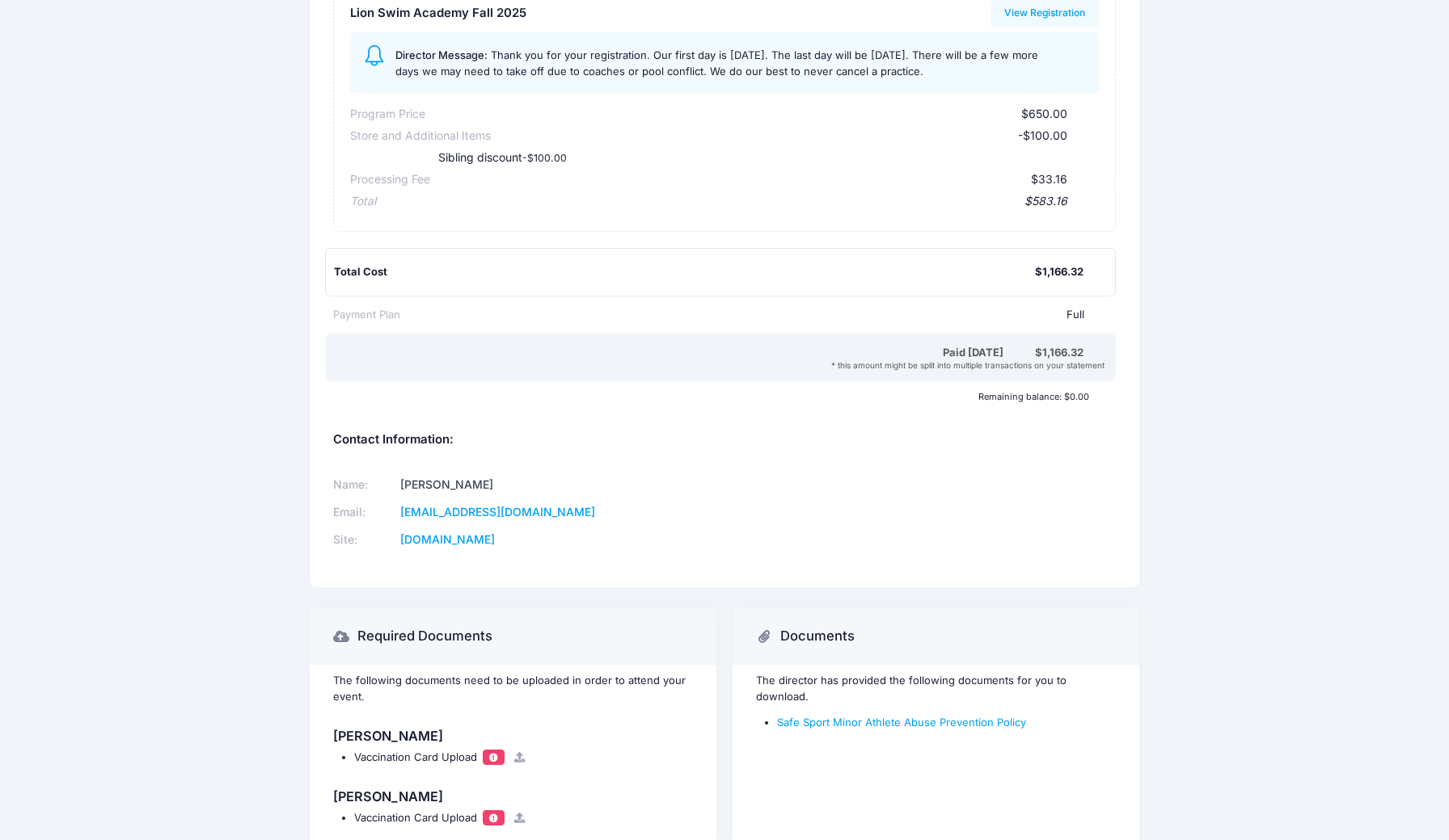
scroll to position [695, 0]
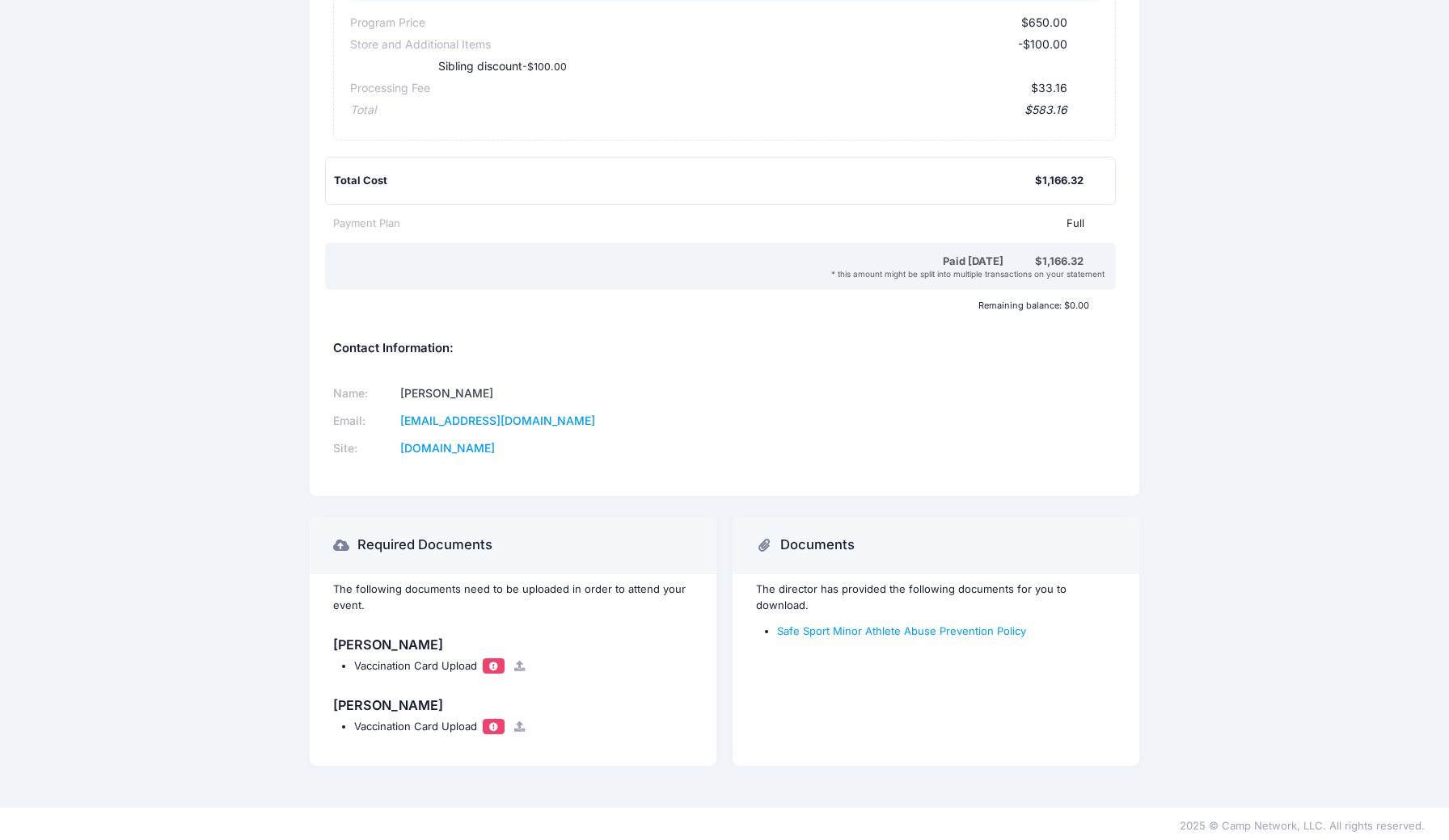
click at [494, 664] on span at bounding box center [493, 666] width 11 height 9
click at [522, 664] on icon at bounding box center [518, 666] width 13 height 10
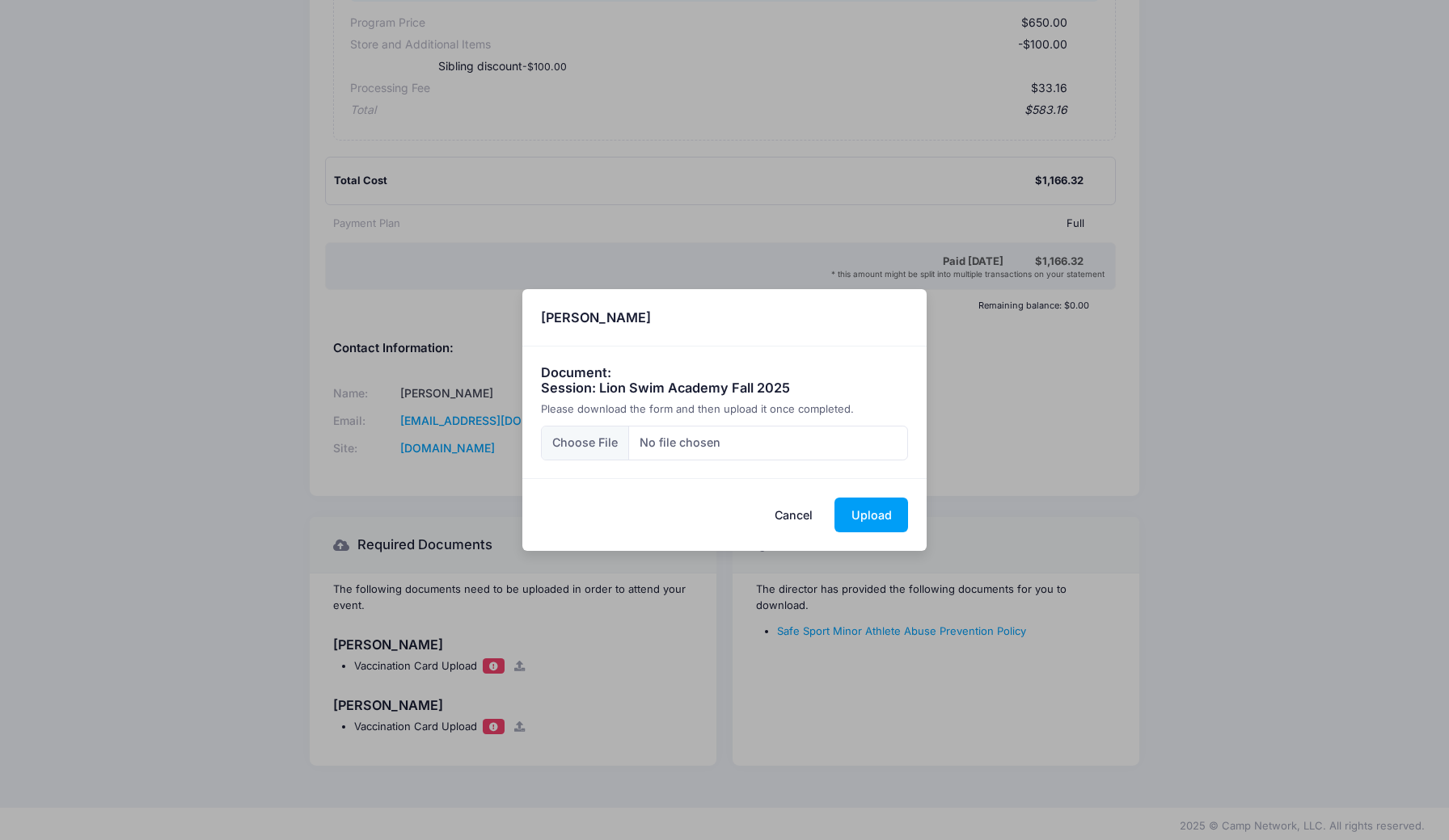
click at [222, 446] on div "× [PERSON_NAME] Document: Session: Lion Swim Academy Fall 2025 Please download …" at bounding box center [724, 420] width 1449 height 840
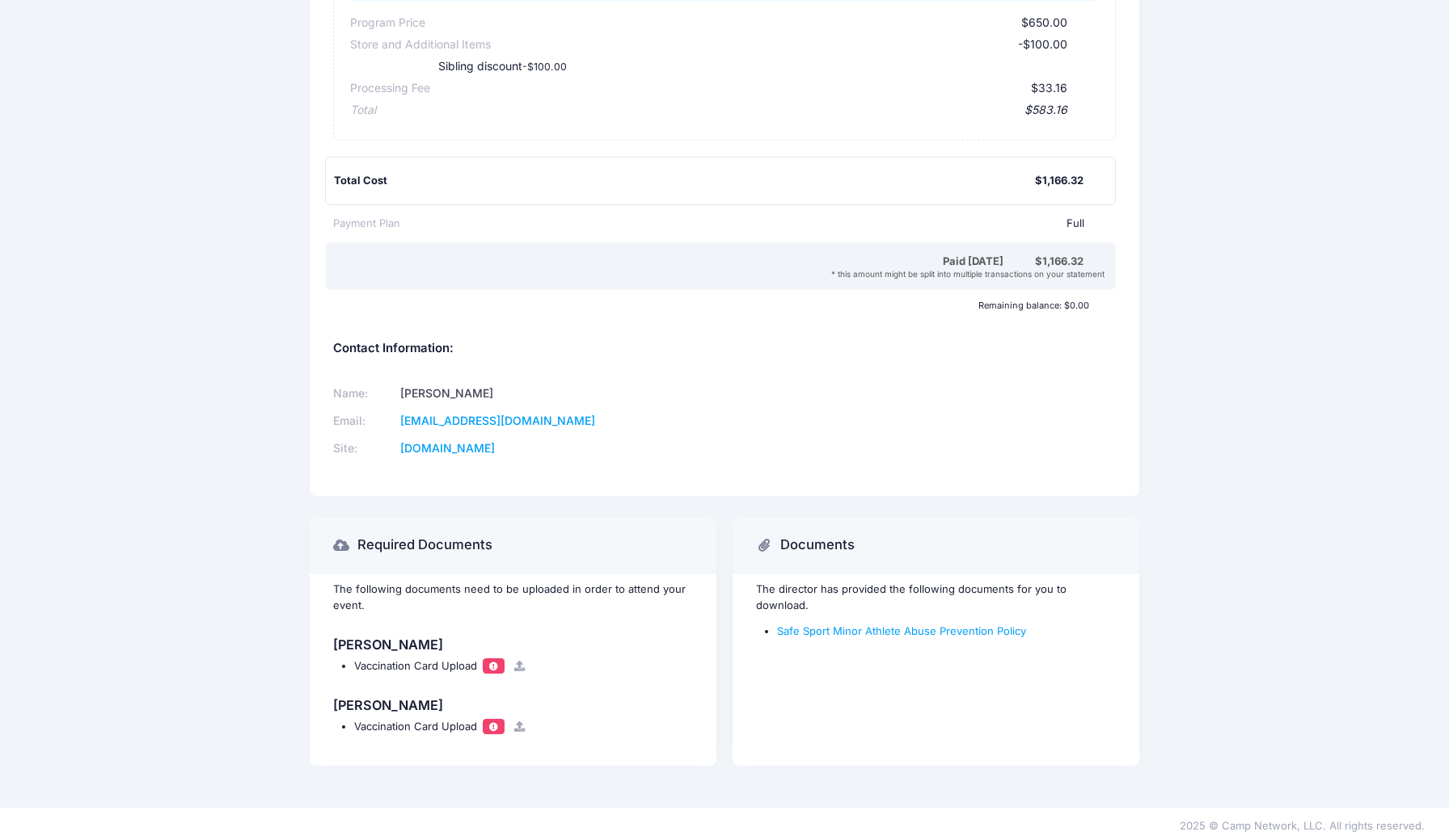
click at [517, 722] on icon at bounding box center [518, 727] width 13 height 10
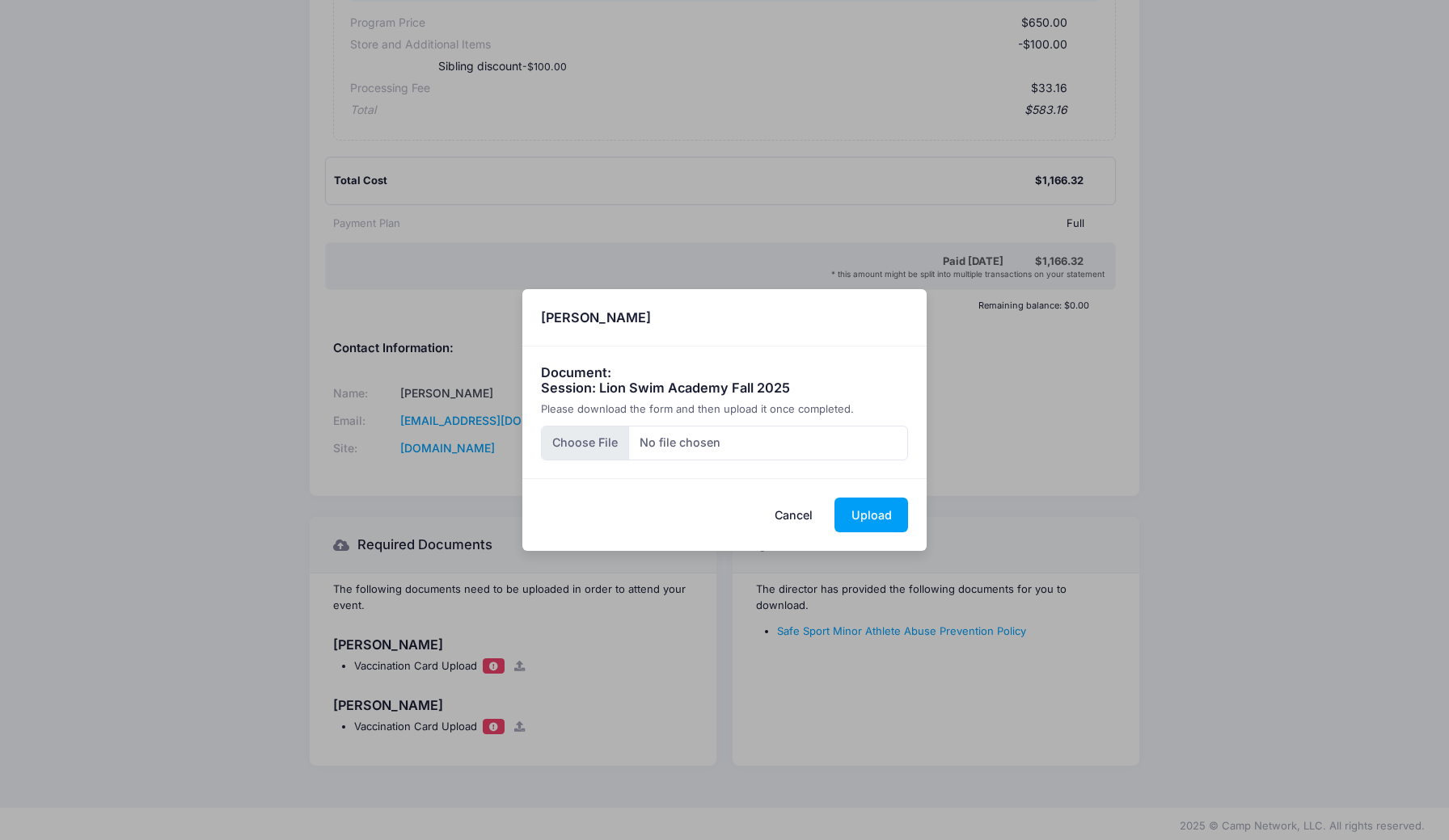
click at [602, 442] on input "file" at bounding box center [724, 443] width 368 height 35
type input "C:\fakepath\IMG_7287.jpeg"
click at [880, 514] on button "Upload" at bounding box center [871, 515] width 74 height 35
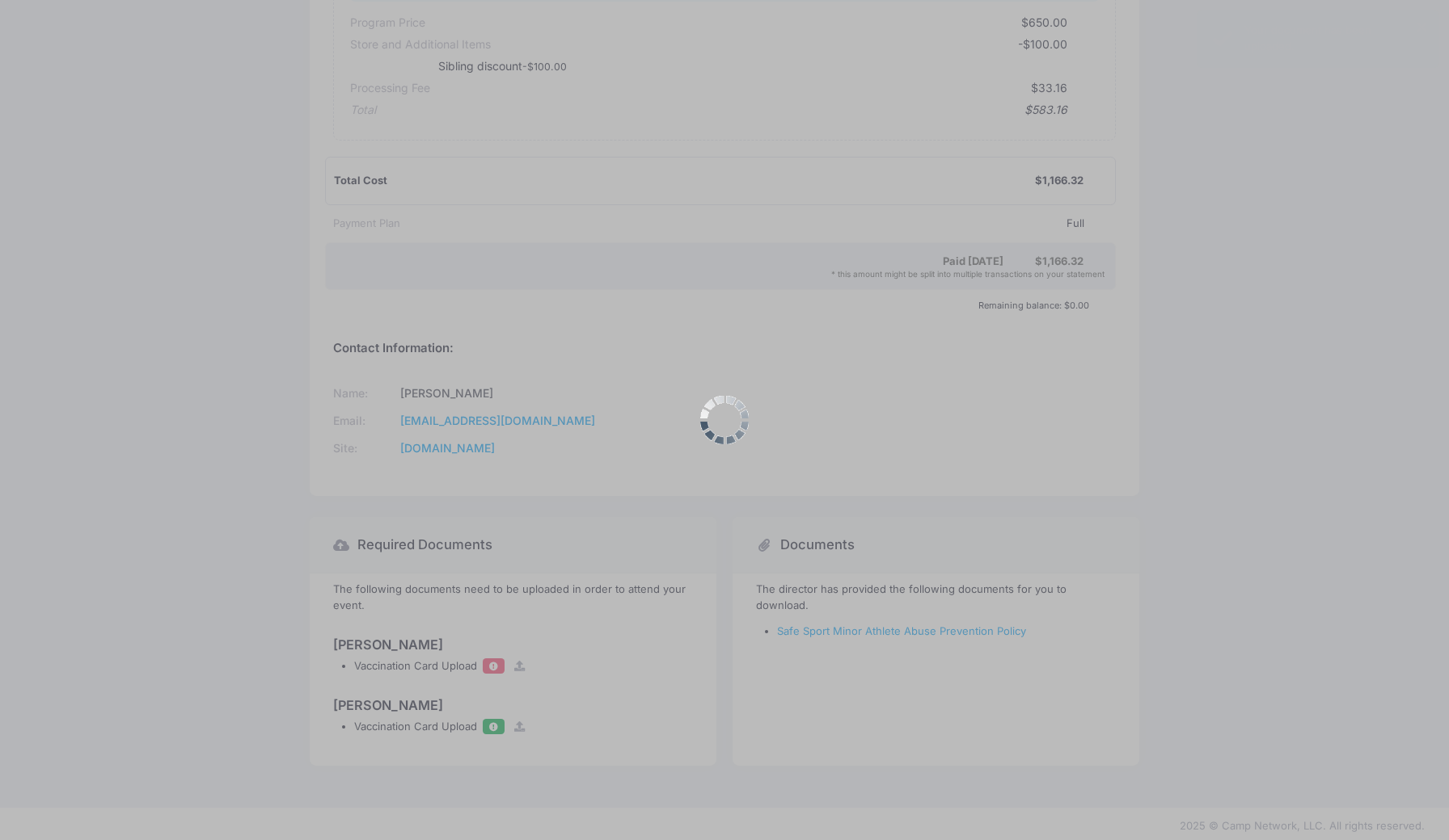
scroll to position [0, 0]
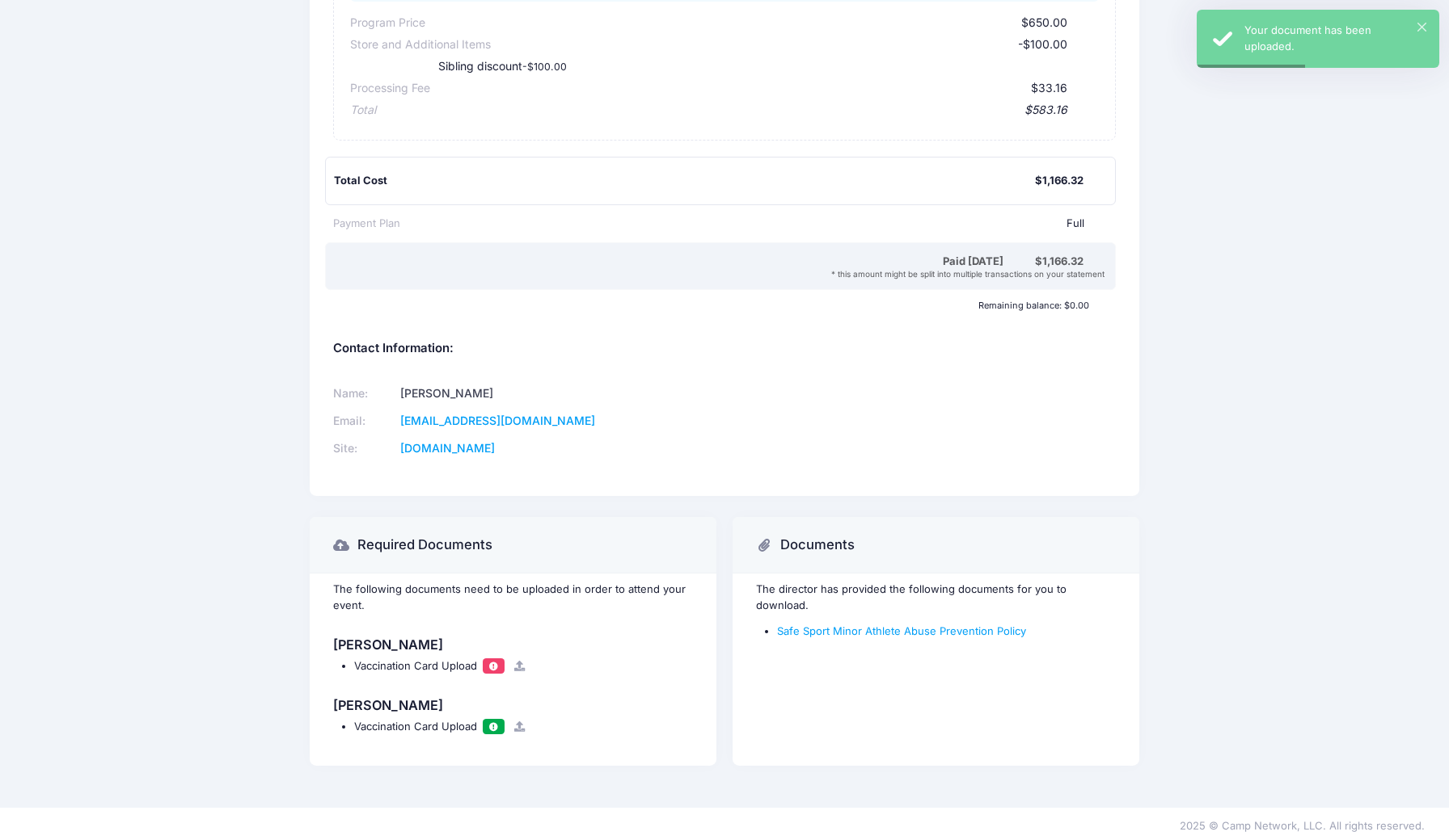
click at [517, 723] on icon at bounding box center [518, 727] width 13 height 10
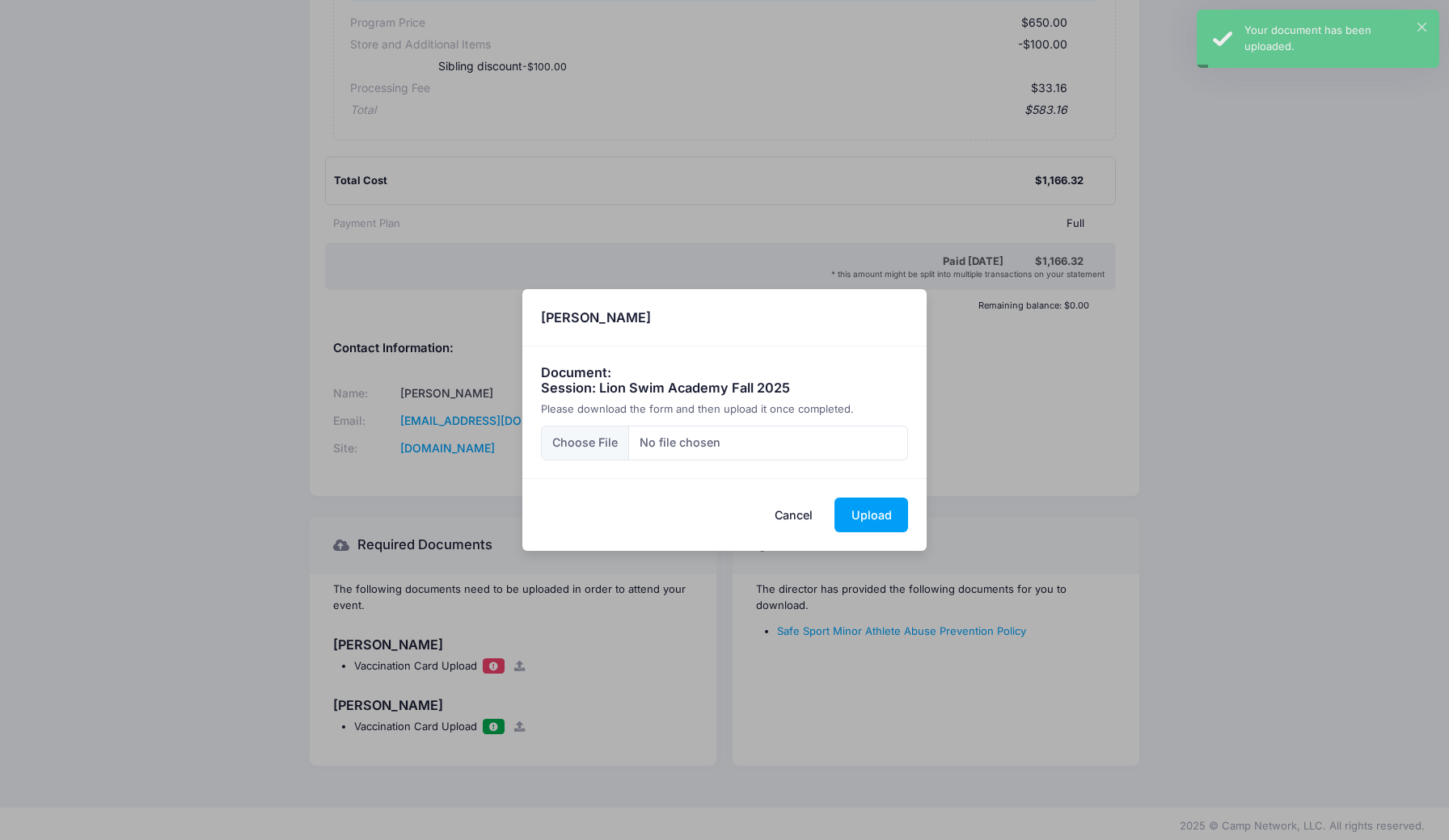
click at [791, 516] on button "Cancel" at bounding box center [794, 515] width 71 height 35
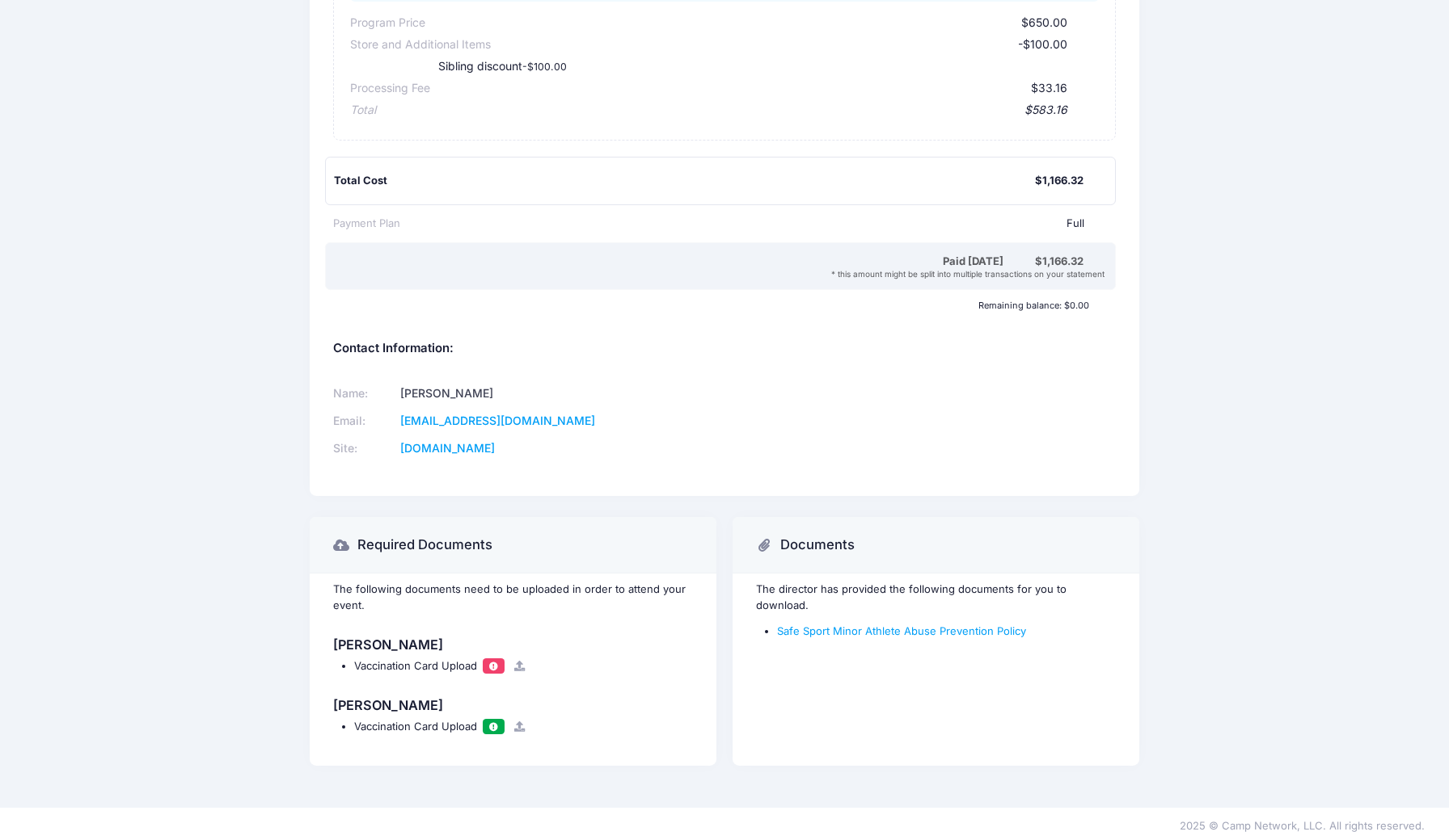
click at [515, 664] on icon at bounding box center [518, 666] width 13 height 10
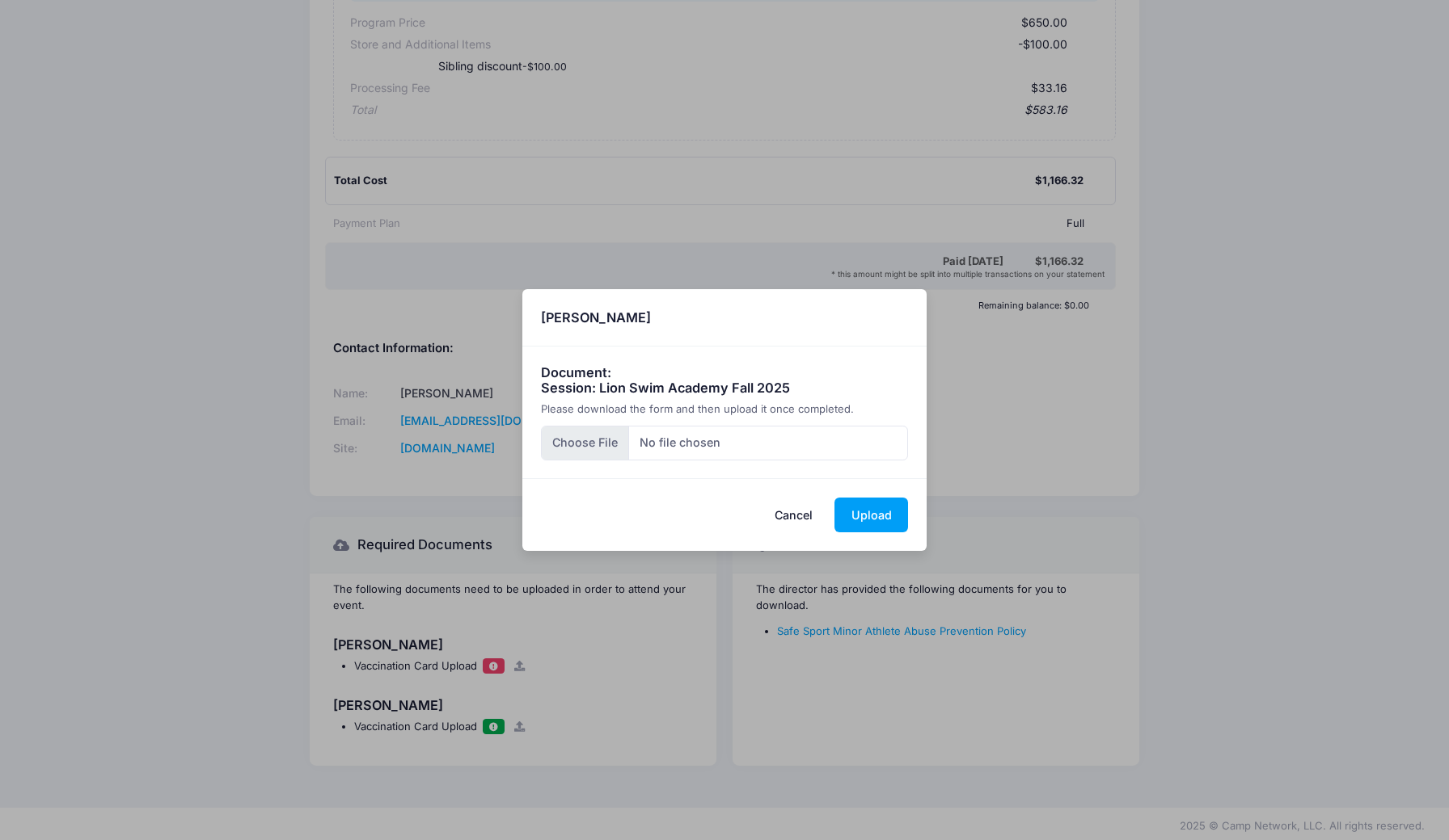
click at [594, 454] on input "file" at bounding box center [724, 443] width 368 height 35
type input "C:\fakepath\IMG_7290.jpeg"
click at [872, 510] on button "Upload" at bounding box center [871, 515] width 74 height 35
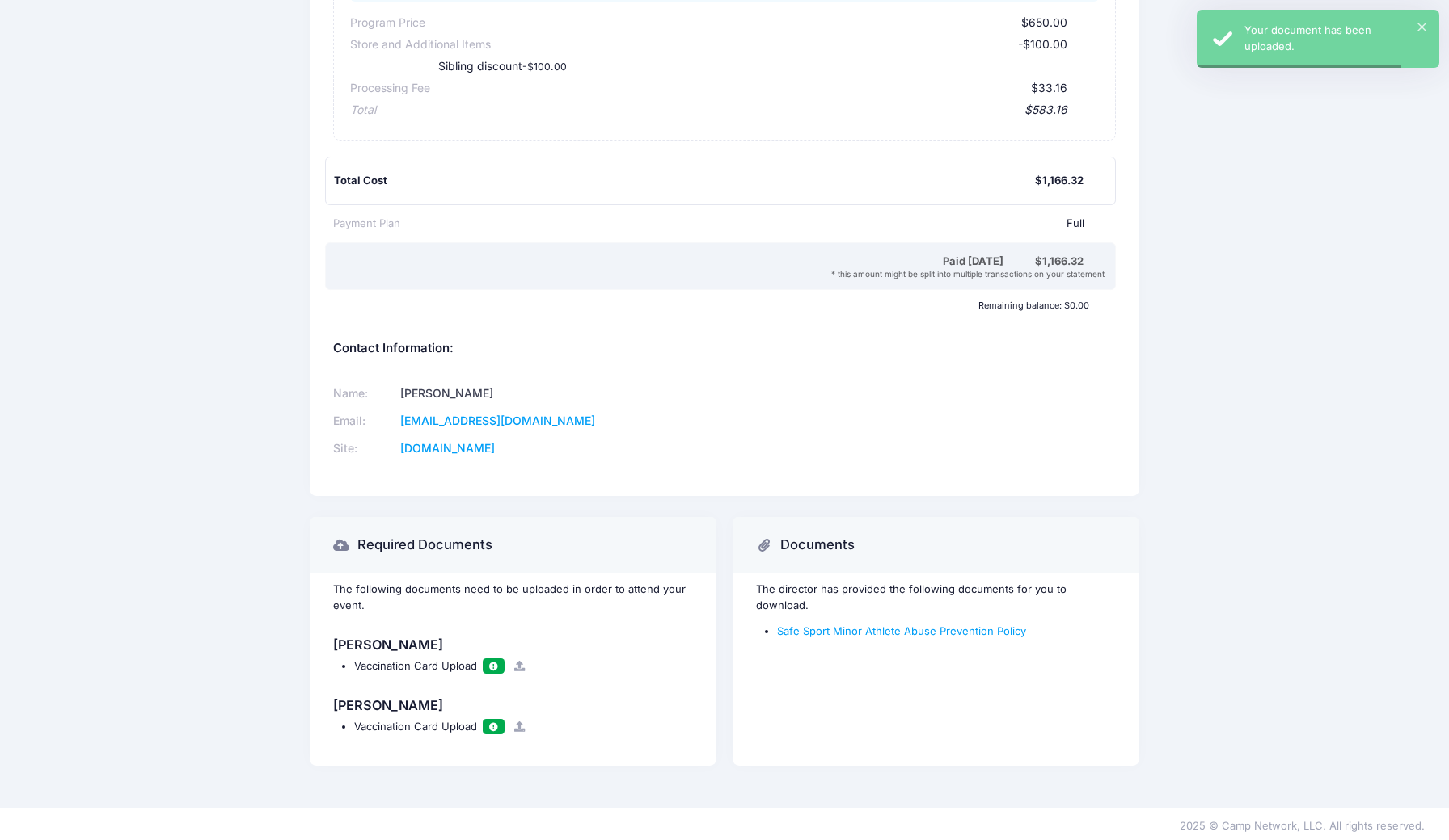
click at [516, 663] on icon at bounding box center [518, 666] width 13 height 10
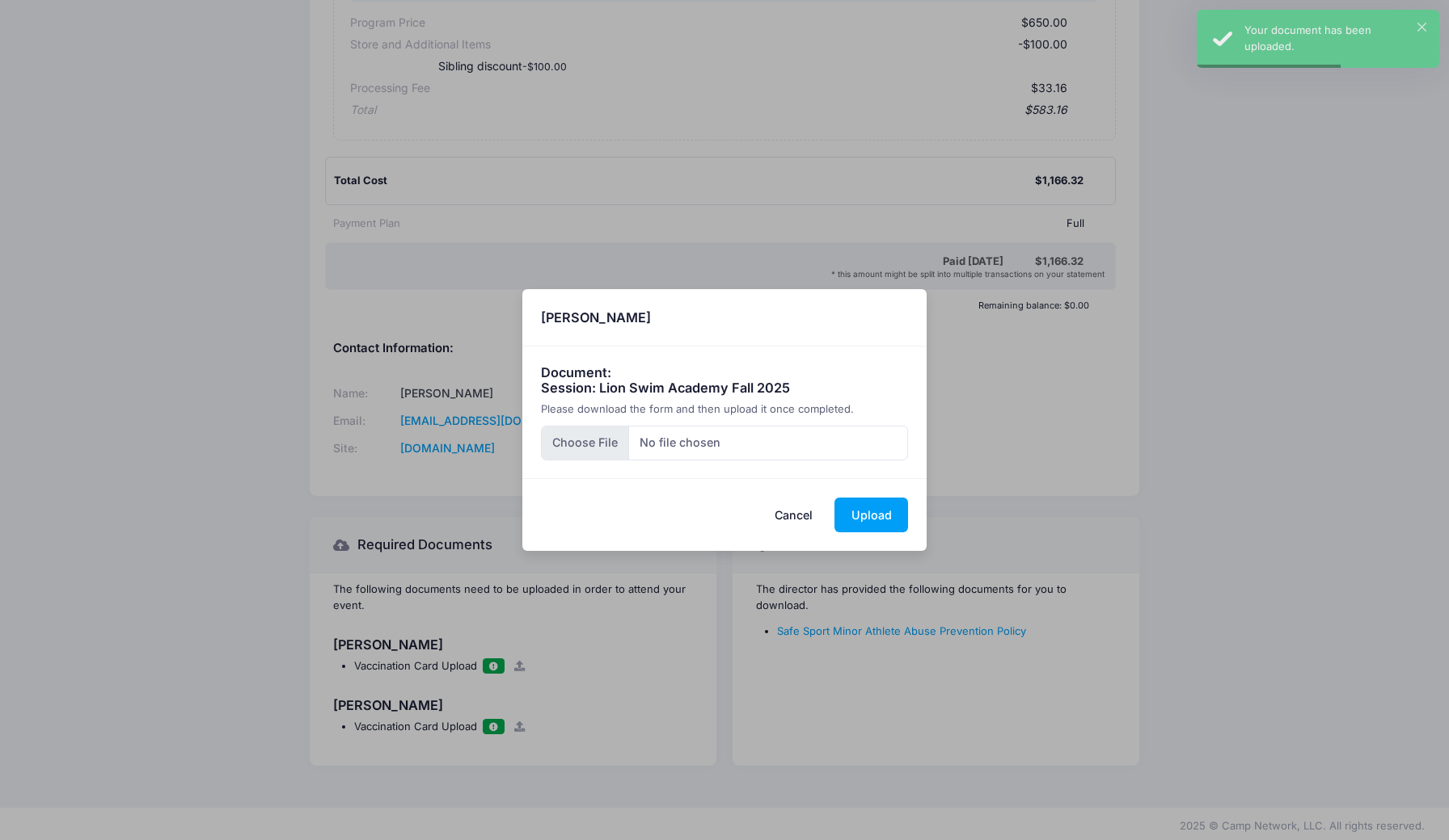
click at [578, 446] on input "file" at bounding box center [724, 443] width 368 height 35
type input "C:\fakepath\IMG_7289.jpeg"
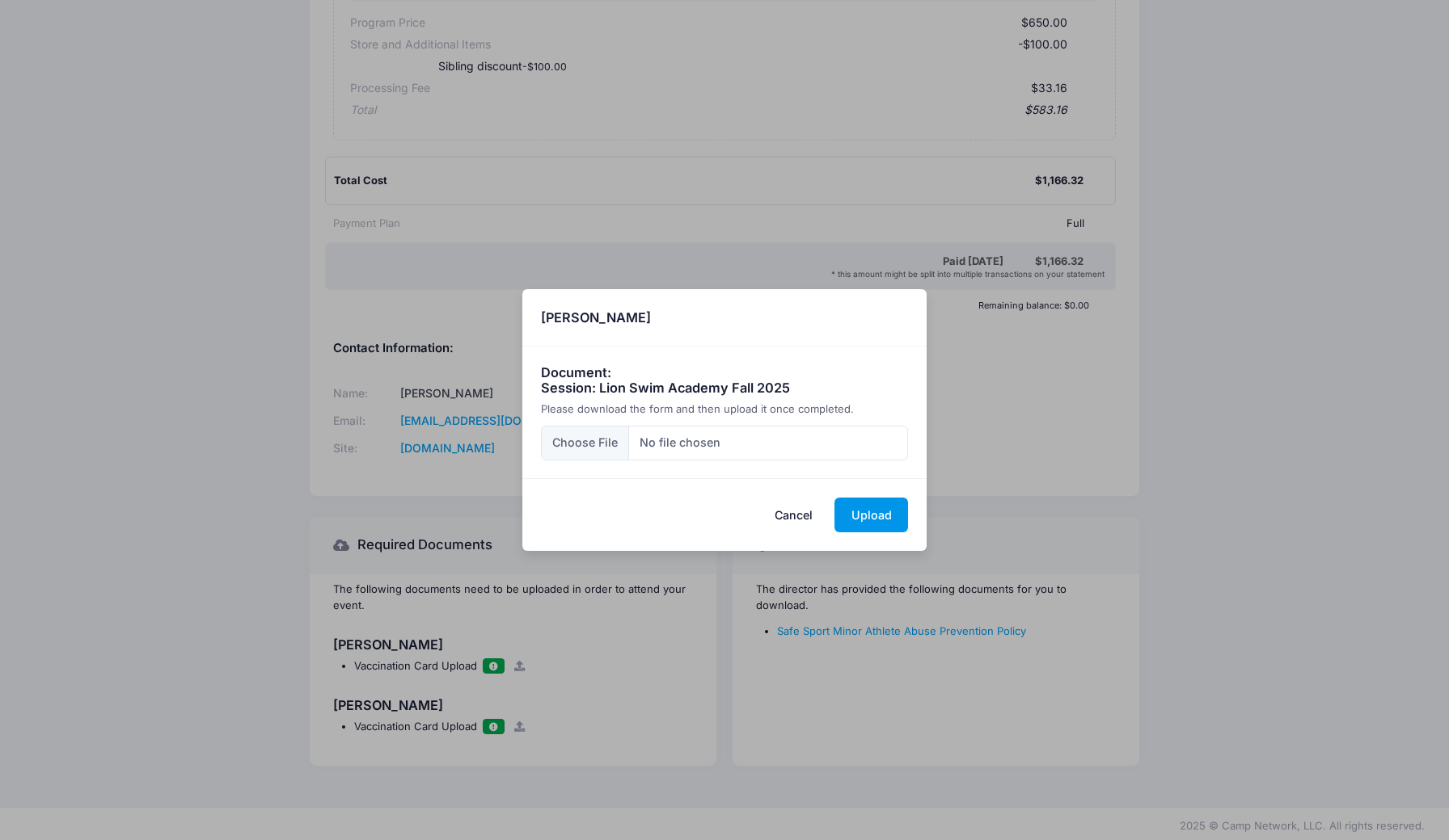
click at [864, 506] on button "Upload" at bounding box center [871, 515] width 74 height 35
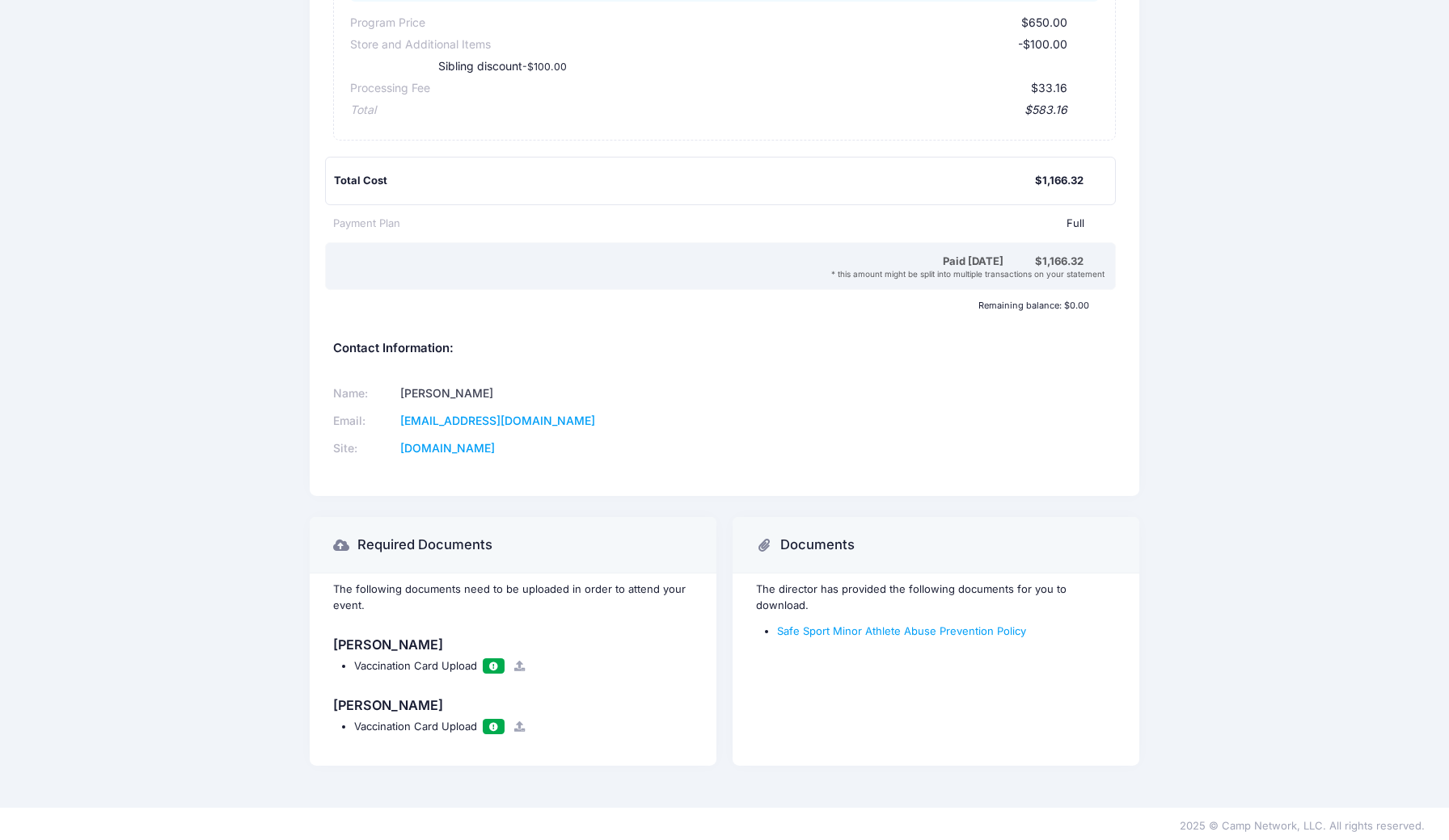
click at [520, 665] on icon at bounding box center [518, 666] width 13 height 10
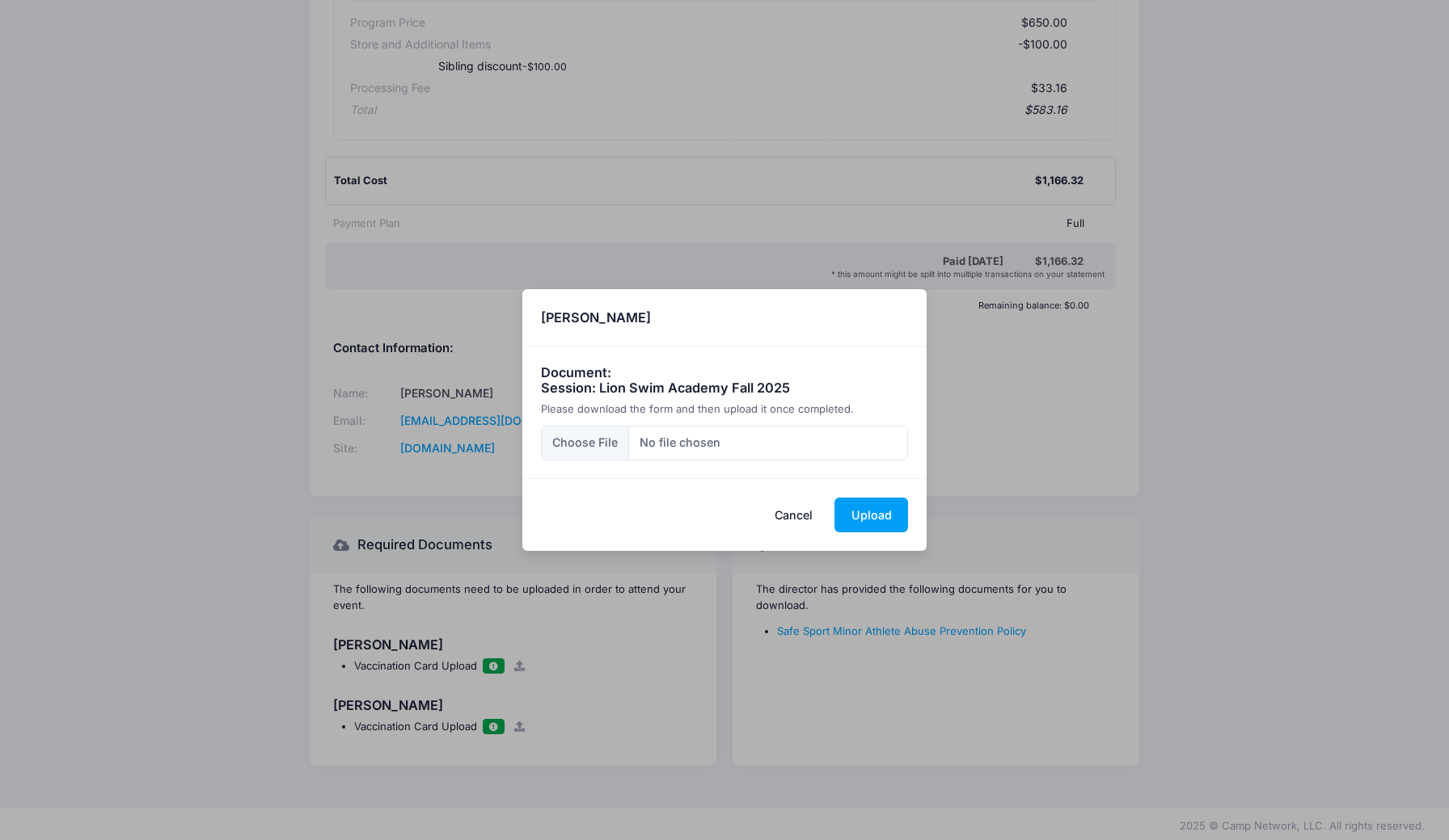
click at [808, 512] on button "Cancel" at bounding box center [794, 515] width 71 height 35
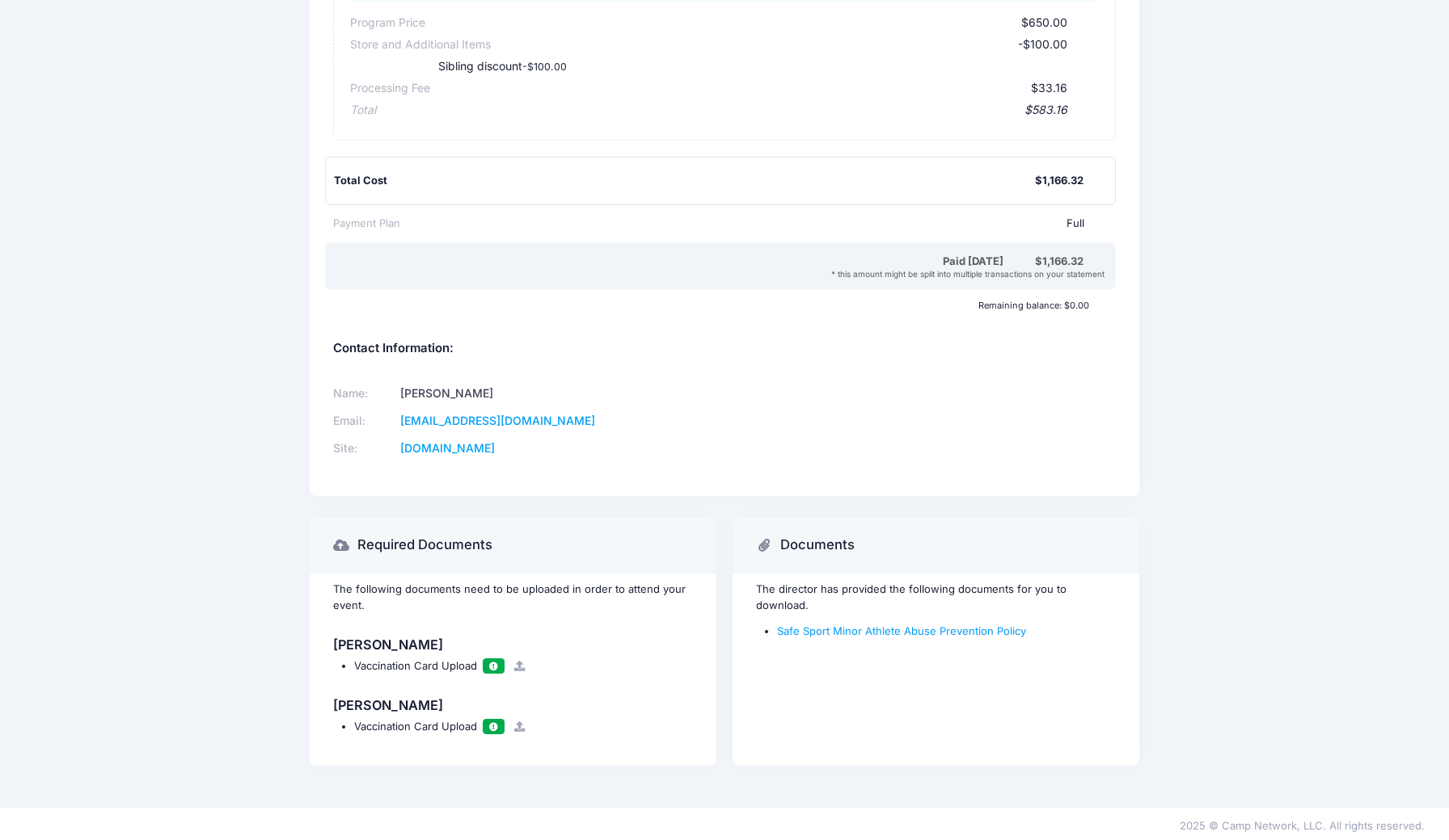
click at [373, 663] on span "Vaccination Card Upload" at bounding box center [415, 665] width 123 height 13
click at [494, 665] on span at bounding box center [493, 666] width 11 height 9
click at [490, 666] on span at bounding box center [493, 666] width 11 height 9
click at [513, 666] on icon at bounding box center [518, 666] width 13 height 10
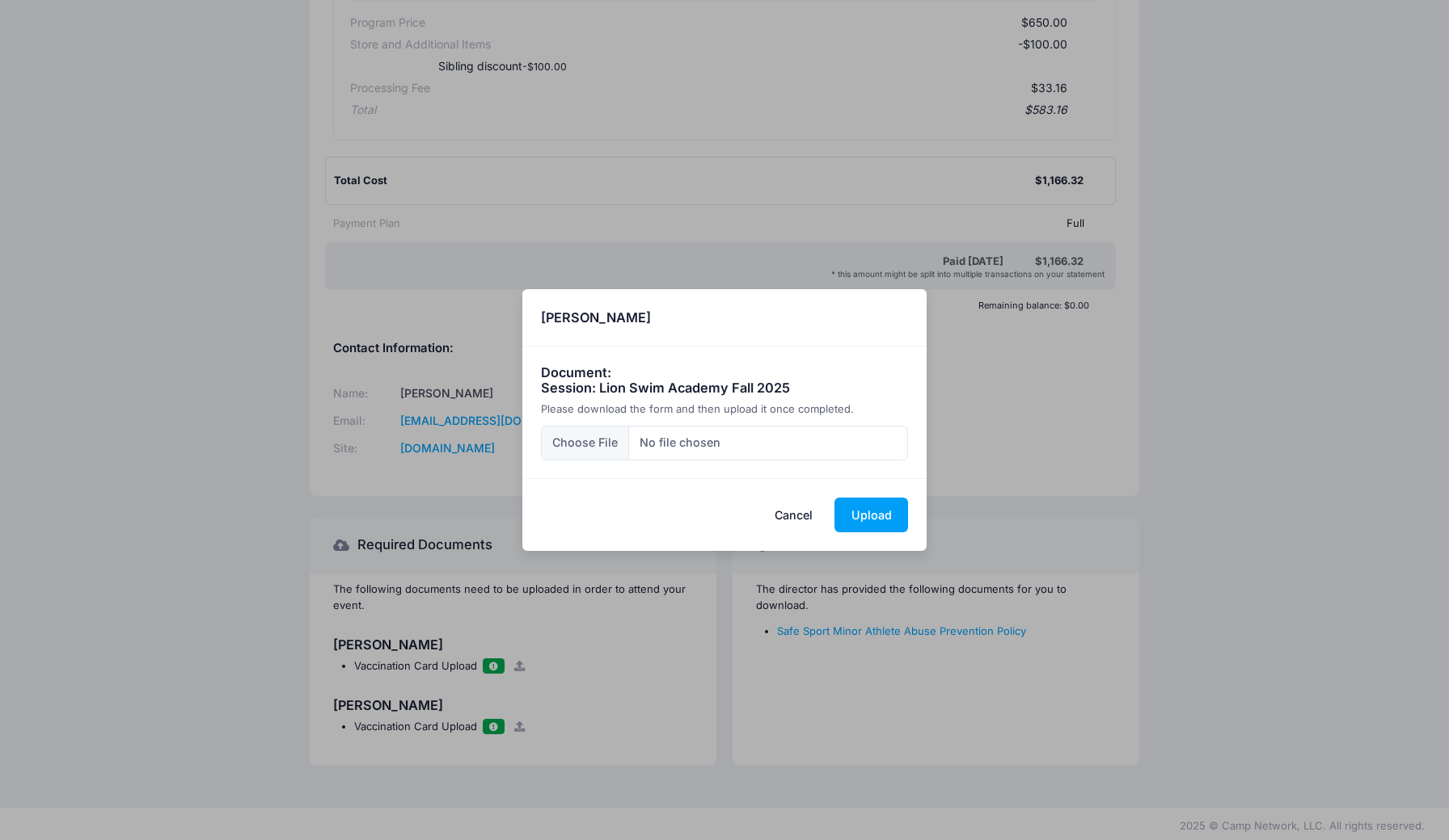
click at [789, 514] on button "Cancel" at bounding box center [794, 515] width 71 height 35
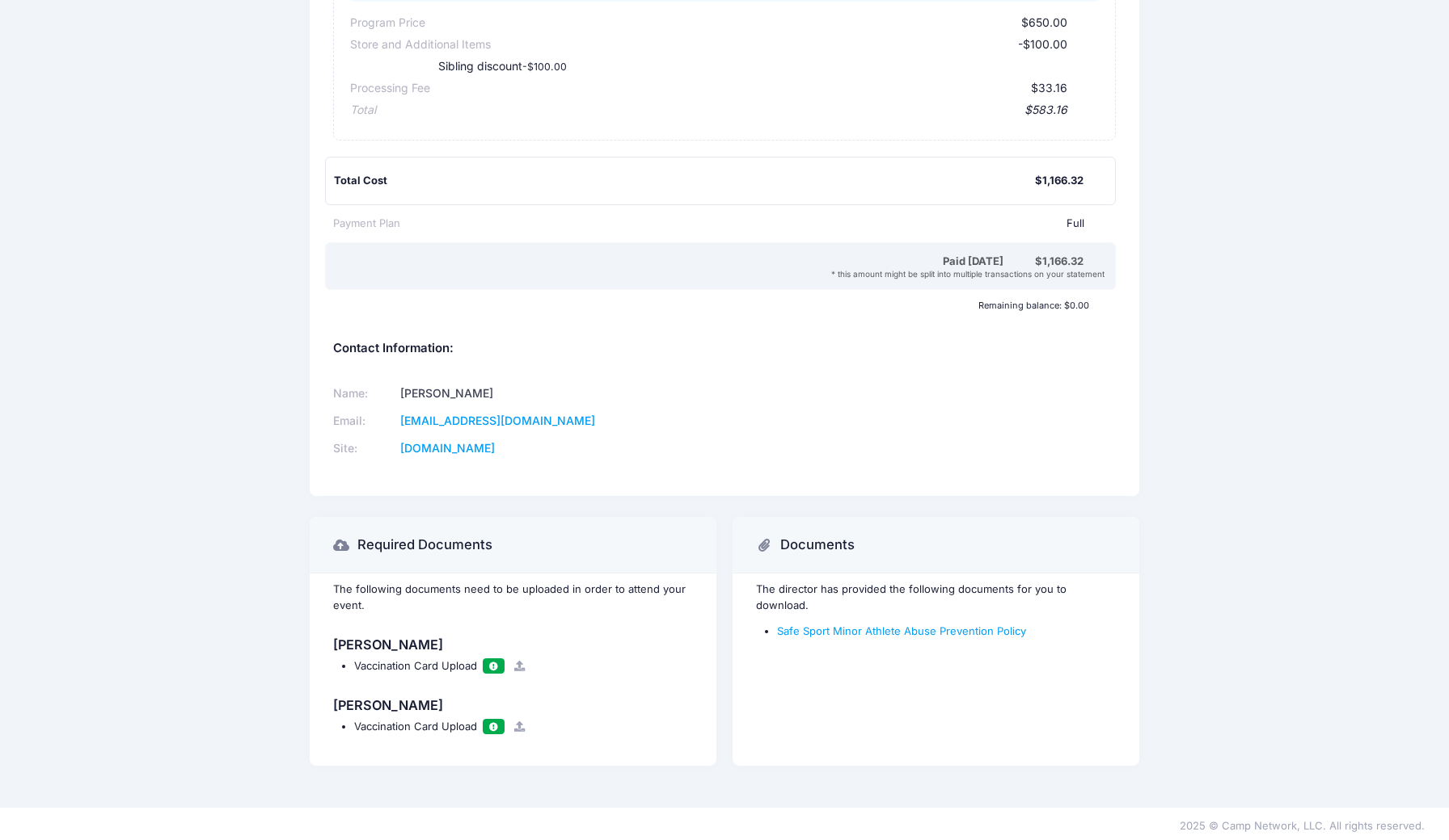
click at [497, 666] on span at bounding box center [493, 666] width 11 height 9
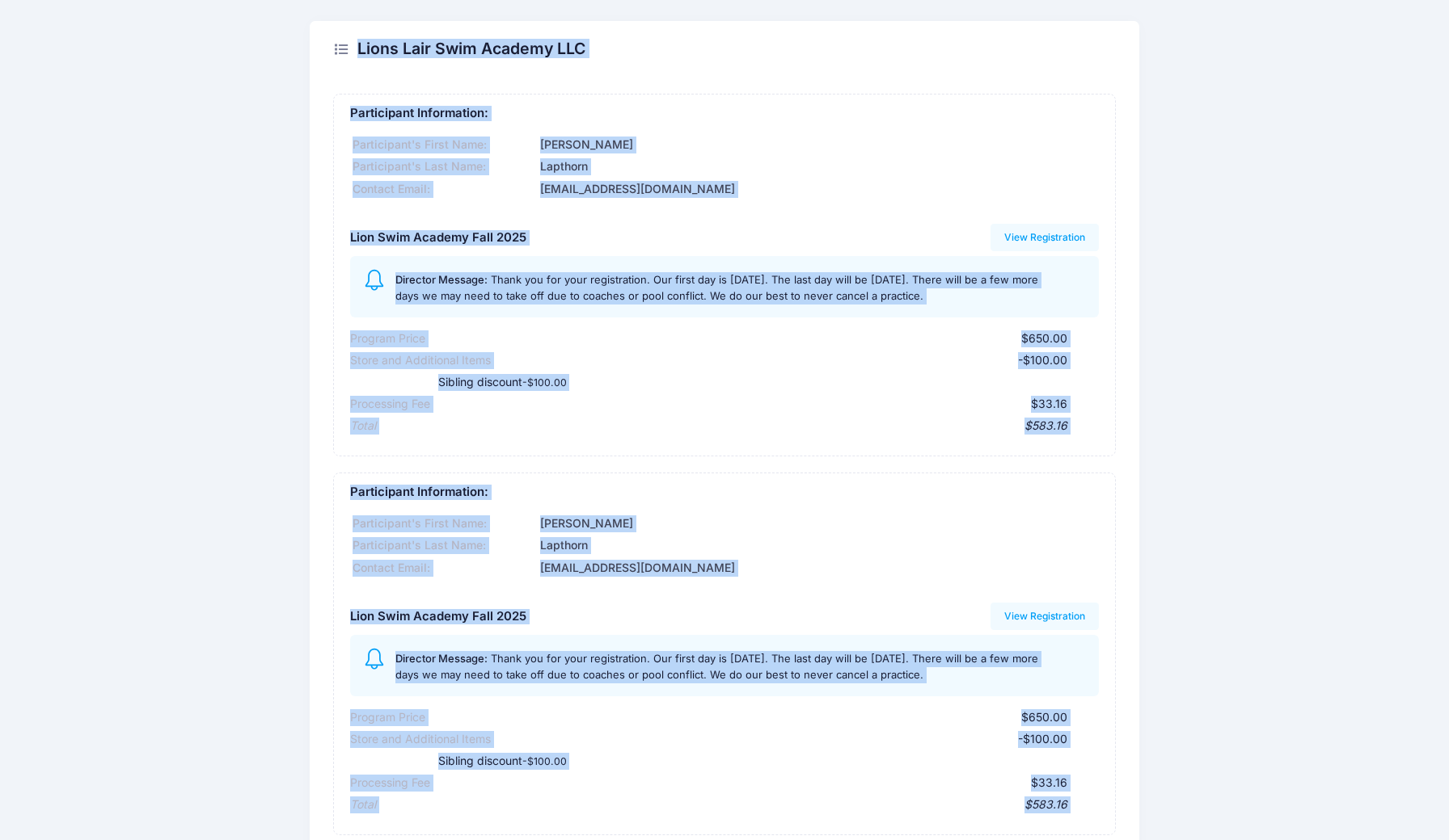
drag, startPoint x: 523, startPoint y: 612, endPoint x: 749, endPoint y: -65, distance: 713.7
click at [749, 0] on html "Processing Request Please wait... Processing Request Please wait... Processing …" at bounding box center [724, 420] width 1449 height 840
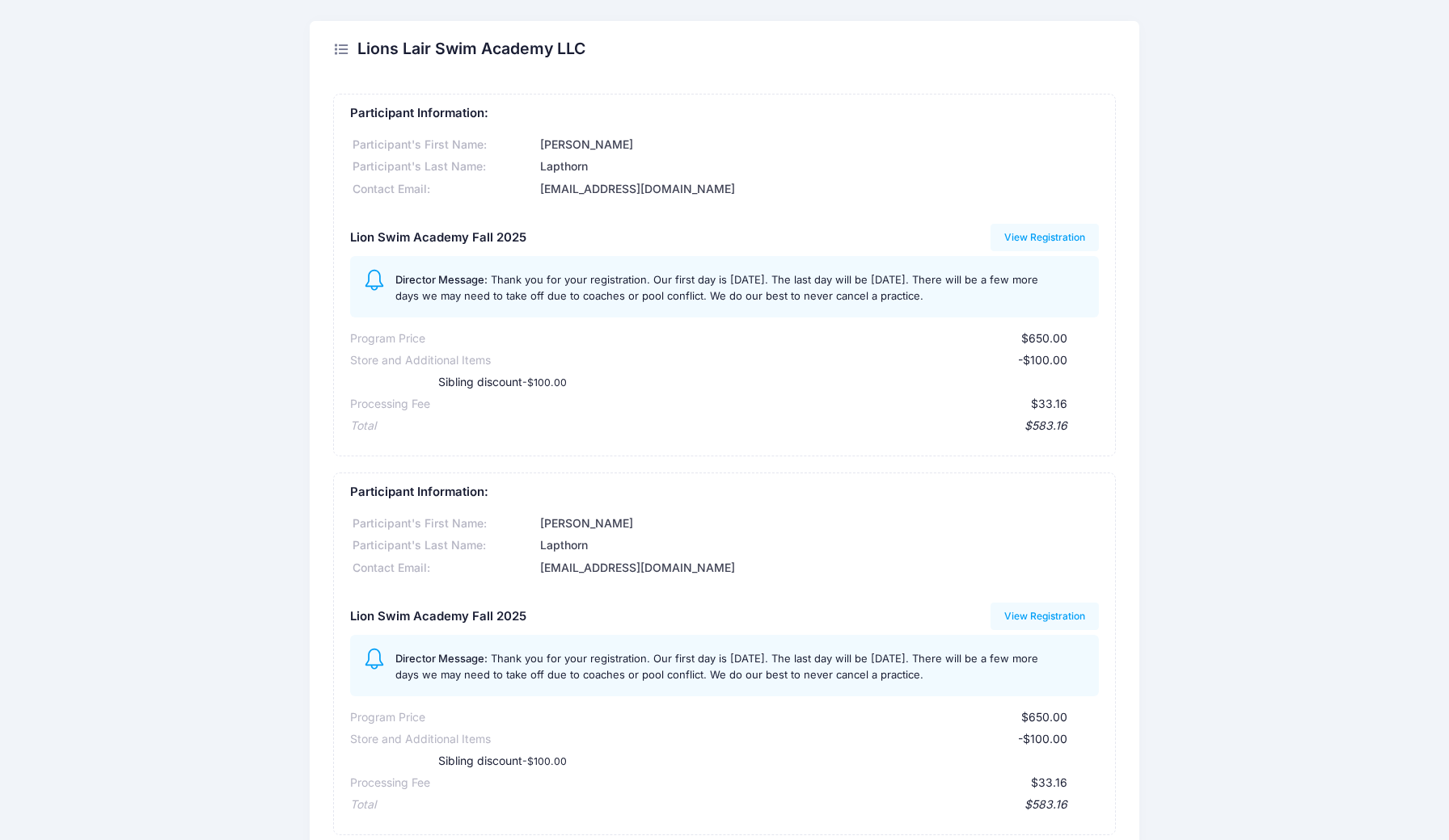
click at [230, 266] on div "Lions Lair Swim Academy LLC Participant Information: Participant's First Name: …" at bounding box center [724, 751] width 1449 height 1461
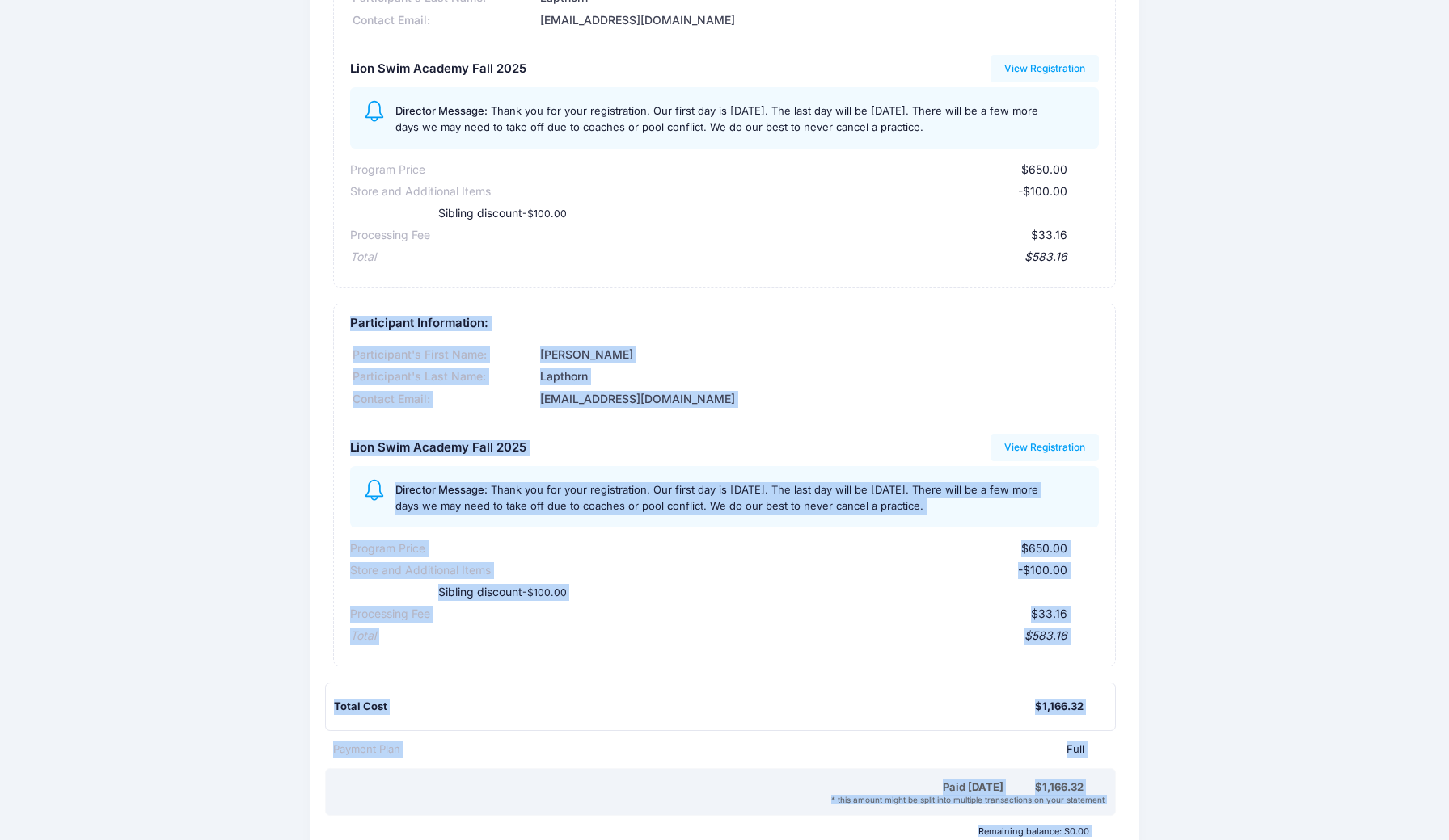
scroll to position [230, 0]
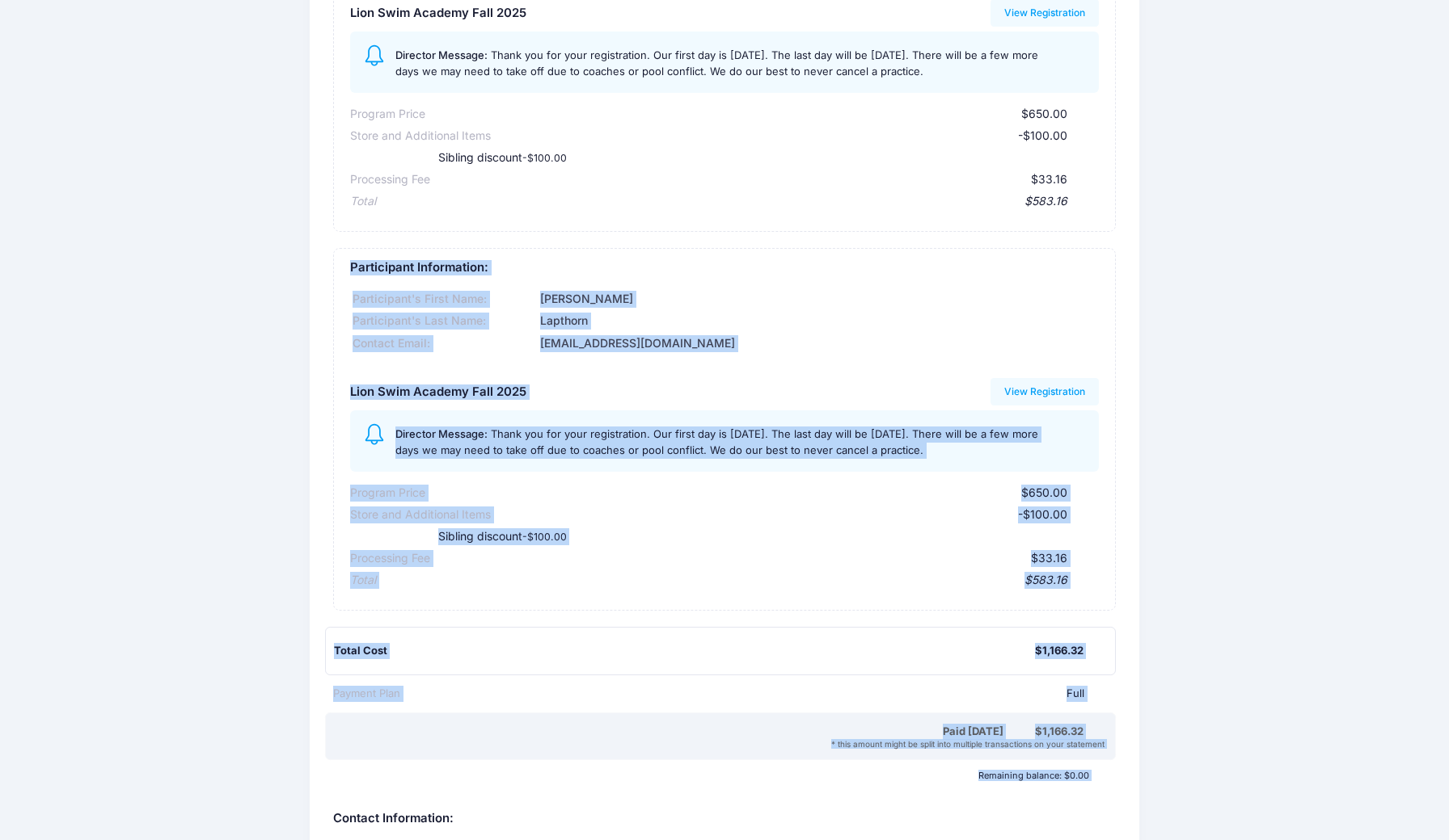
drag, startPoint x: 205, startPoint y: 485, endPoint x: 151, endPoint y: 839, distance: 358.1
click at [151, 839] on div "Lions Lair Swim Academy LLC Participant Information: Participant's First Name: …" at bounding box center [724, 526] width 1449 height 1461
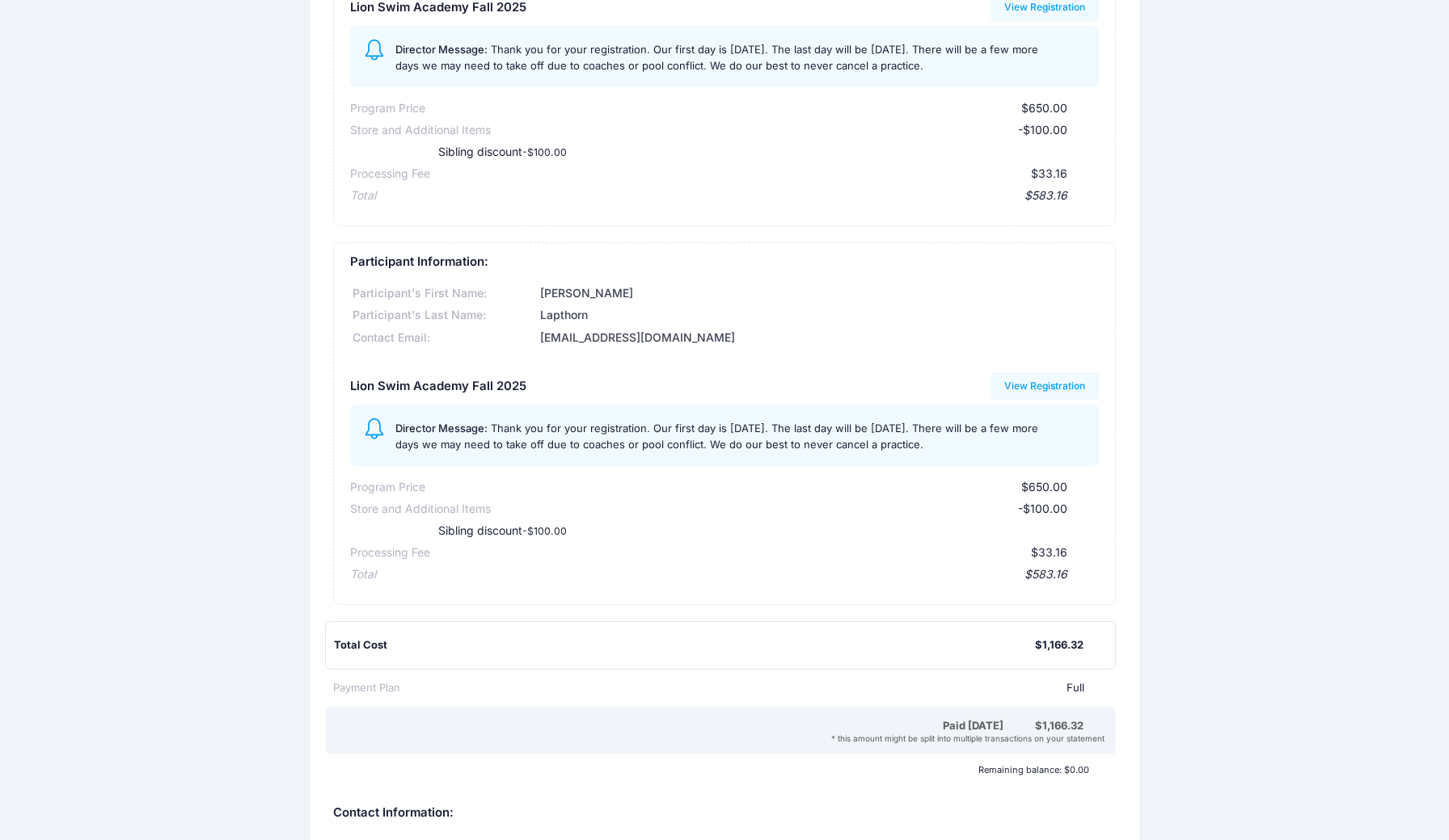
click at [254, 177] on div "Lions Lair Swim Academy LLC Participant Information: Participant's First Name: …" at bounding box center [724, 521] width 1449 height 1461
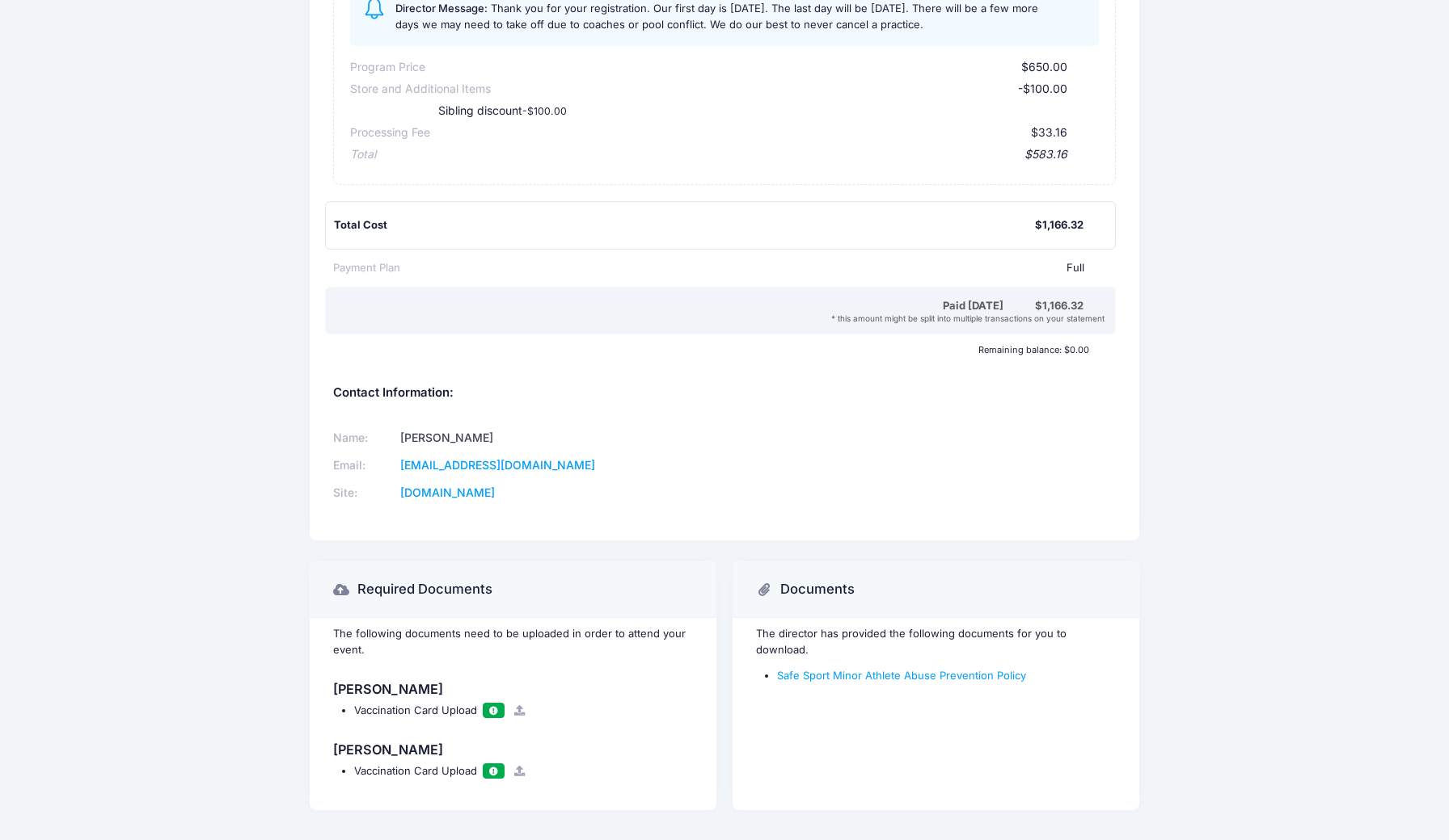
scroll to position [695, 0]
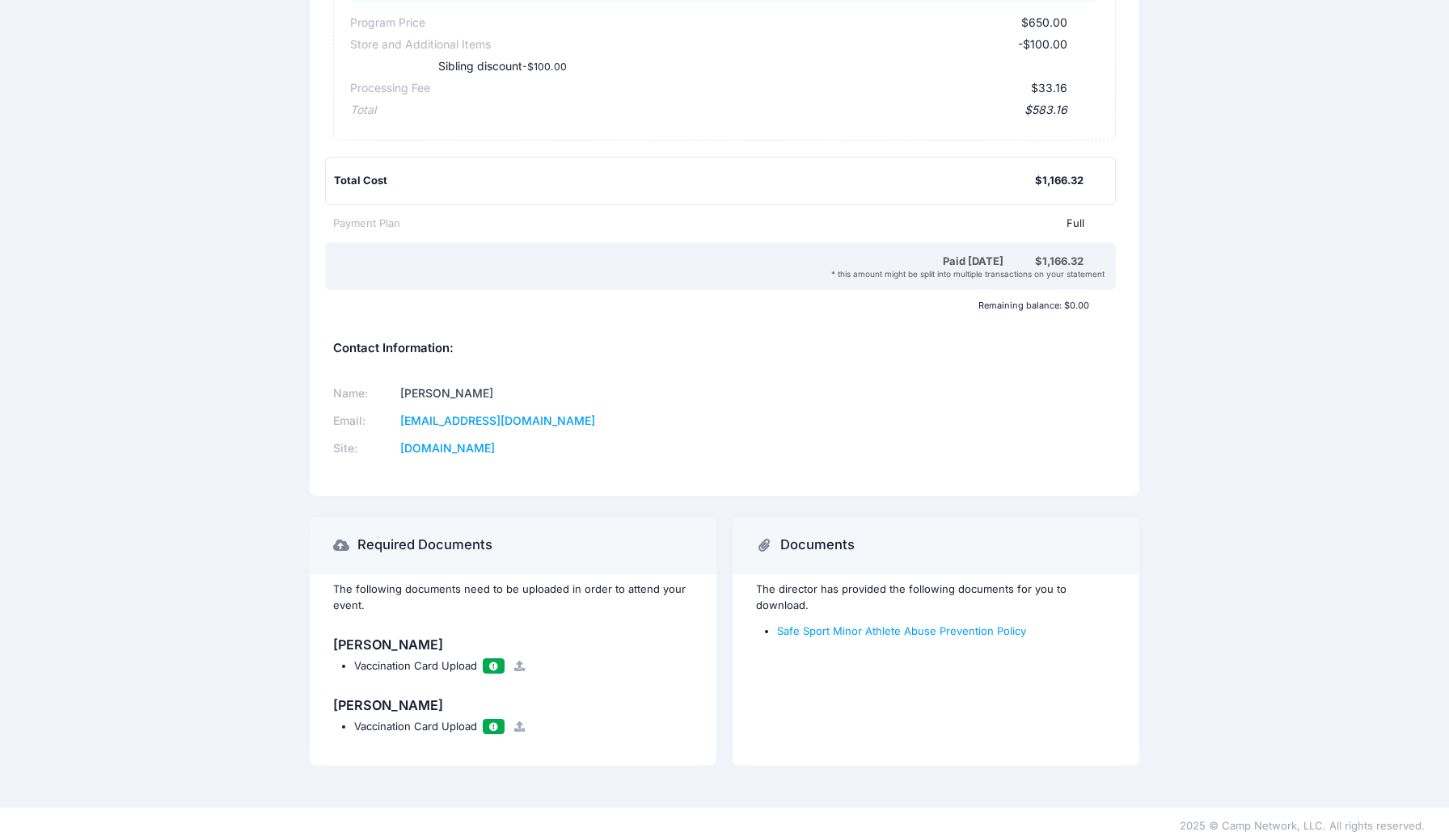
click at [494, 662] on span at bounding box center [493, 666] width 11 height 9
click at [157, 411] on div "Lions Lair Swim Academy LLC Participant Information: Participant's First Name: …" at bounding box center [724, 56] width 1449 height 1461
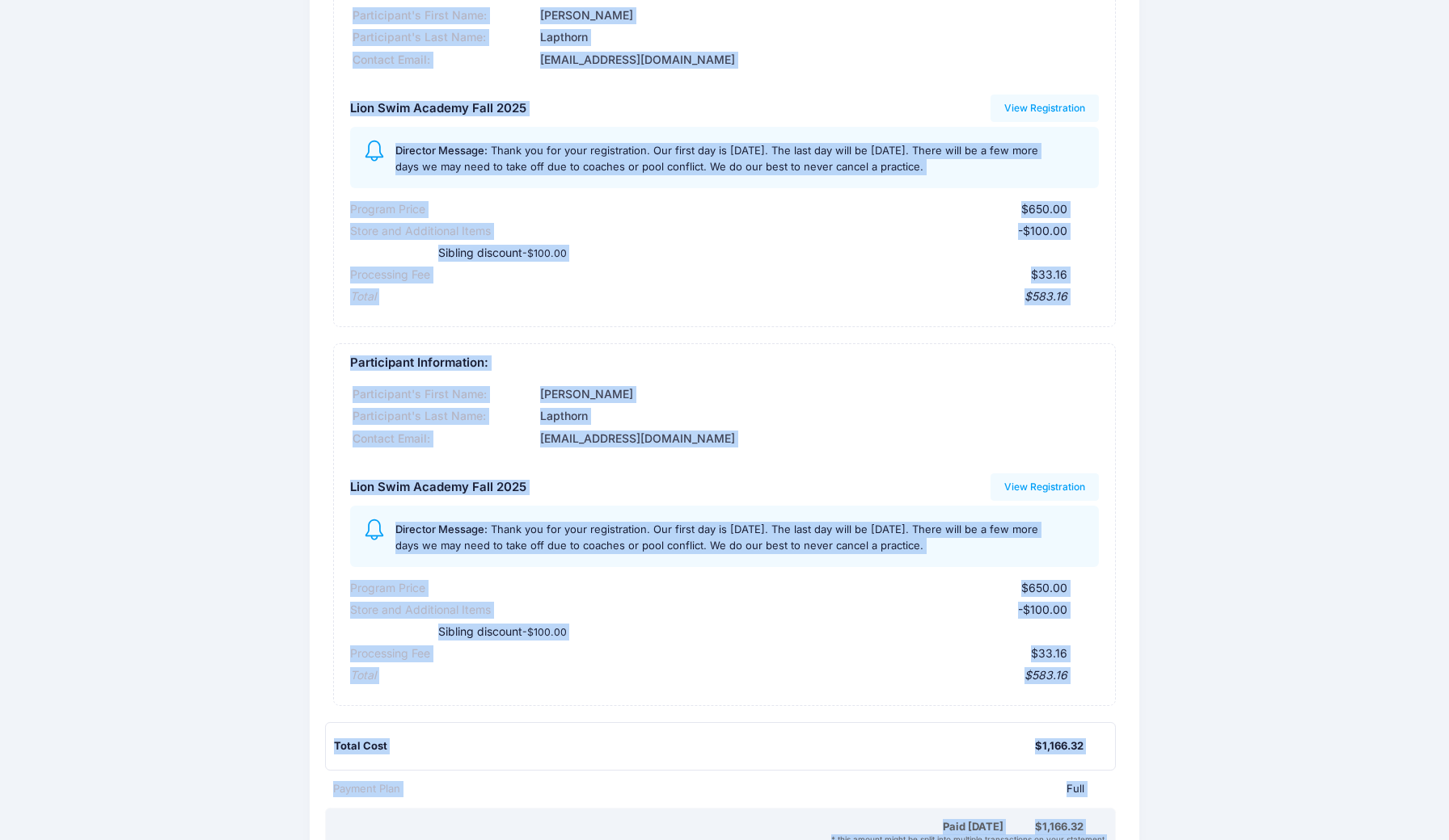
scroll to position [0, 0]
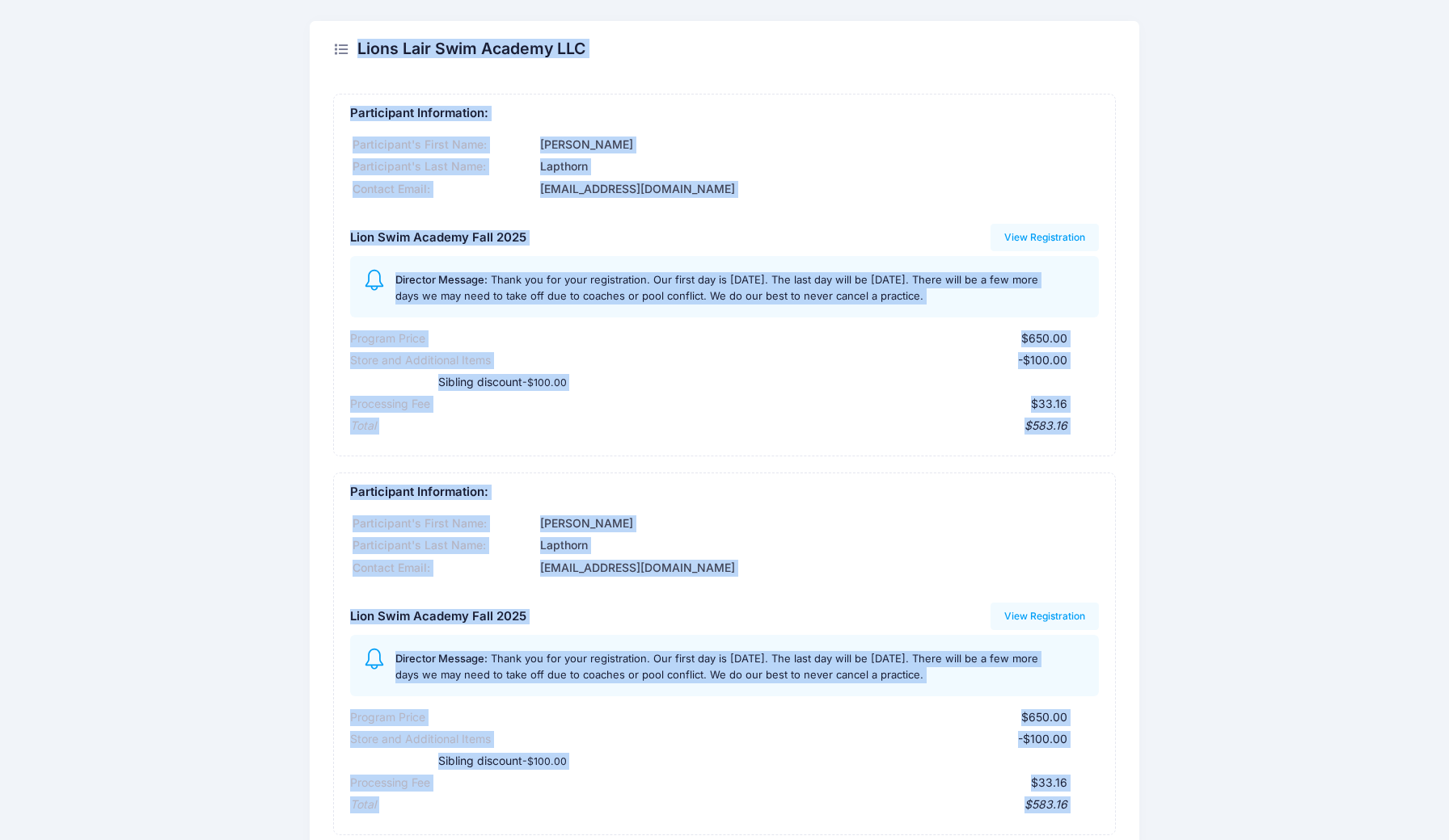
drag, startPoint x: 192, startPoint y: 396, endPoint x: 258, endPoint y: -65, distance: 465.7
click at [258, 0] on html "Processing Request Please wait... Processing Request Please wait... Processing …" at bounding box center [724, 420] width 1449 height 840
click at [306, 151] on div "Lions Lair Swim Academy LLC Participant Information: Participant's First Name: …" at bounding box center [724, 751] width 845 height 1461
